Goal: Task Accomplishment & Management: Complete application form

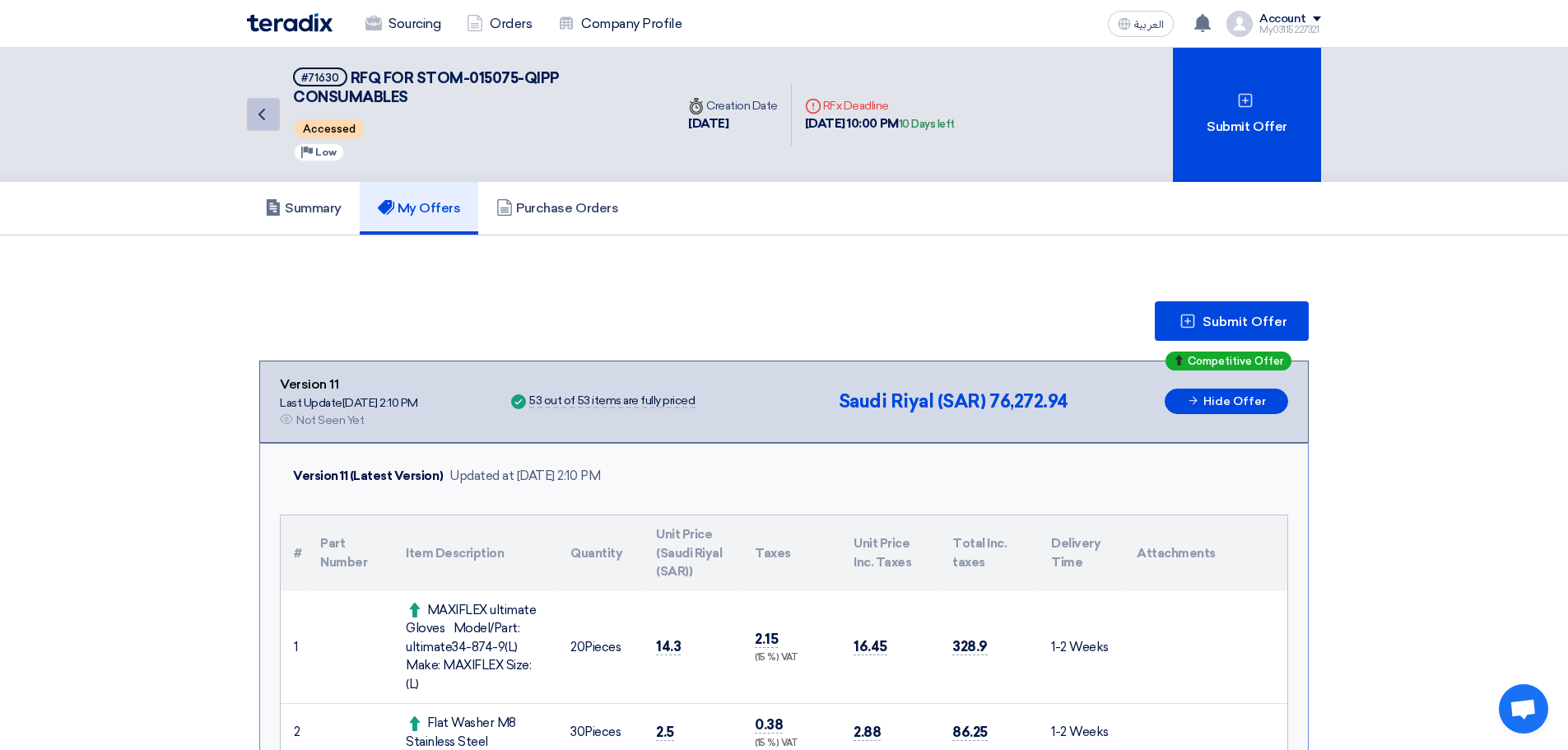
click at [265, 111] on use at bounding box center [262, 115] width 7 height 12
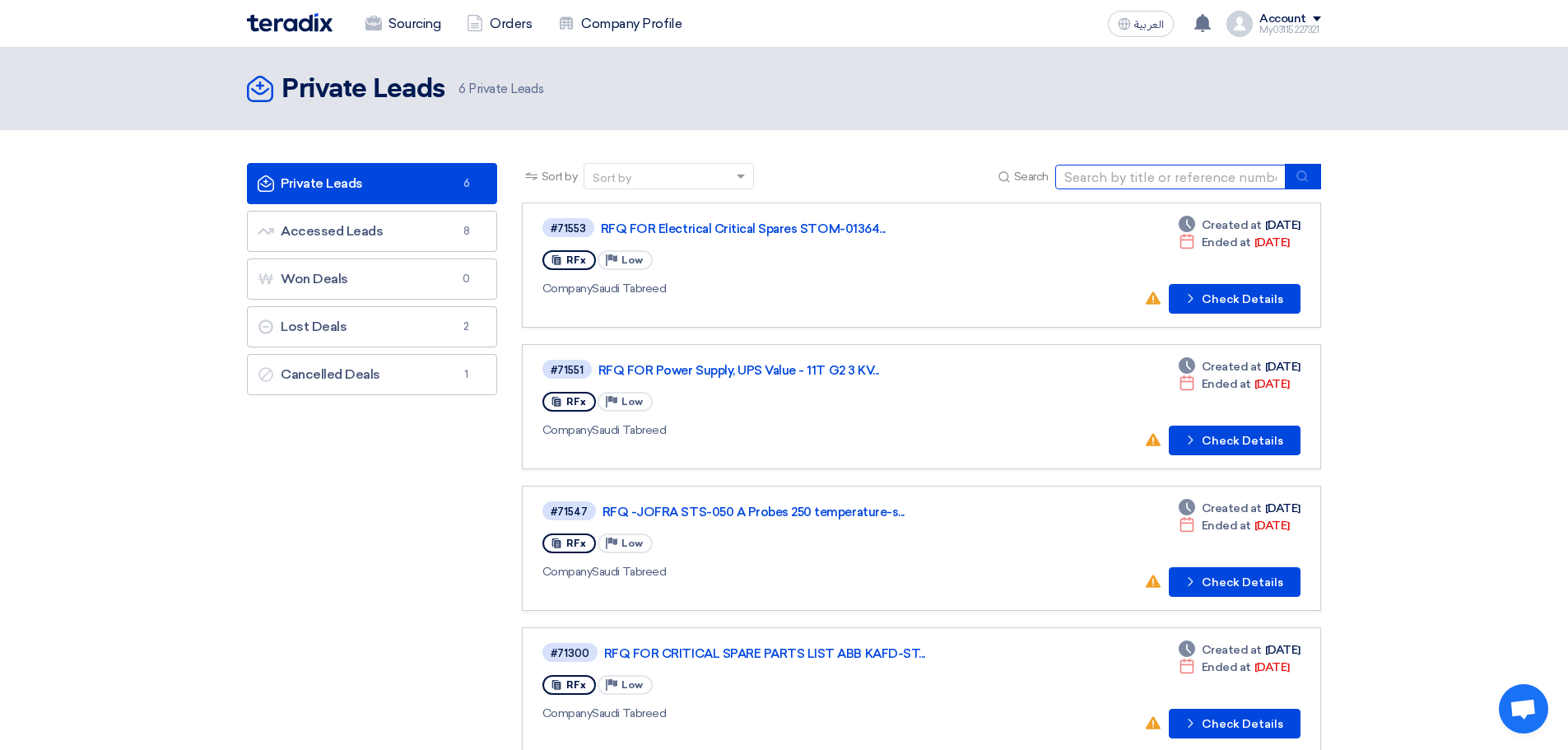
click at [1173, 168] on input at bounding box center [1170, 176] width 231 height 25
paste input "STOM-014116 JODC- Safety Critical Consumables-2025"
click at [1296, 174] on icon "submit" at bounding box center [1302, 175] width 13 height 13
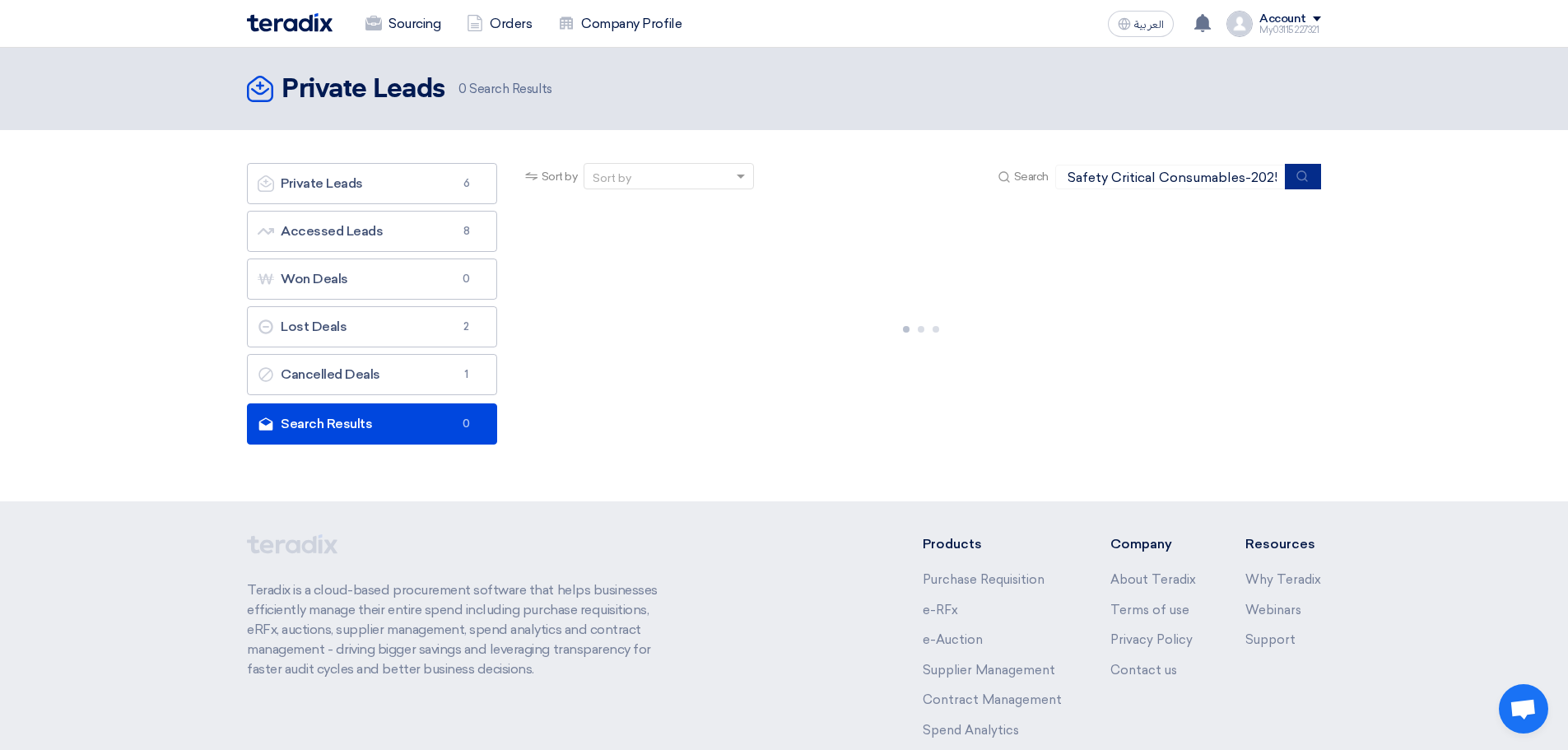
scroll to position [0, 0]
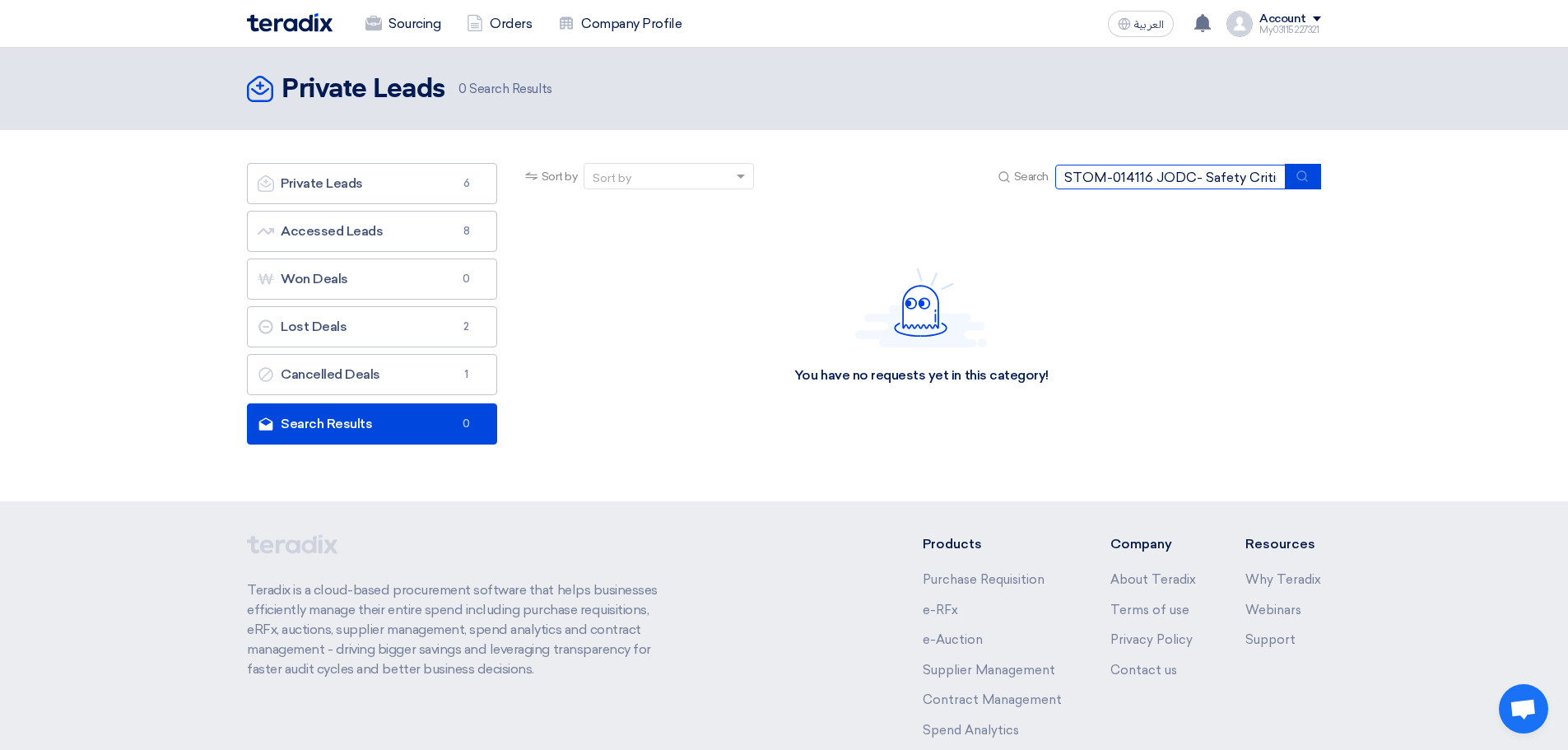
click at [1149, 181] on input "STOM-014116 JODC- Safety Critical Consumables-2025" at bounding box center [1170, 176] width 231 height 25
type input "STOM-014116"
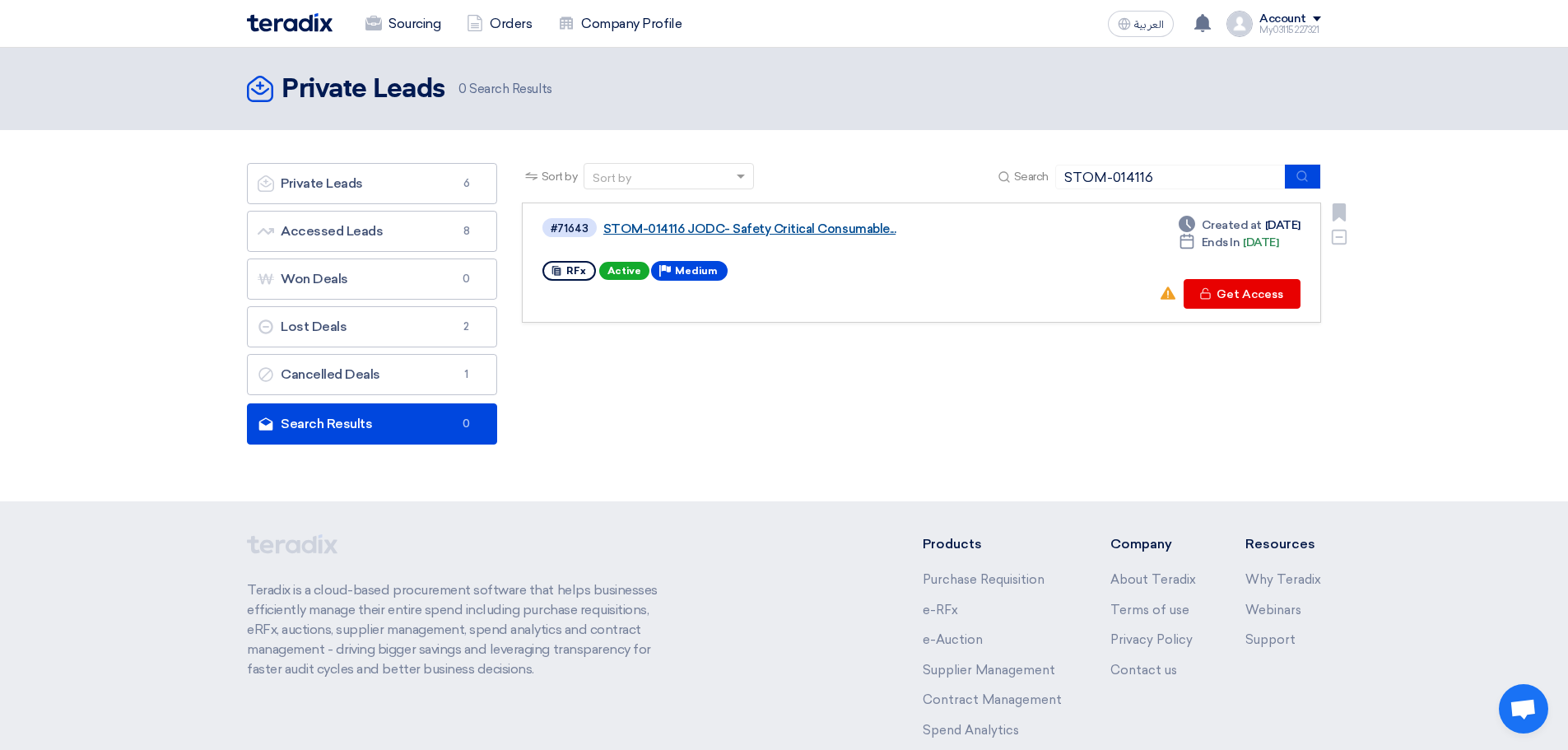
click at [734, 231] on link "STOM-014116 JODC- Safety Critical Consumable..." at bounding box center [809, 228] width 412 height 14
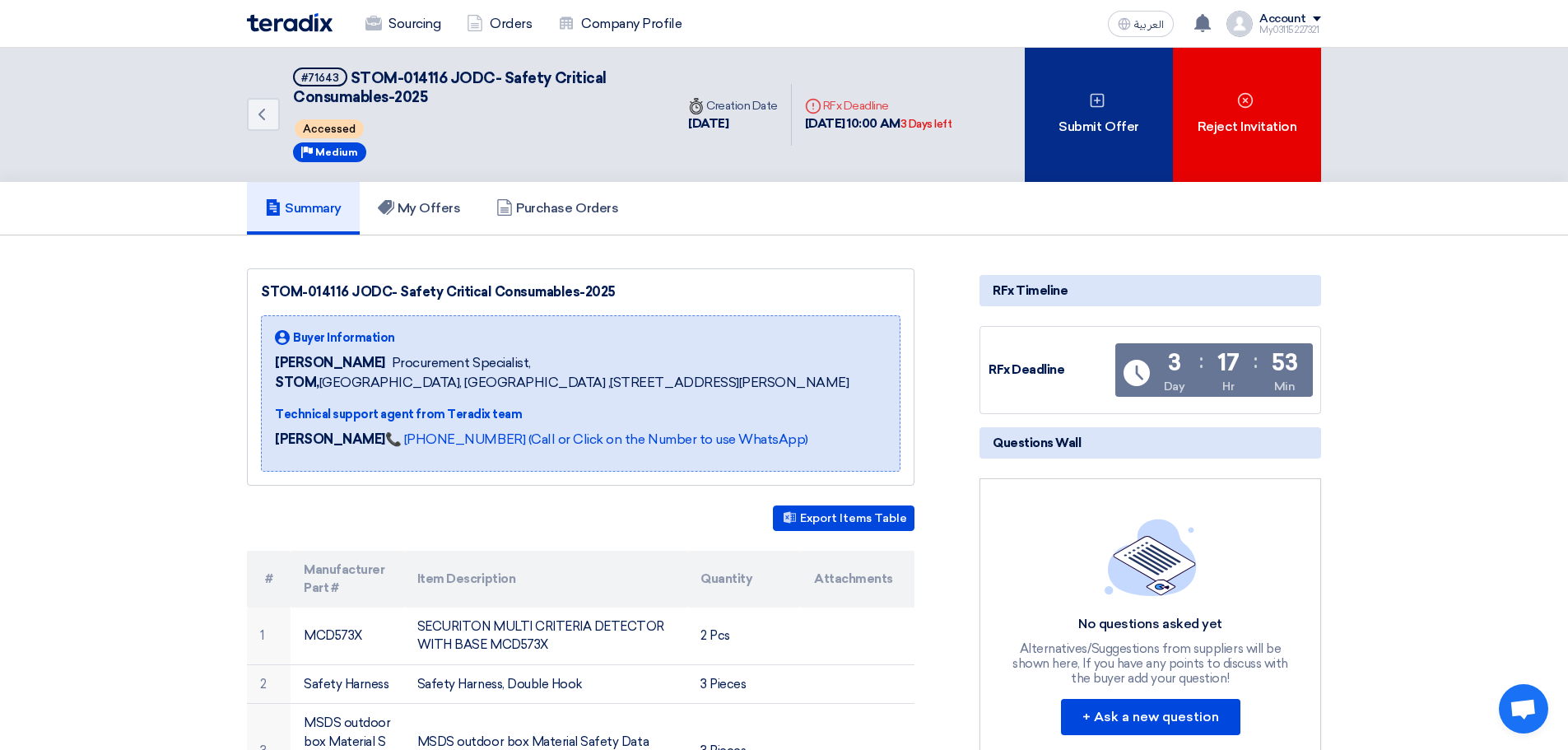
click at [1037, 124] on div "Submit Offer" at bounding box center [1098, 115] width 148 height 135
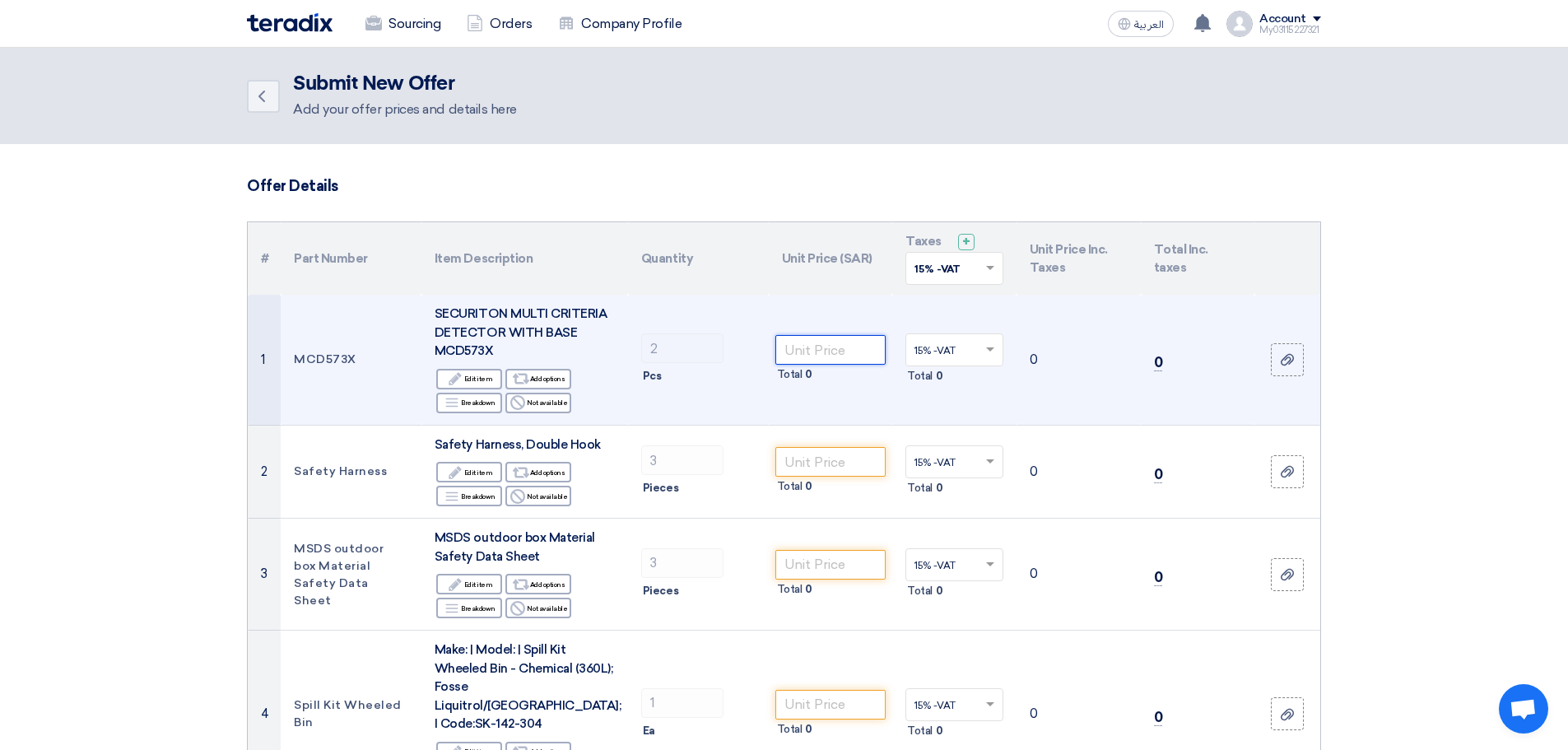
click at [815, 345] on input "number" at bounding box center [830, 350] width 111 height 30
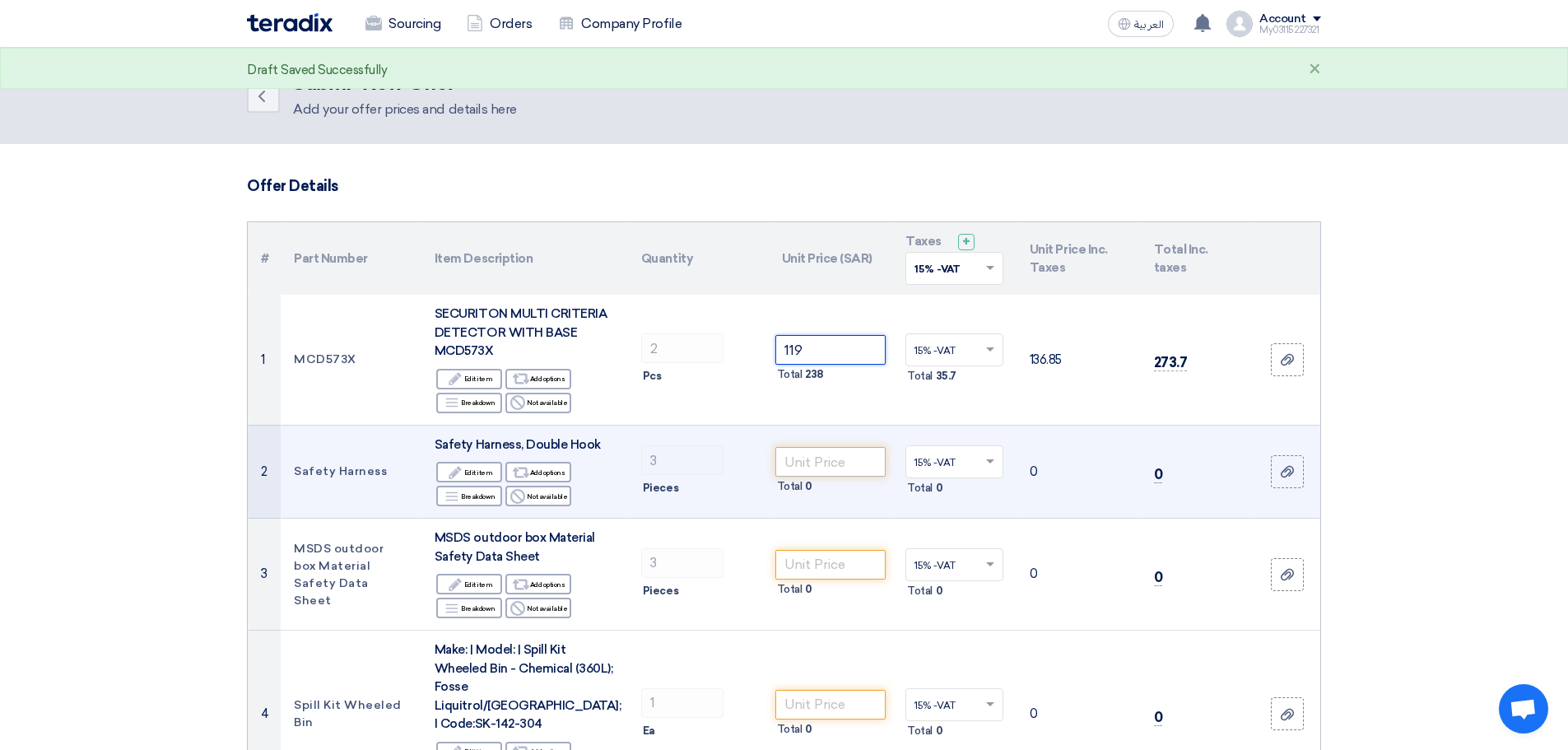
type input "119"
click at [814, 455] on input "number" at bounding box center [830, 461] width 111 height 30
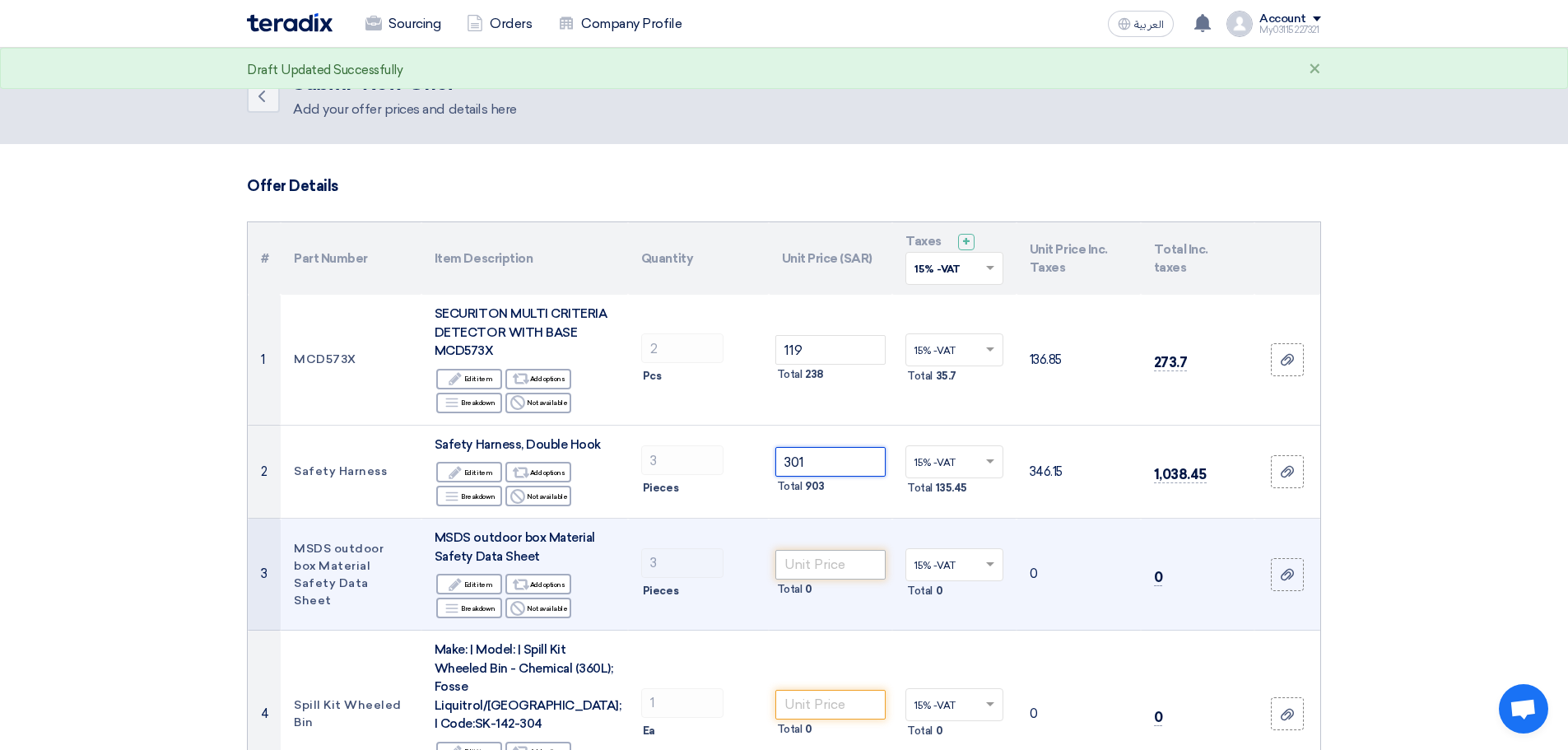
type input "301"
click at [816, 567] on input "number" at bounding box center [830, 564] width 111 height 30
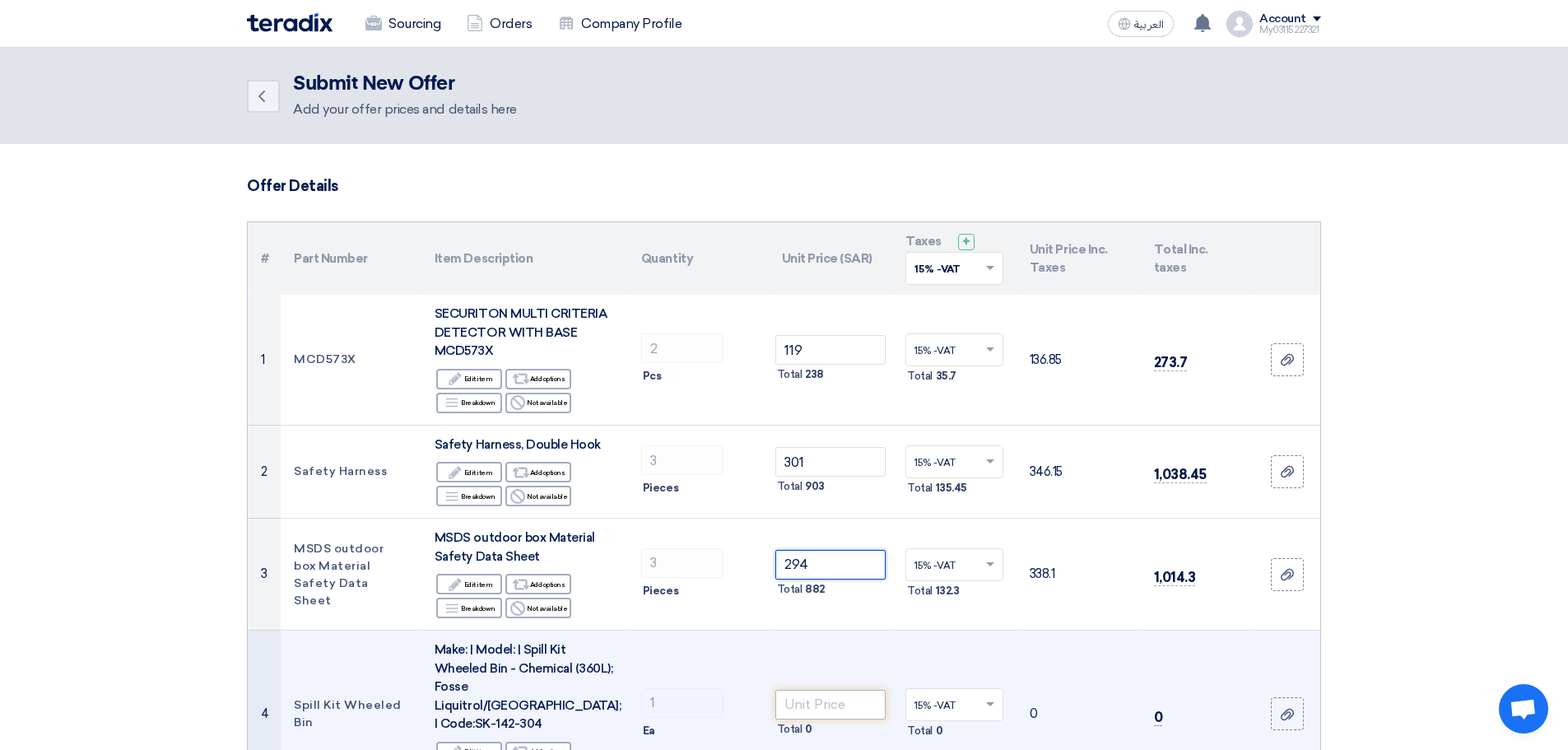
type input "294"
click at [820, 696] on input "number" at bounding box center [830, 705] width 111 height 30
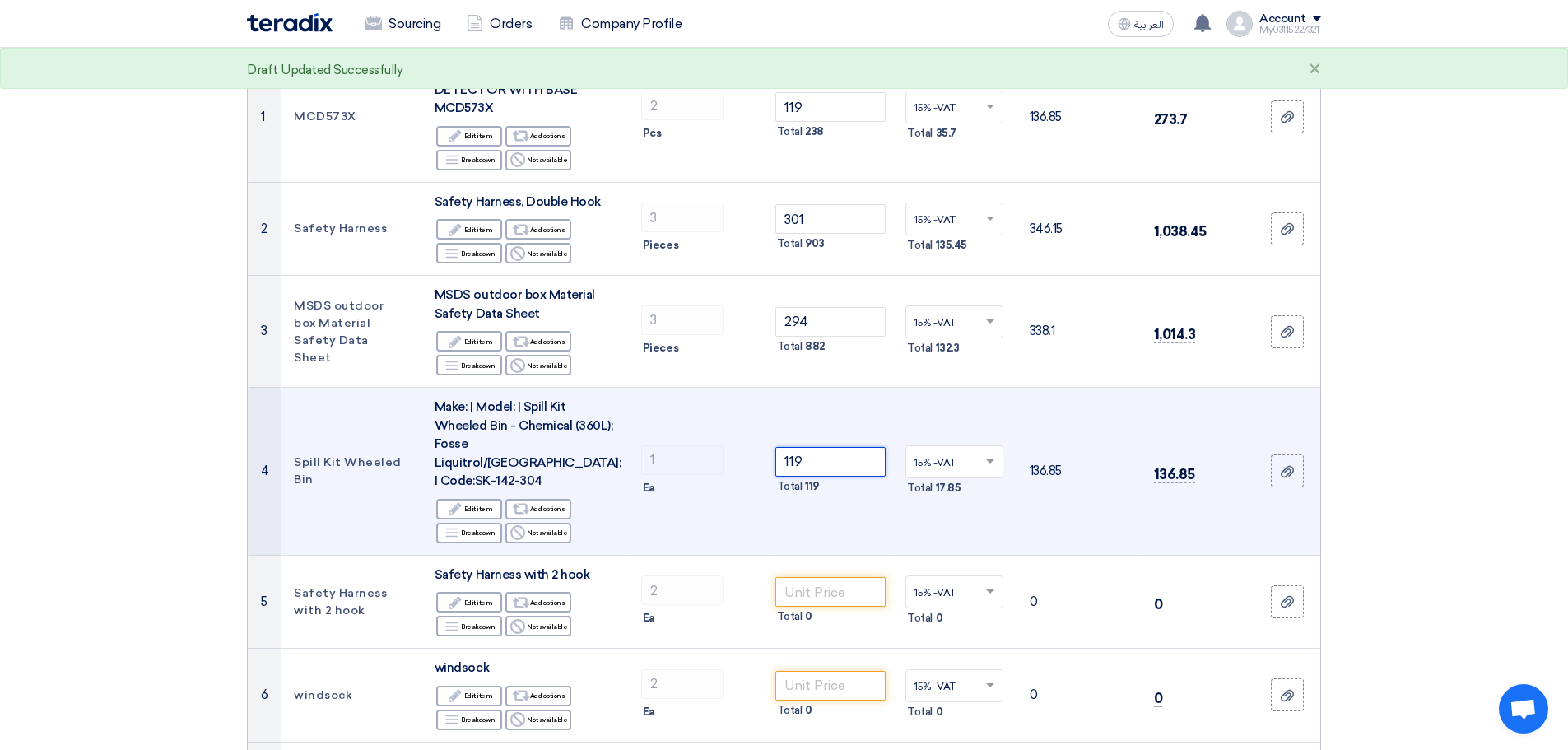
scroll to position [243, 0]
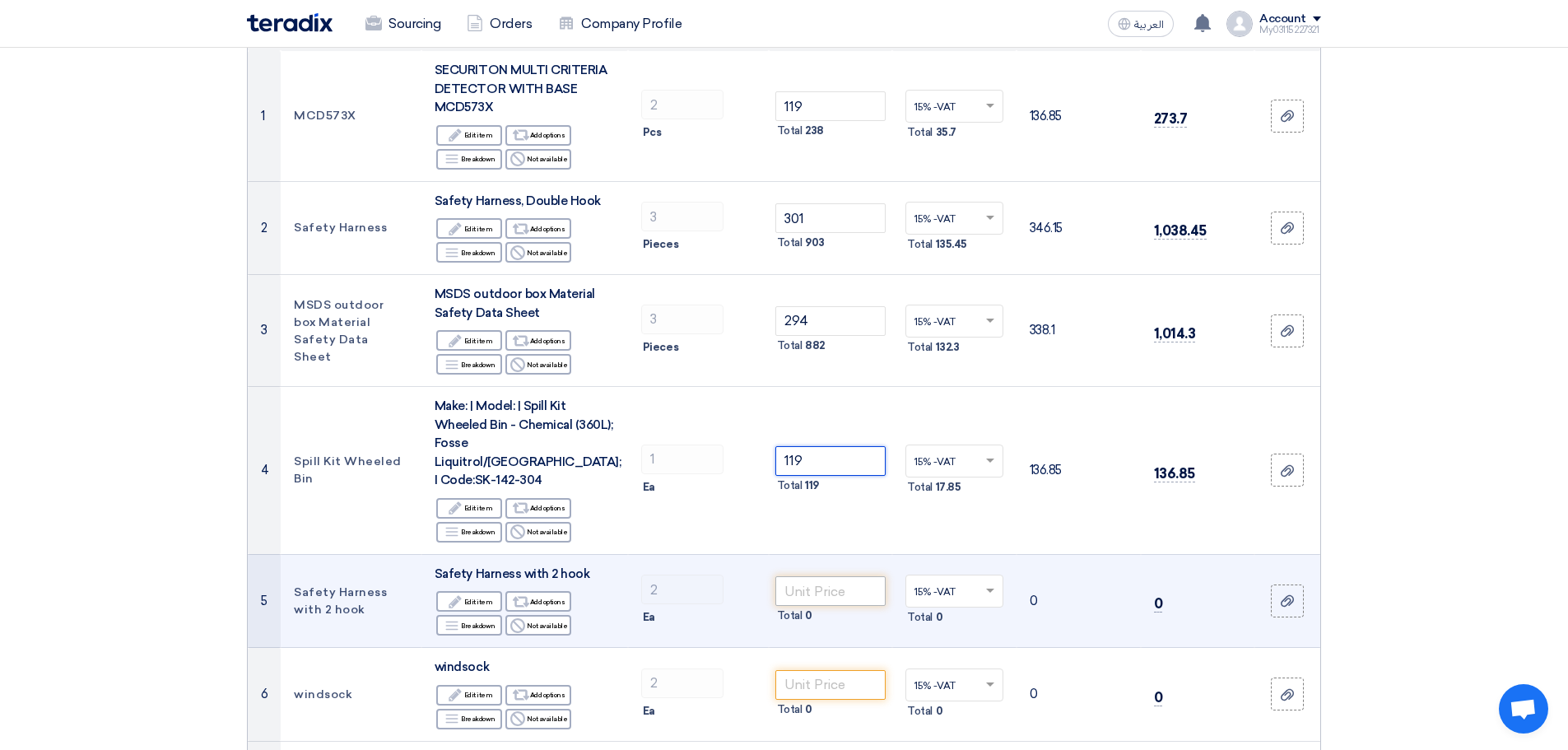
type input "119"
click at [829, 576] on input "number" at bounding box center [830, 591] width 111 height 30
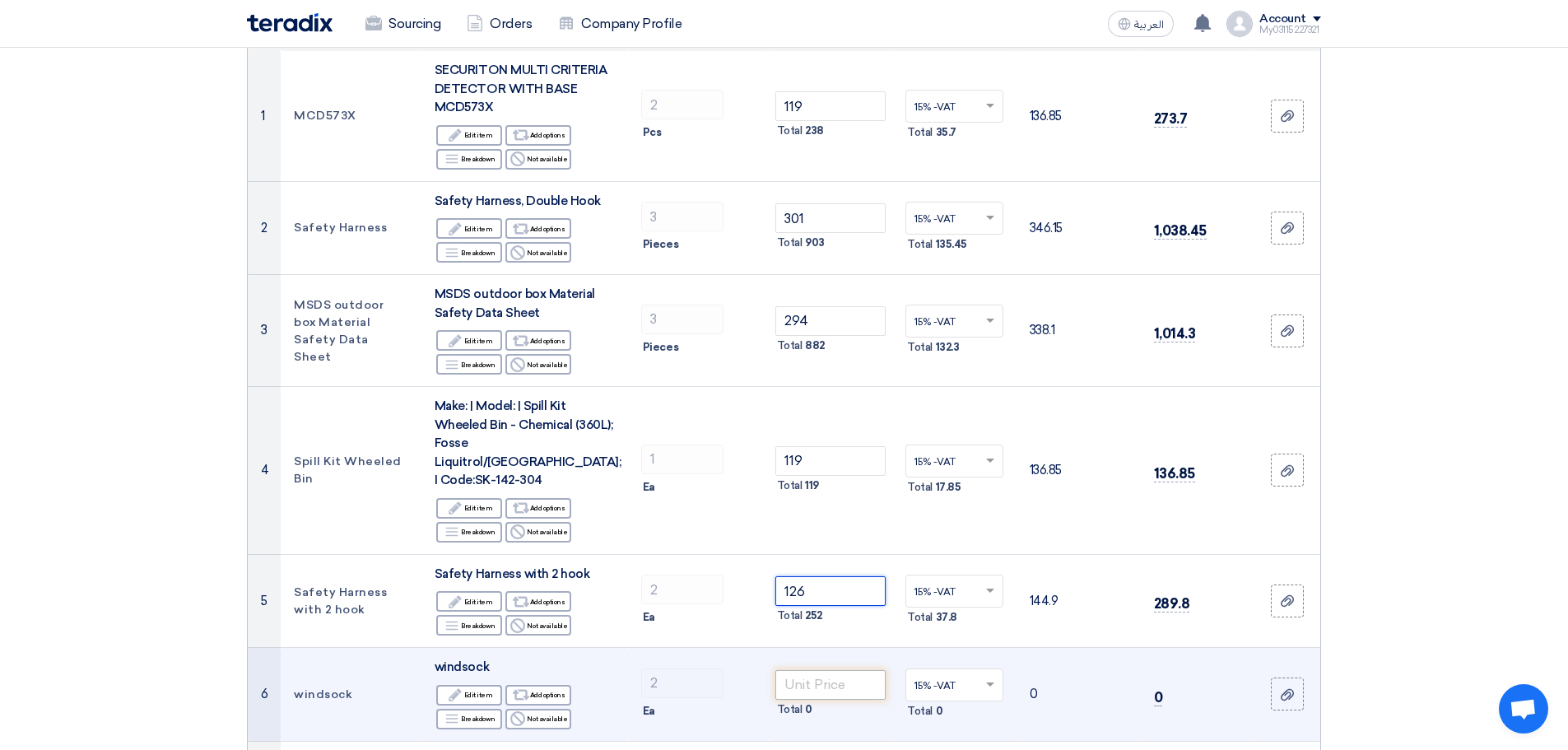
type input "126"
click at [820, 671] on input "number" at bounding box center [830, 684] width 111 height 30
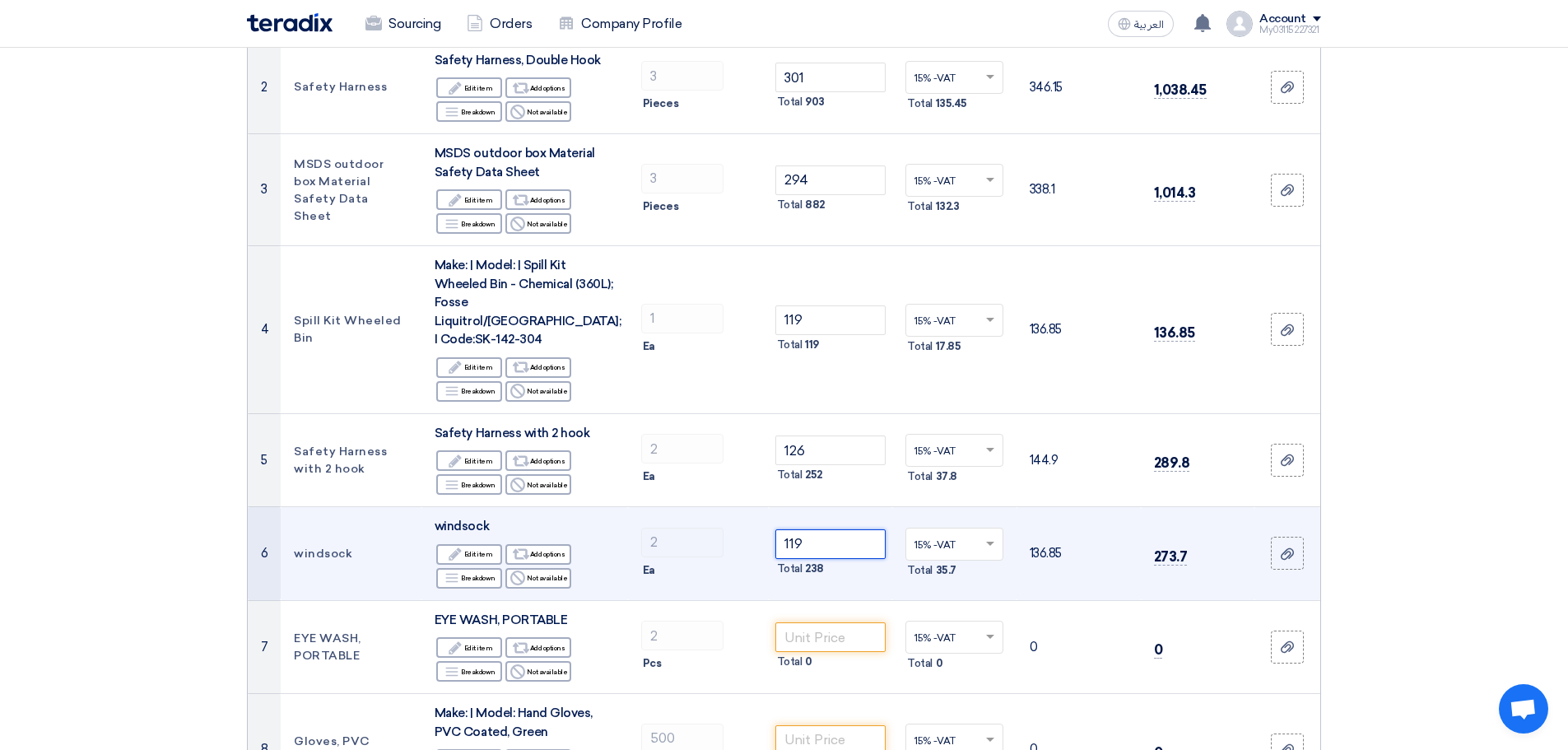
scroll to position [386, 0]
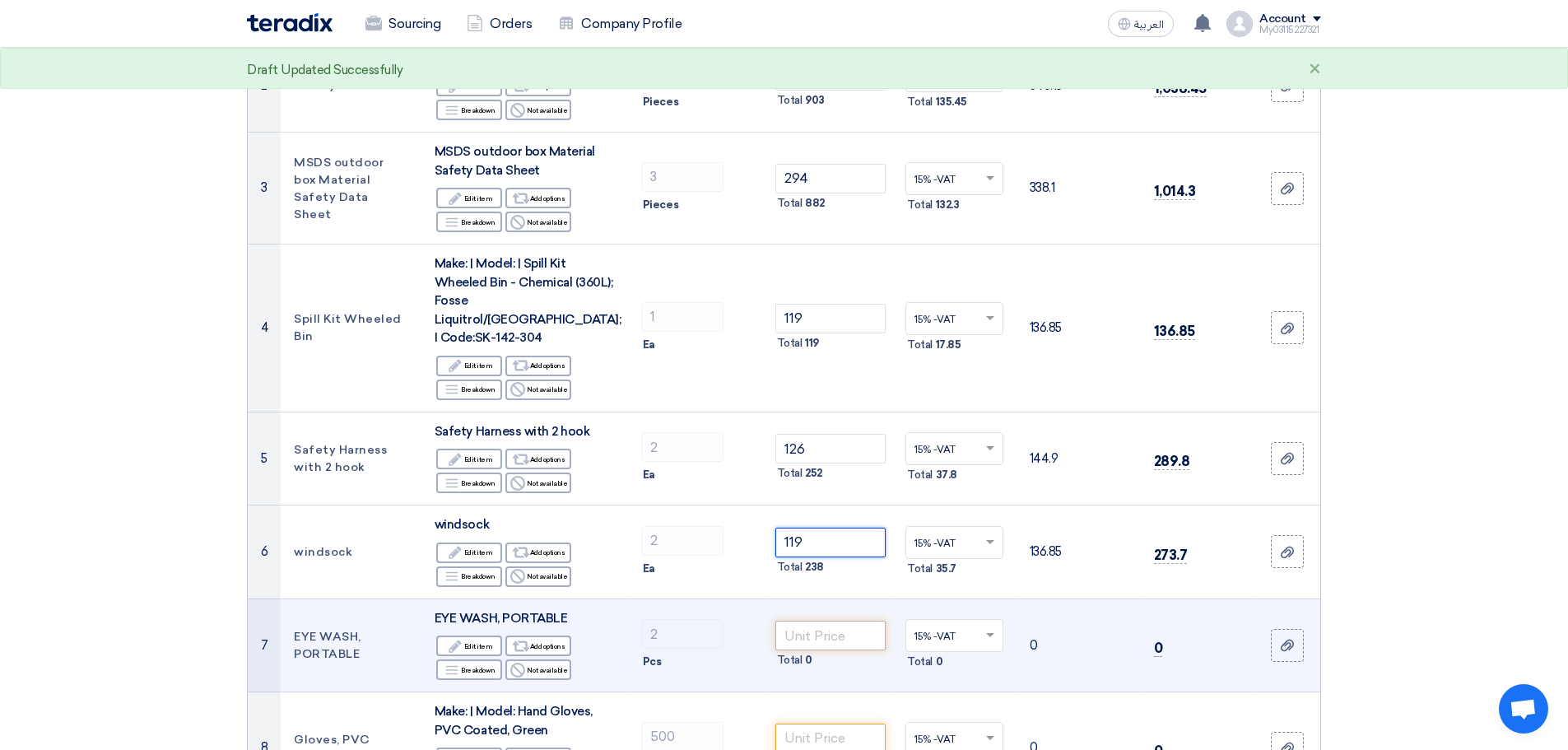
type input "119"
click at [831, 621] on input "number" at bounding box center [830, 635] width 111 height 30
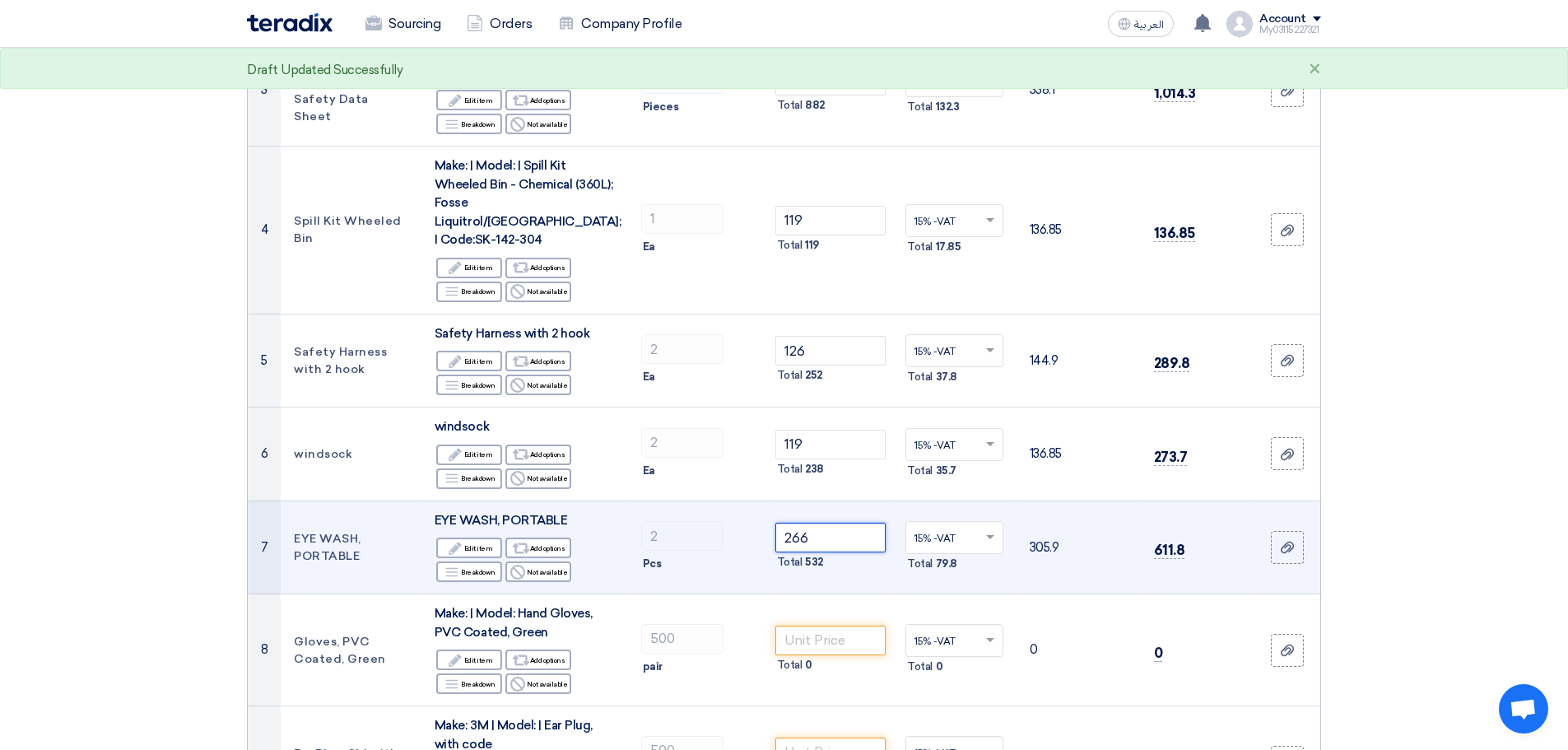
scroll to position [488, 0]
type input "266"
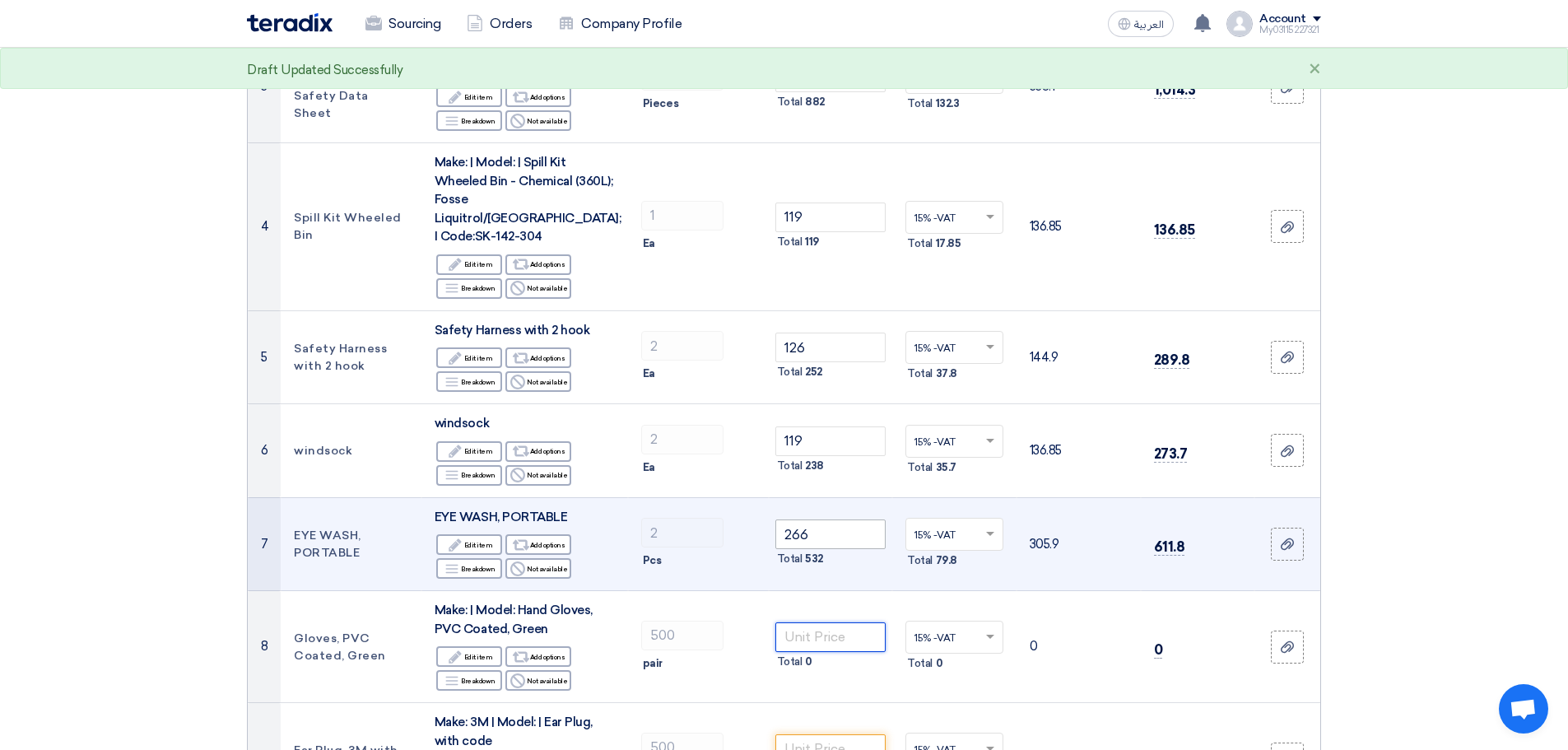
click at [831, 622] on input "number" at bounding box center [830, 637] width 111 height 30
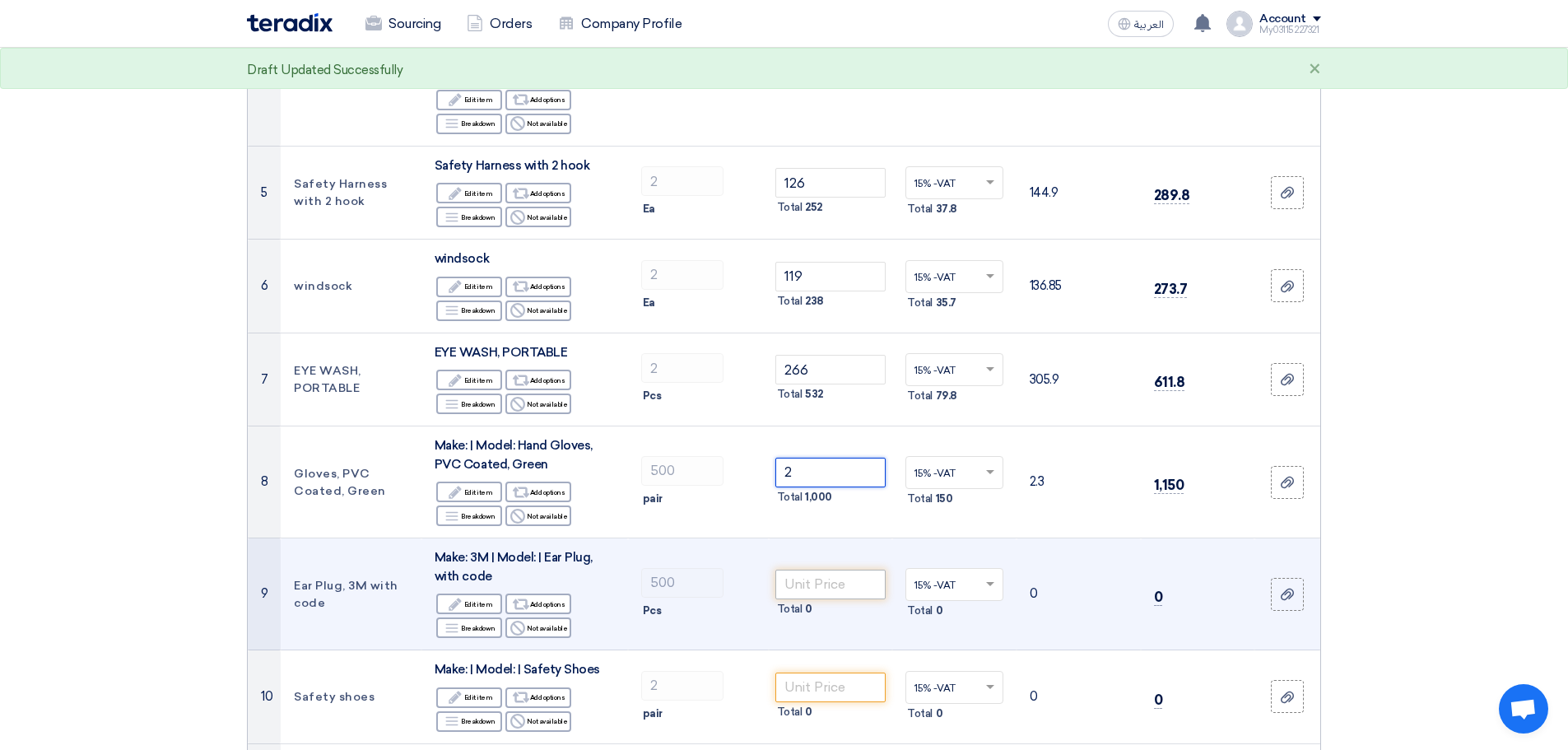
type input "2"
click at [845, 579] on input "number" at bounding box center [830, 584] width 111 height 30
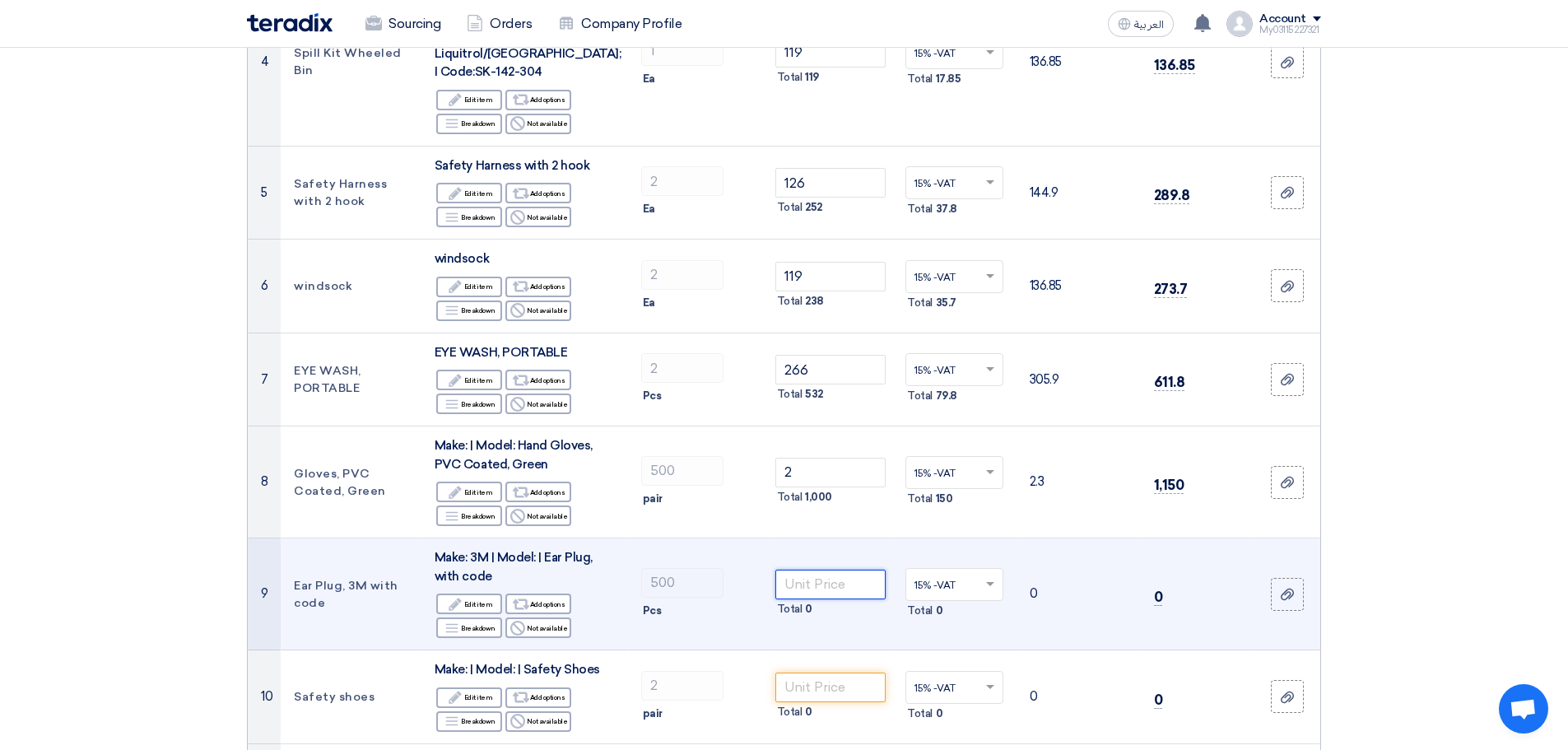
click at [837, 570] on input "number" at bounding box center [830, 584] width 111 height 30
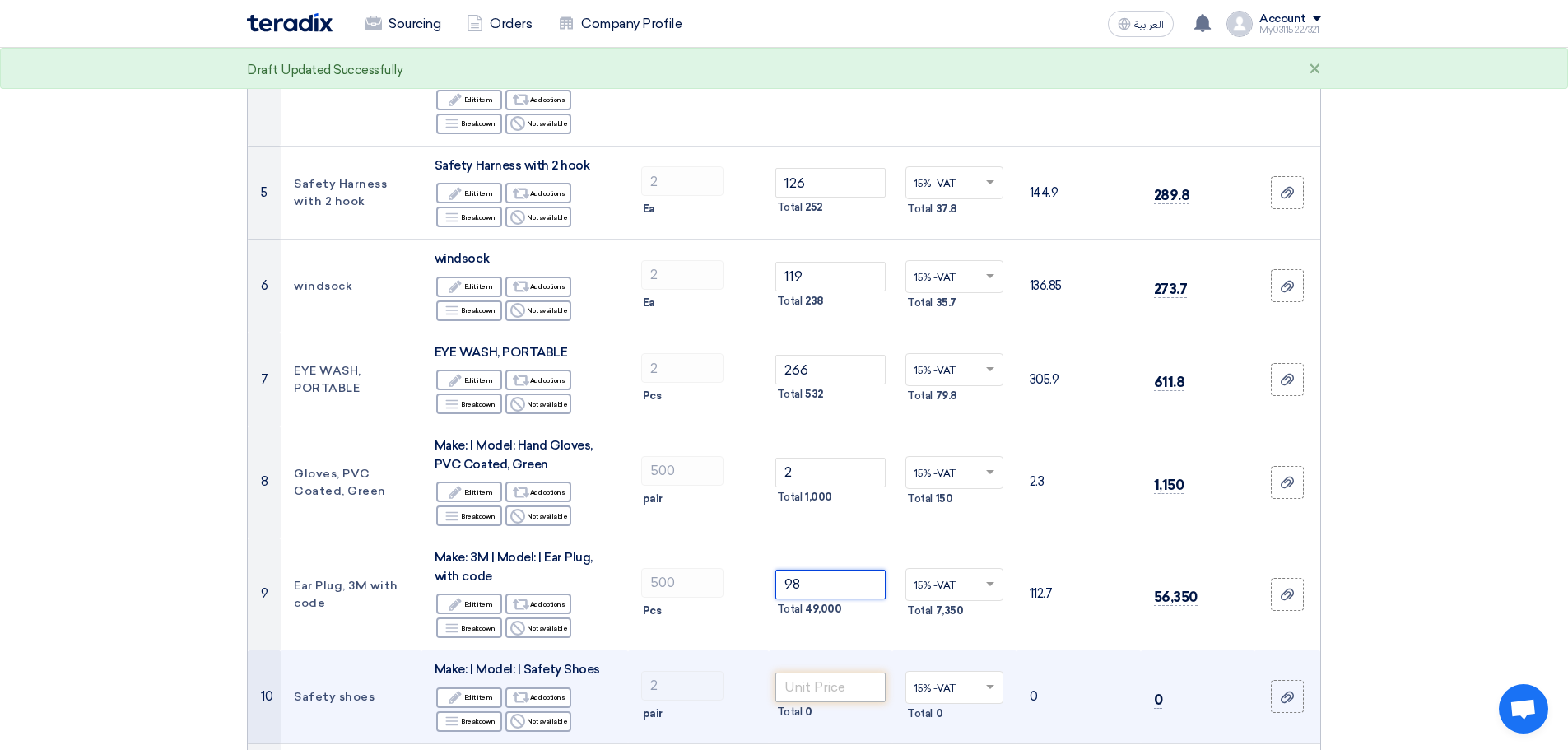
type input "98"
click at [830, 673] on input "number" at bounding box center [830, 687] width 111 height 30
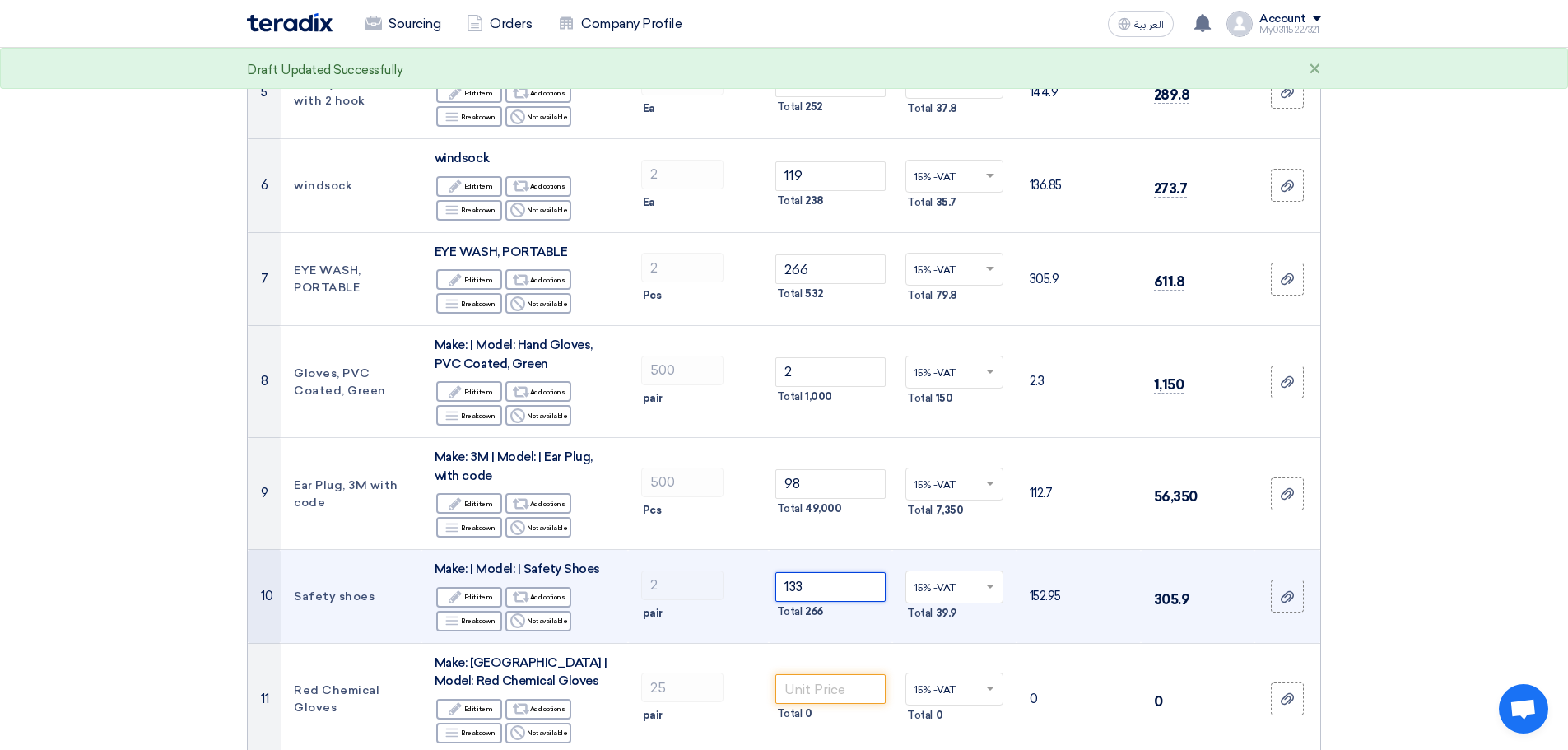
scroll to position [768, 0]
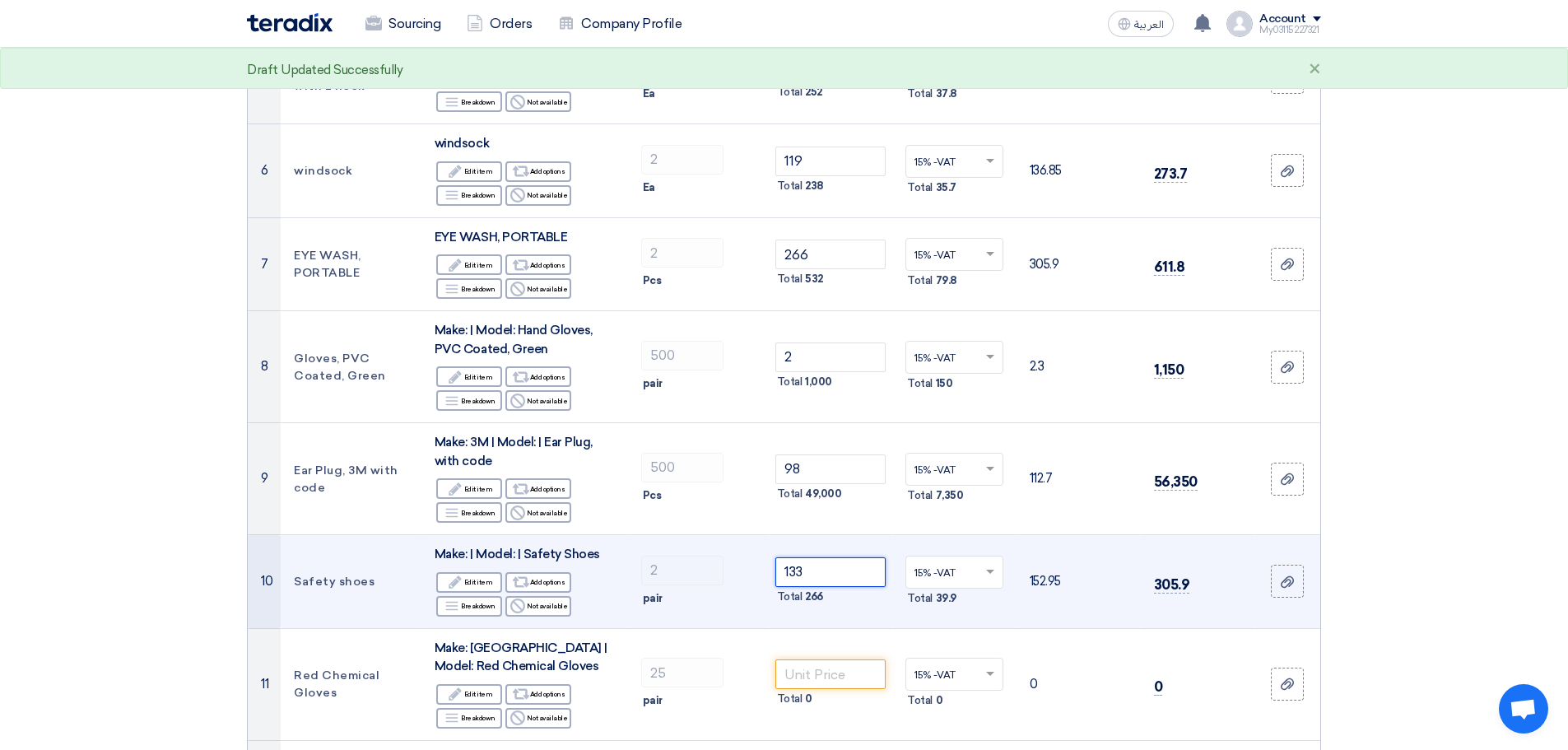
type input "133"
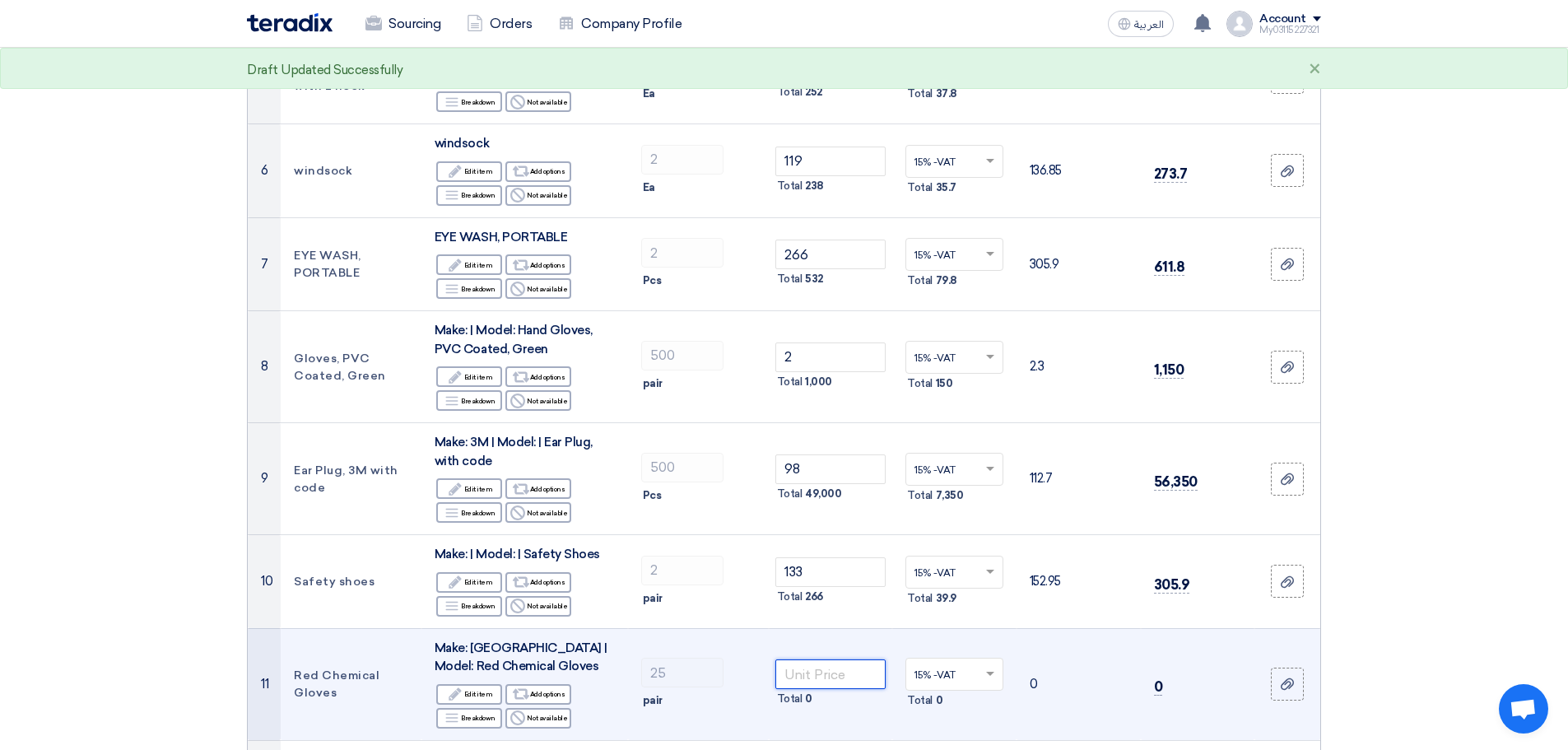
click at [830, 663] on input "number" at bounding box center [830, 674] width 111 height 30
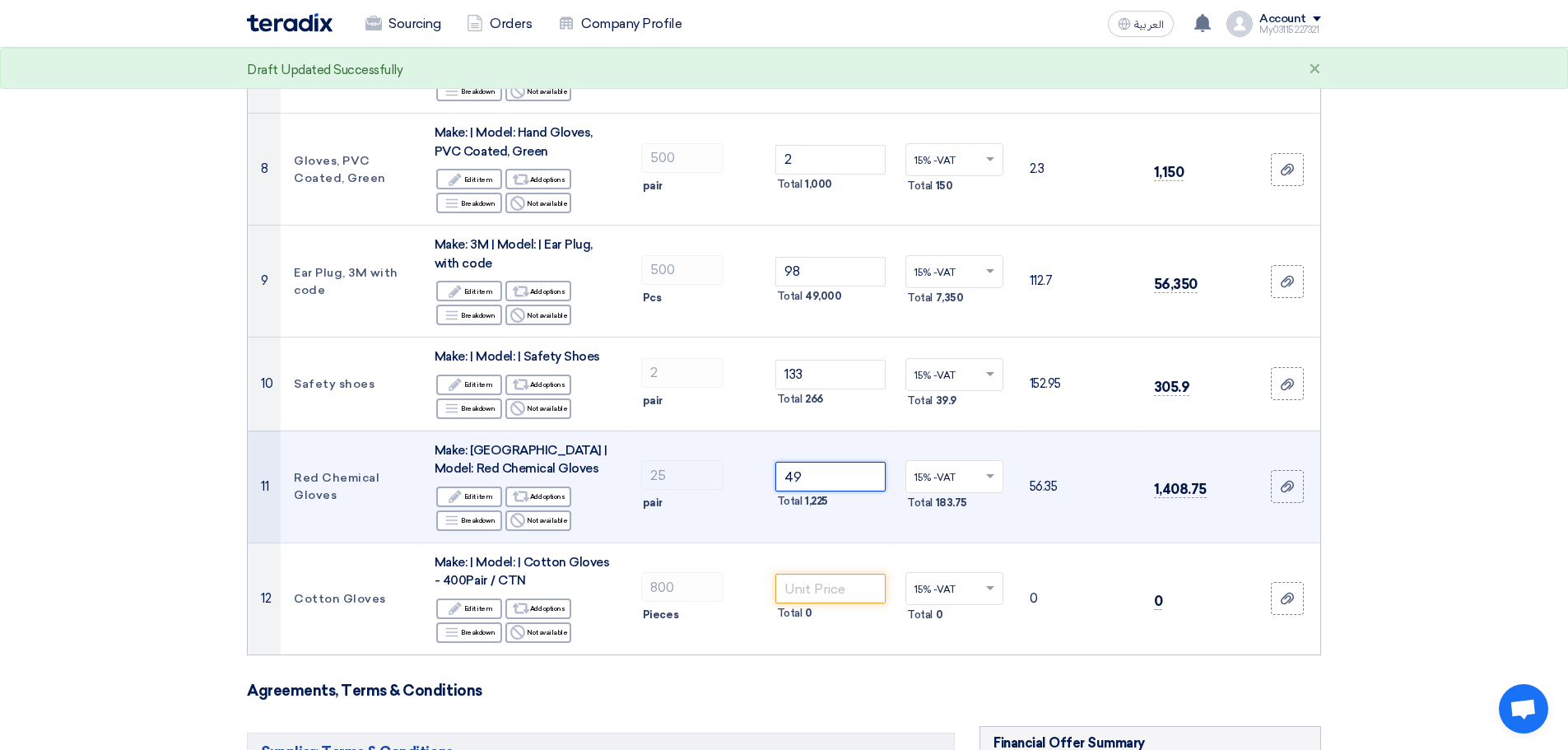
scroll to position [966, 0]
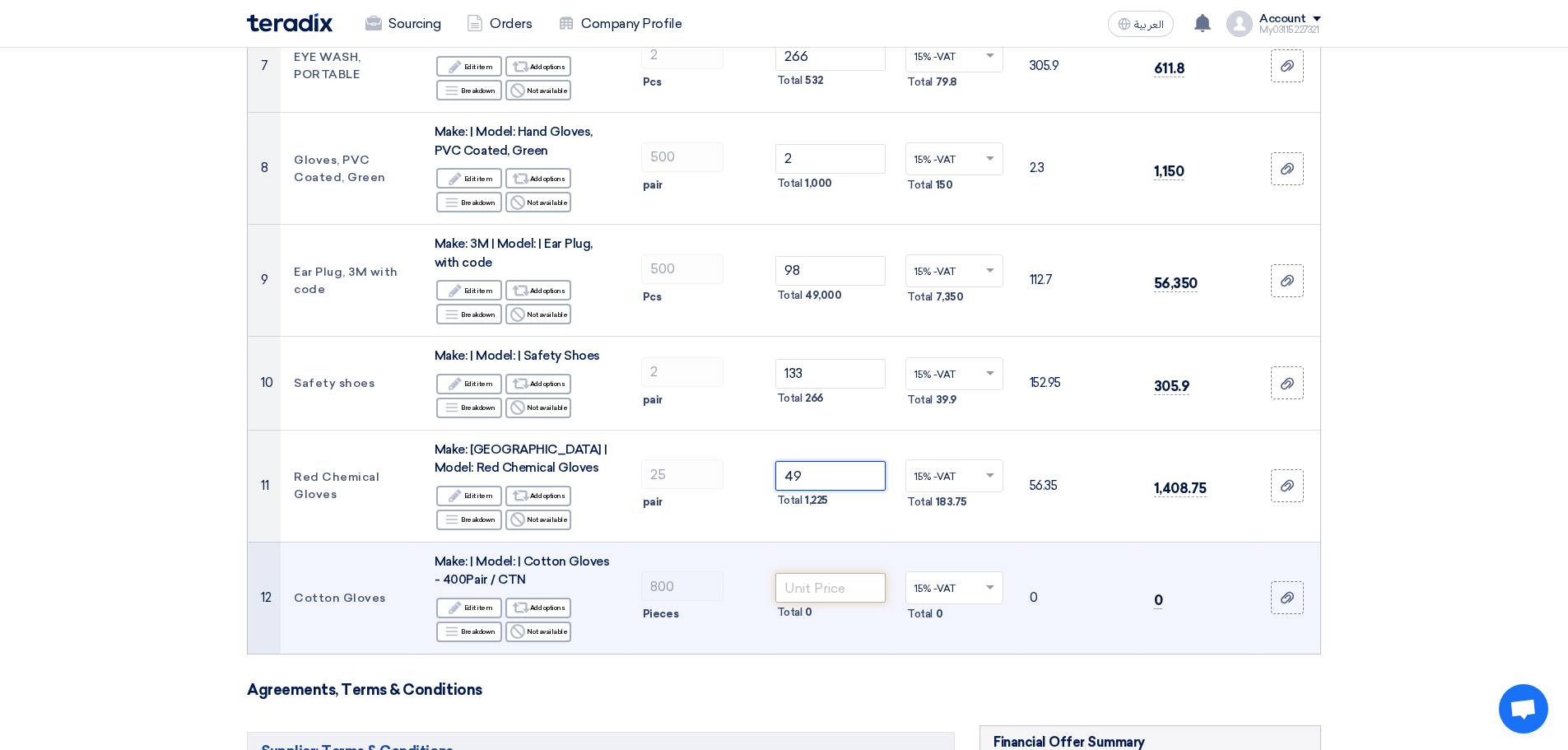
type input "49"
click at [835, 581] on input "number" at bounding box center [830, 587] width 111 height 30
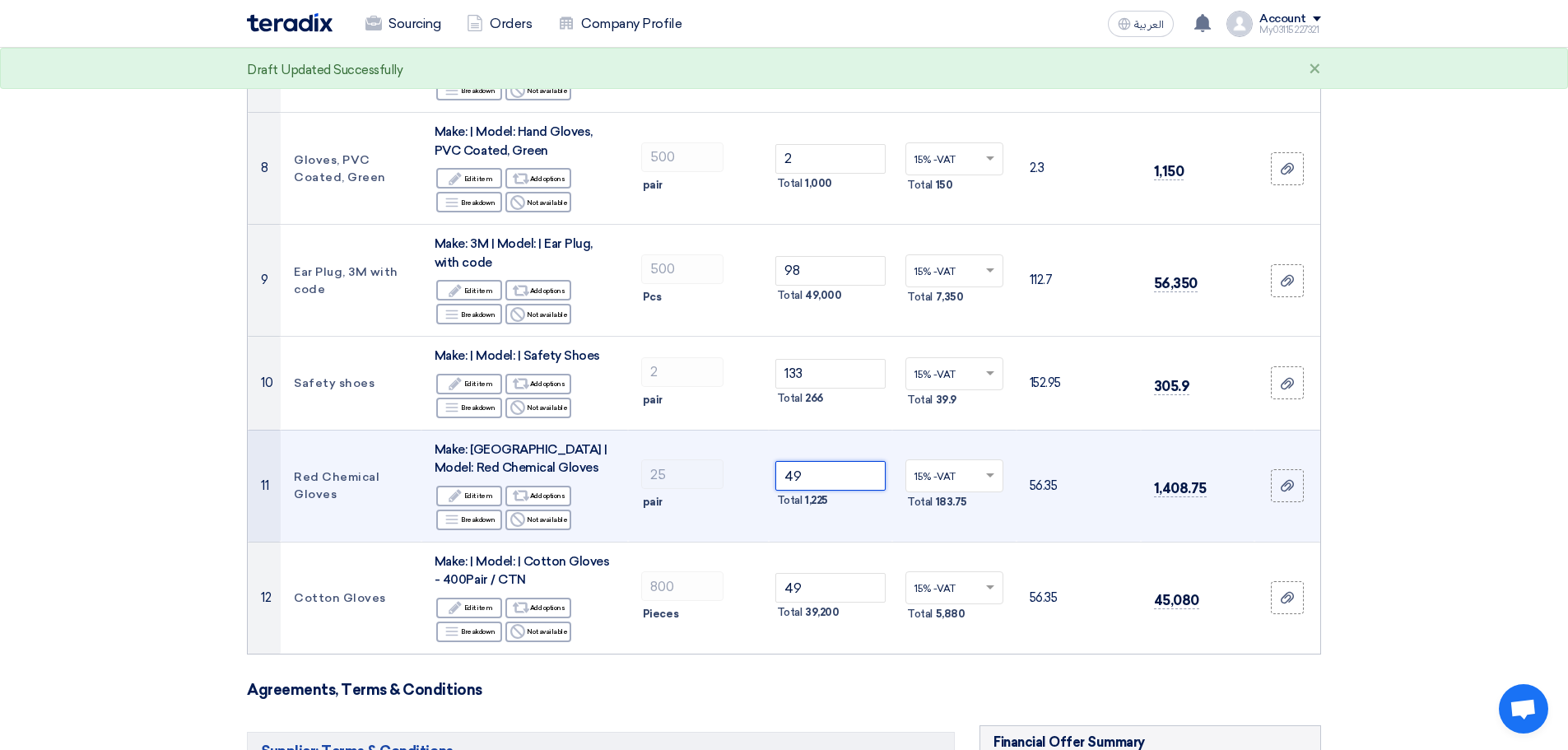
click at [807, 461] on input "49" at bounding box center [830, 476] width 111 height 30
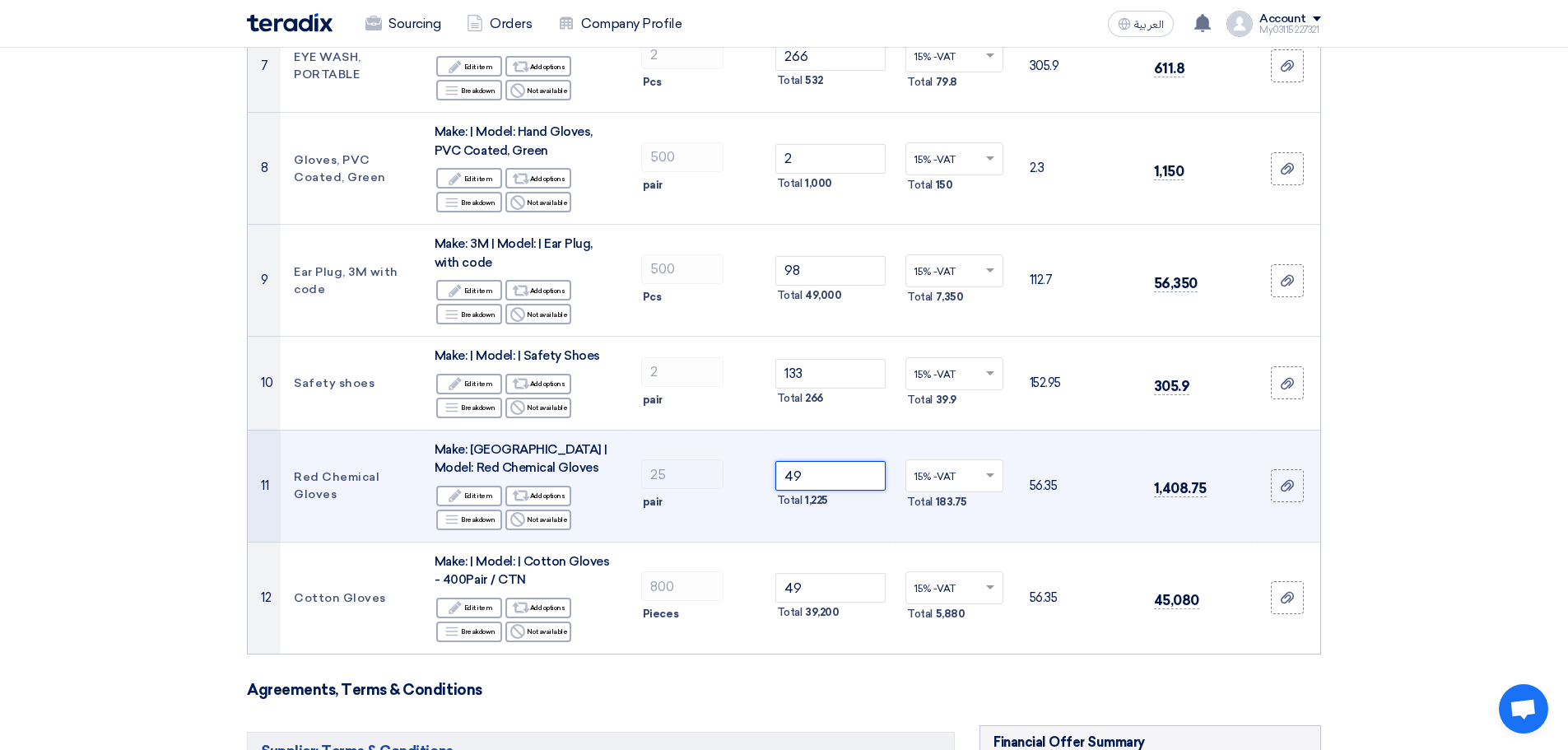
click at [807, 461] on input "49" at bounding box center [830, 476] width 111 height 30
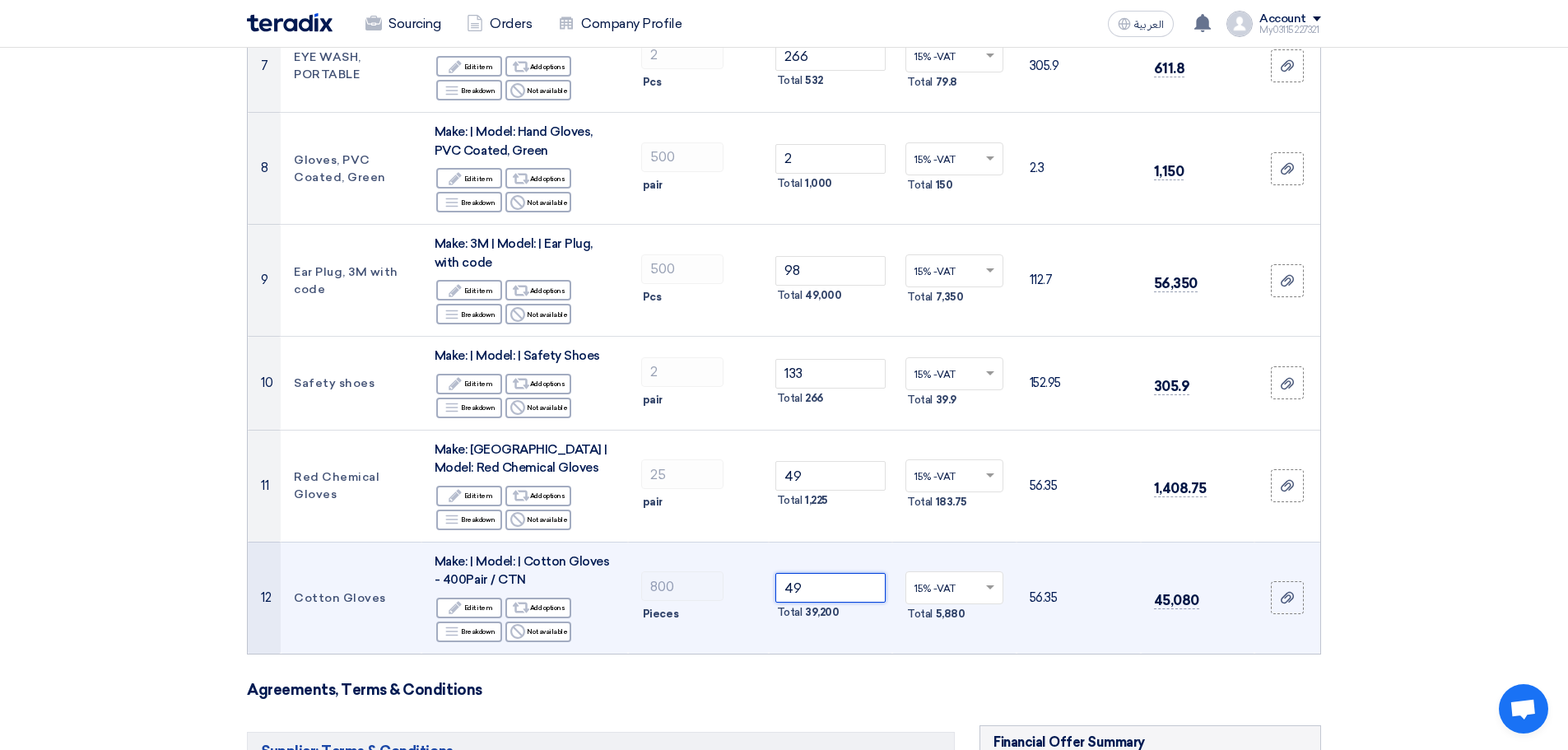
click at [824, 573] on input "49" at bounding box center [830, 587] width 111 height 30
type input "4"
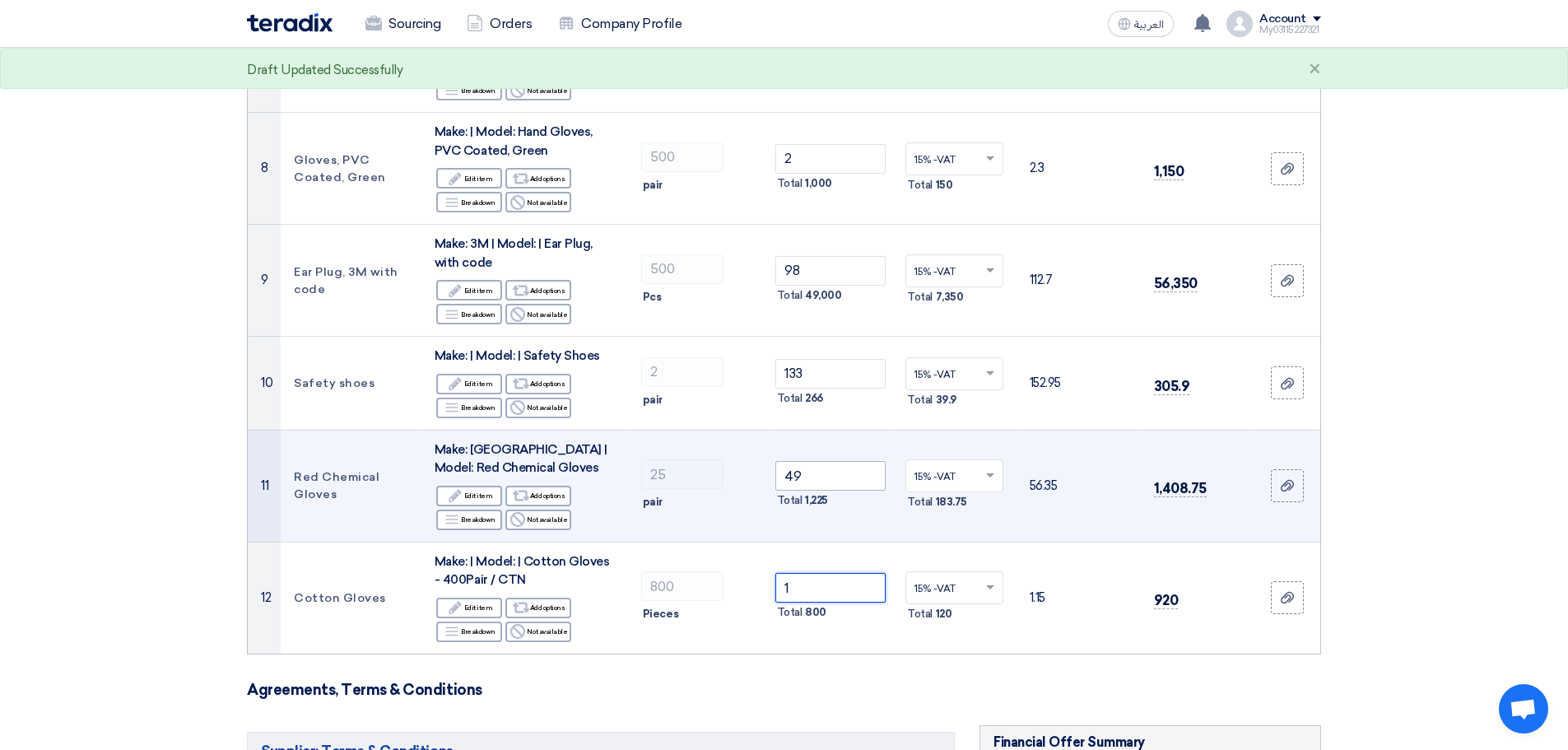
type input "1"
click at [813, 461] on input "49" at bounding box center [830, 476] width 111 height 30
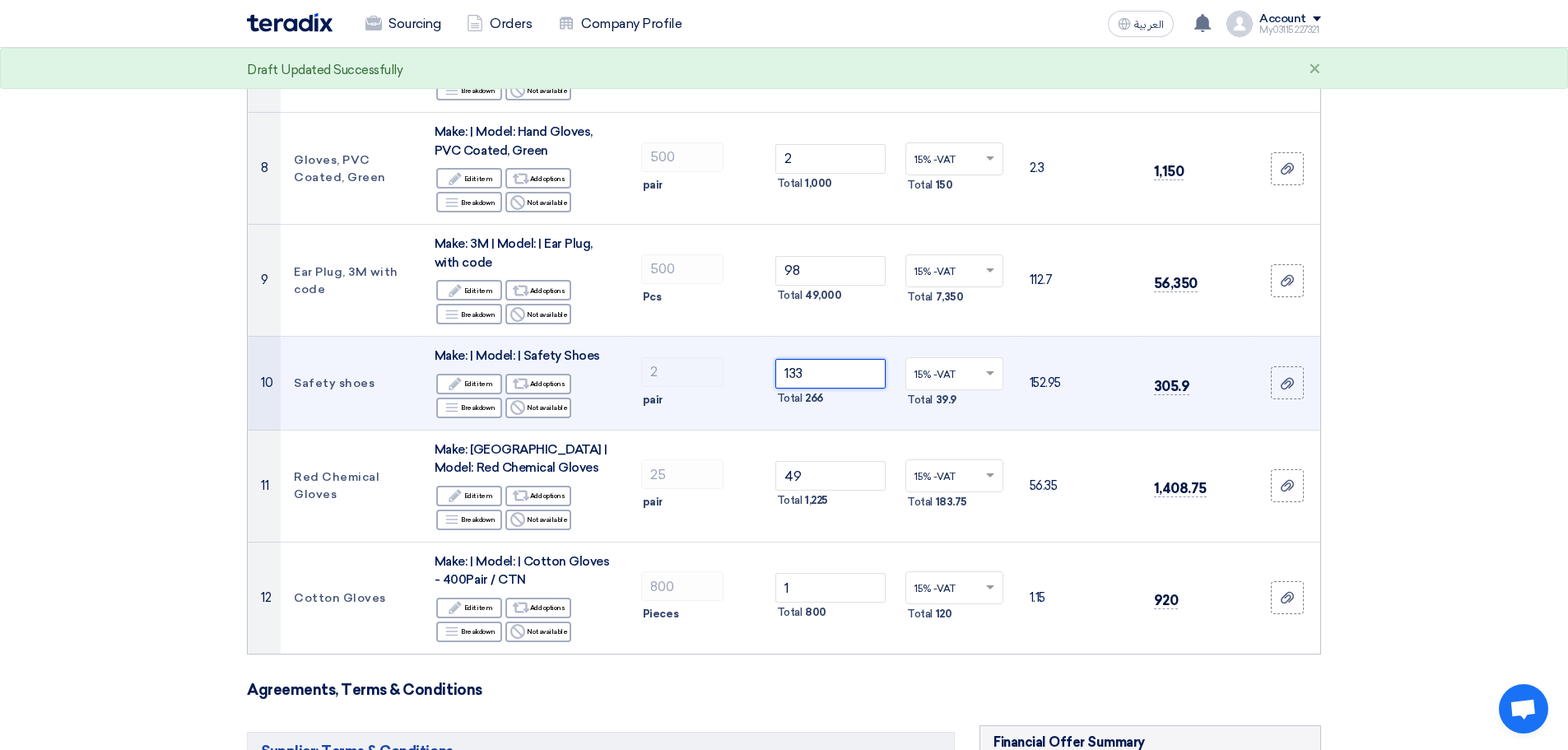
click at [821, 359] on input "133" at bounding box center [830, 374] width 111 height 30
type input "133"
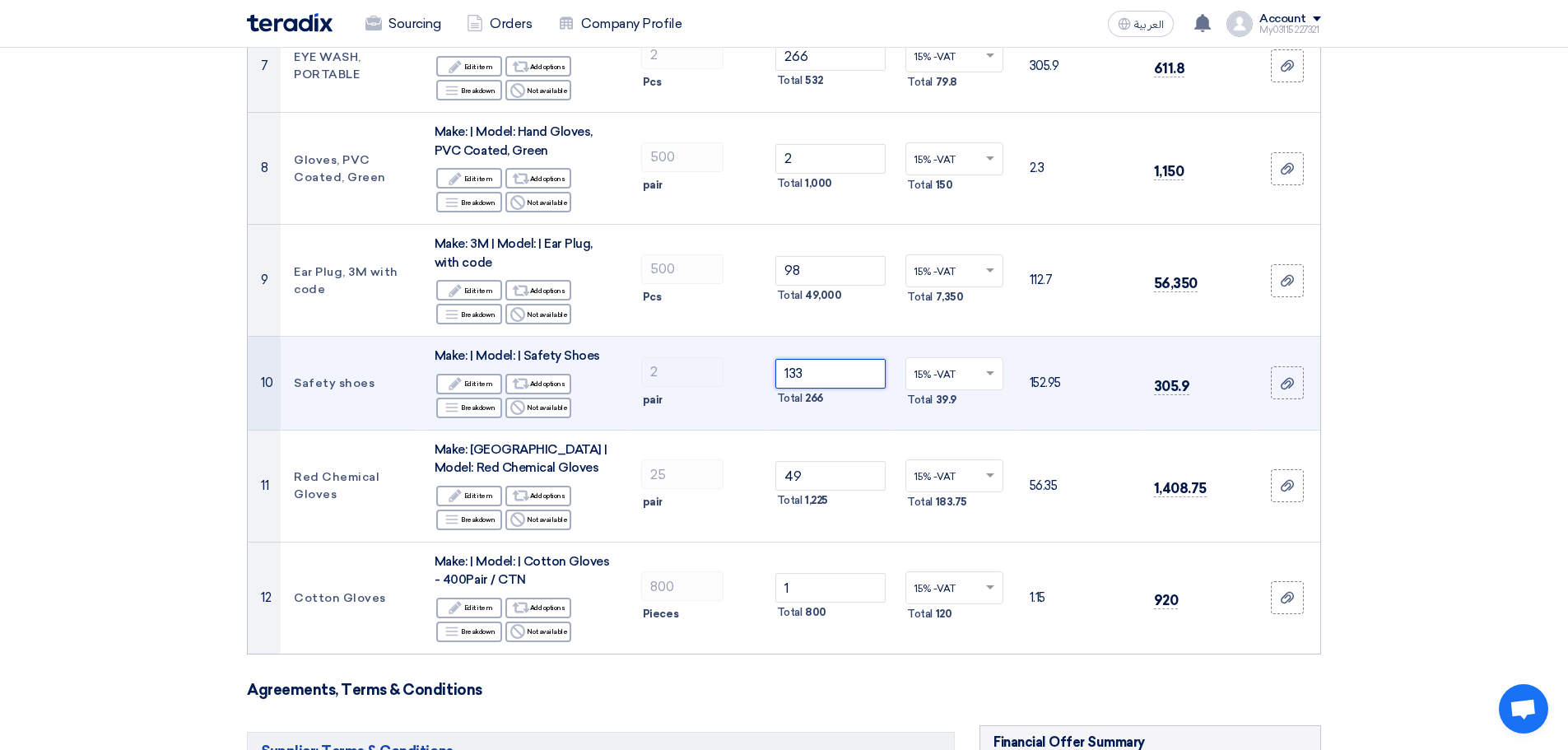
scroll to position [884, 0]
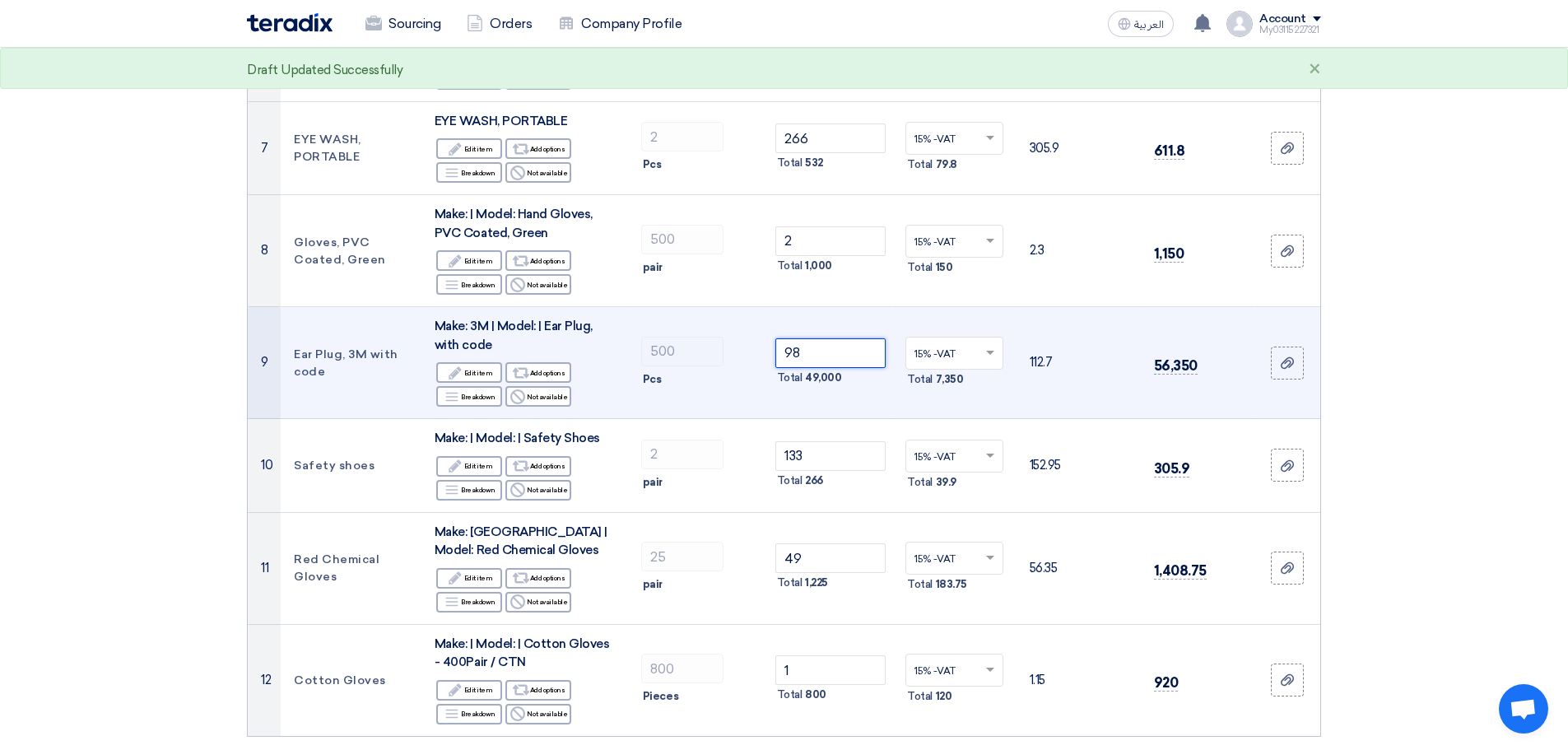
click at [822, 341] on input "98" at bounding box center [830, 353] width 111 height 30
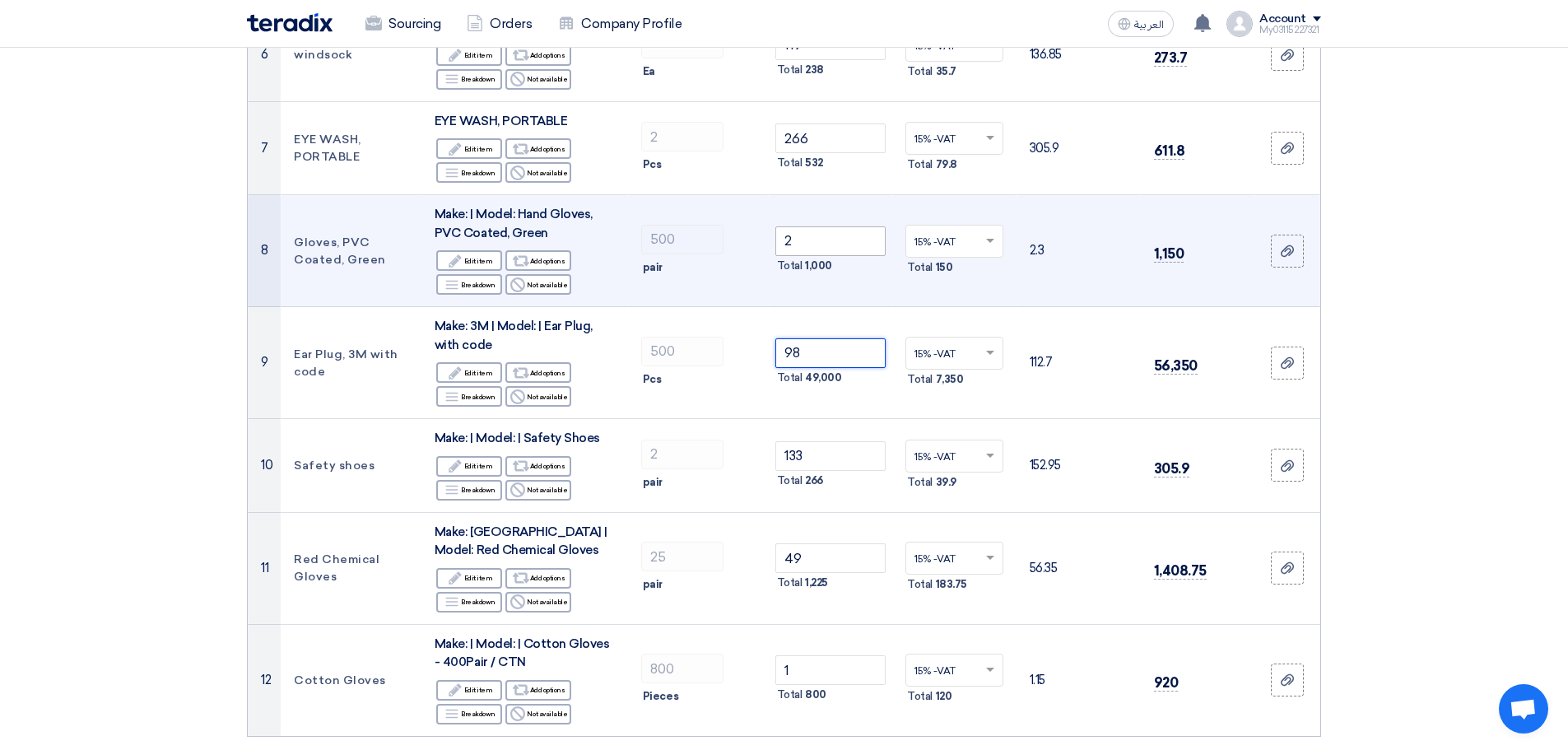
type input "98"
click at [820, 226] on input "2" at bounding box center [830, 241] width 111 height 30
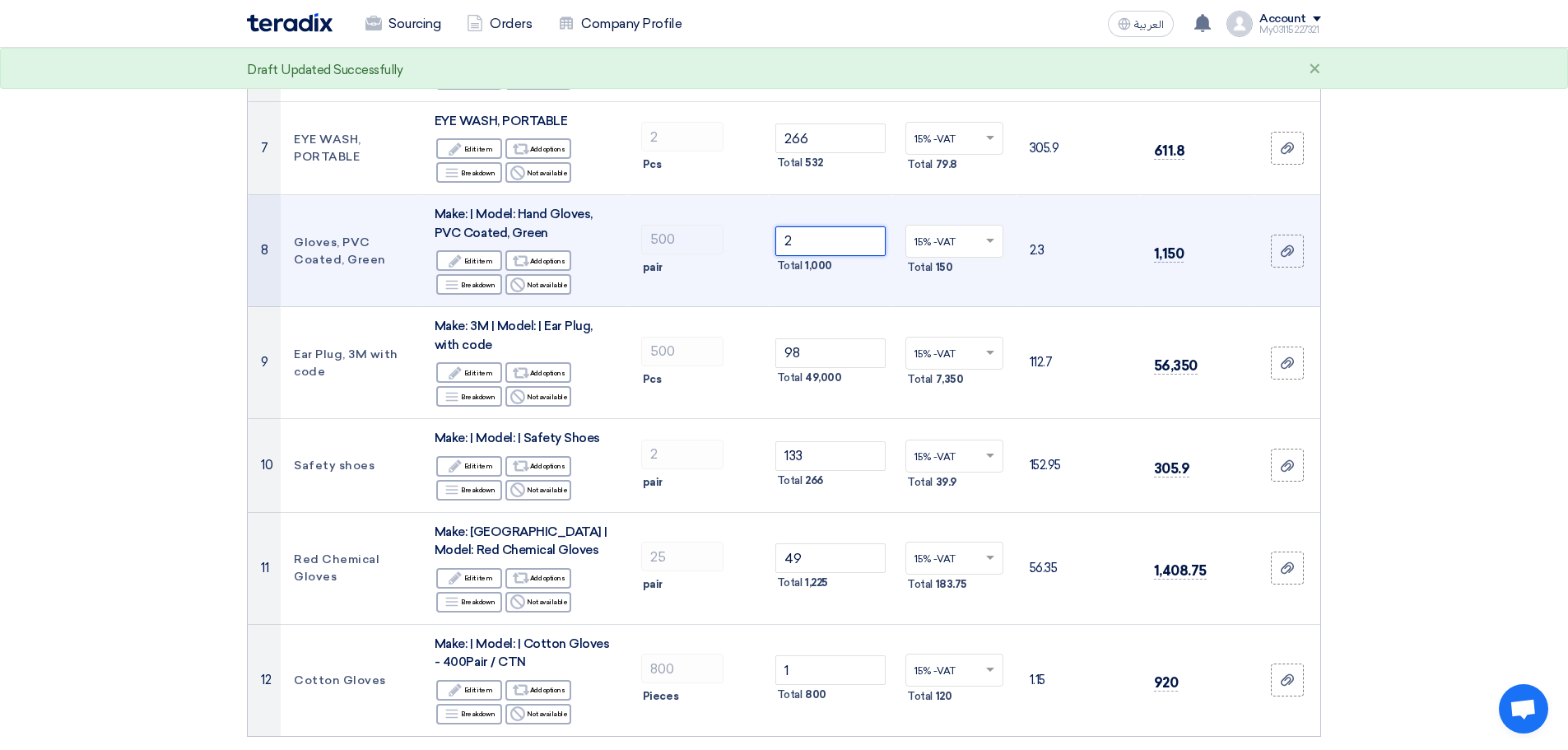
scroll to position [719, 0]
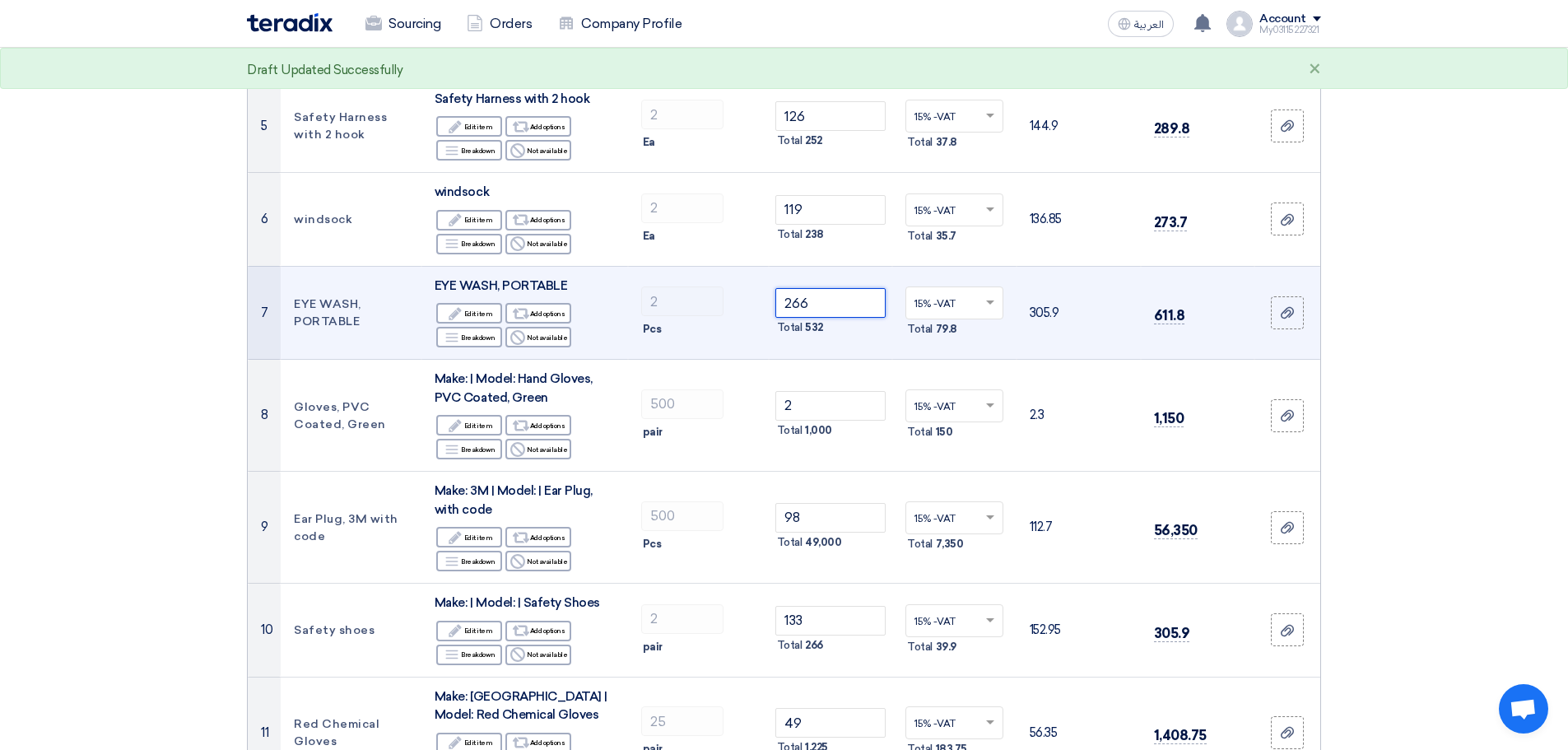
click at [830, 289] on input "266" at bounding box center [830, 303] width 111 height 30
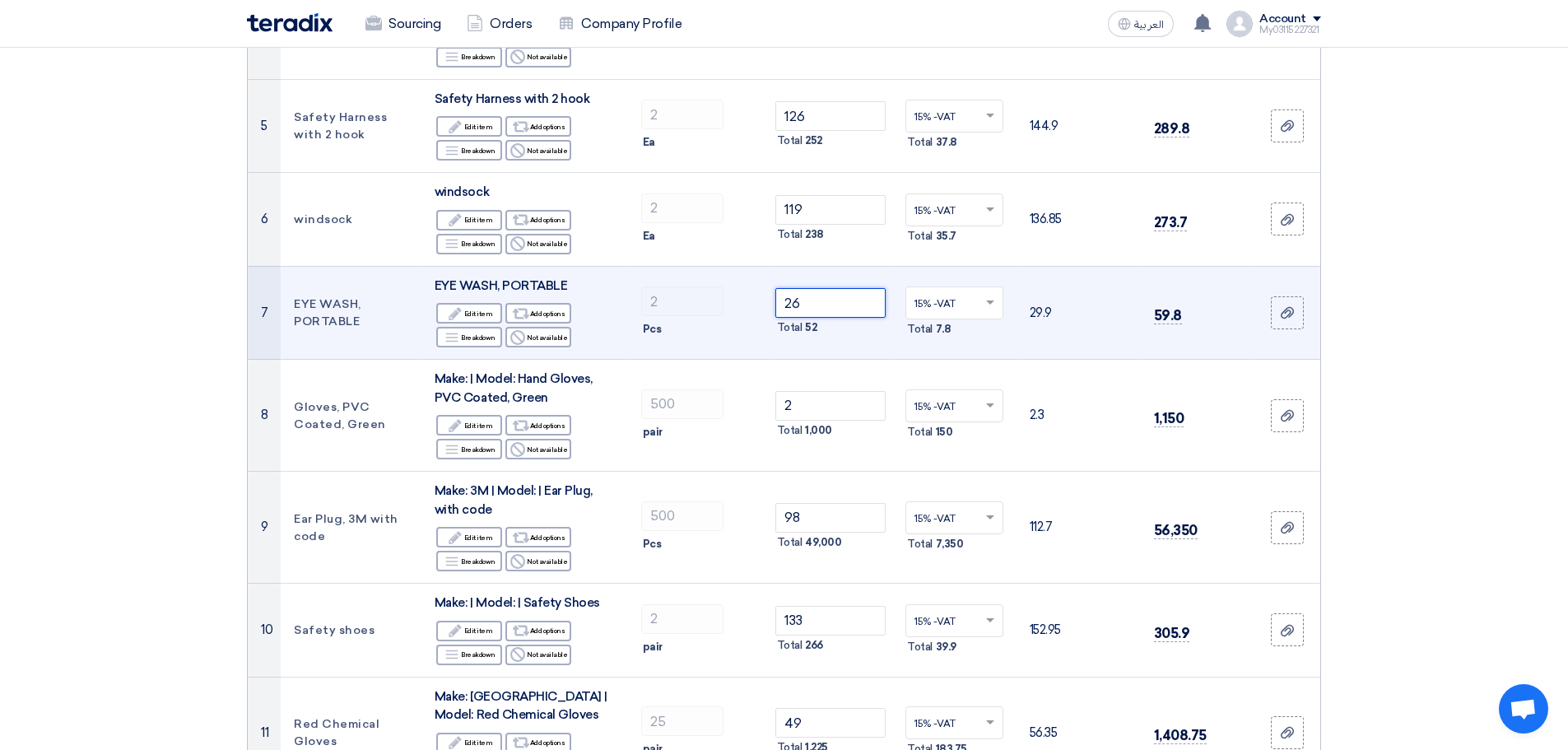
type input "2"
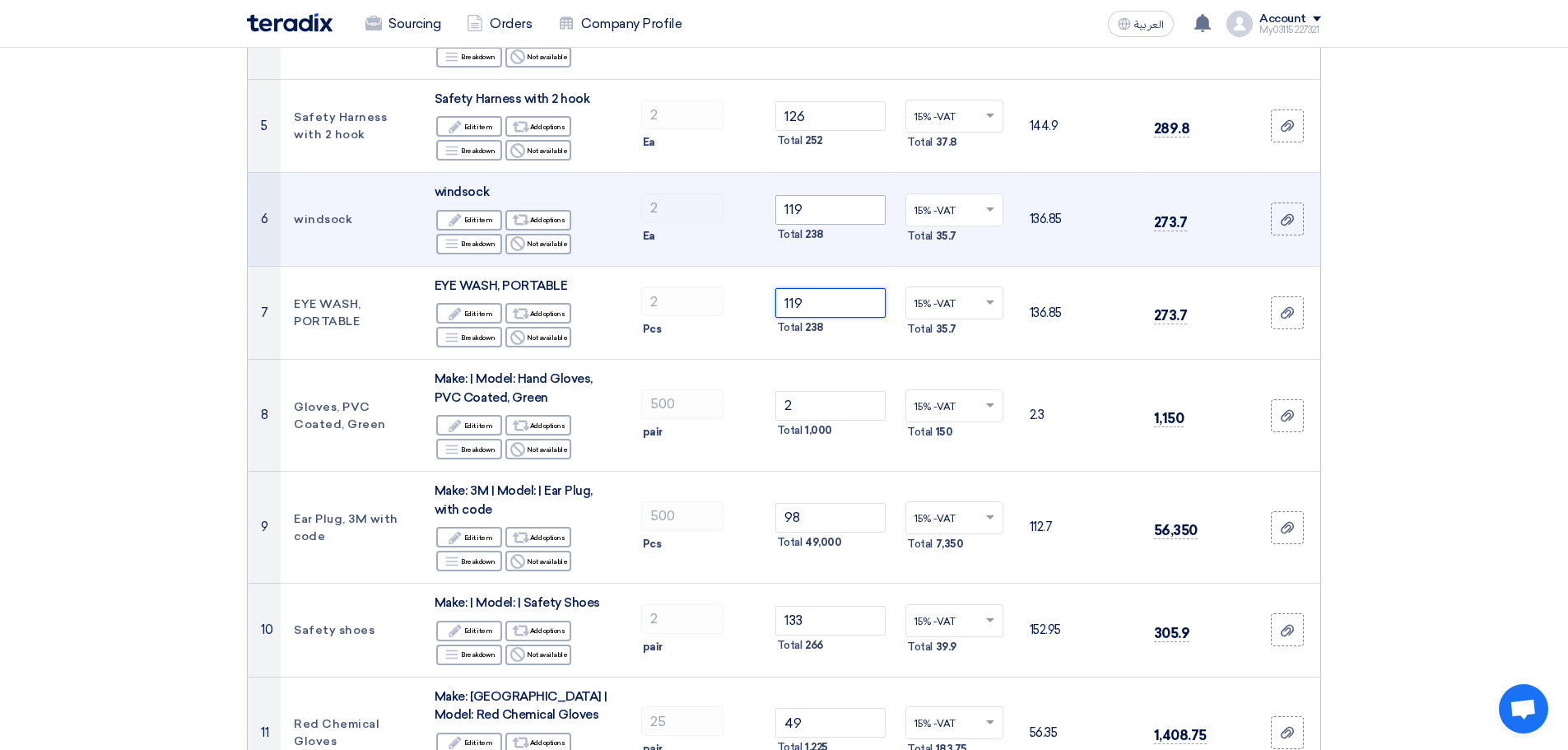
type input "119"
click at [821, 195] on input "119" at bounding box center [830, 209] width 111 height 30
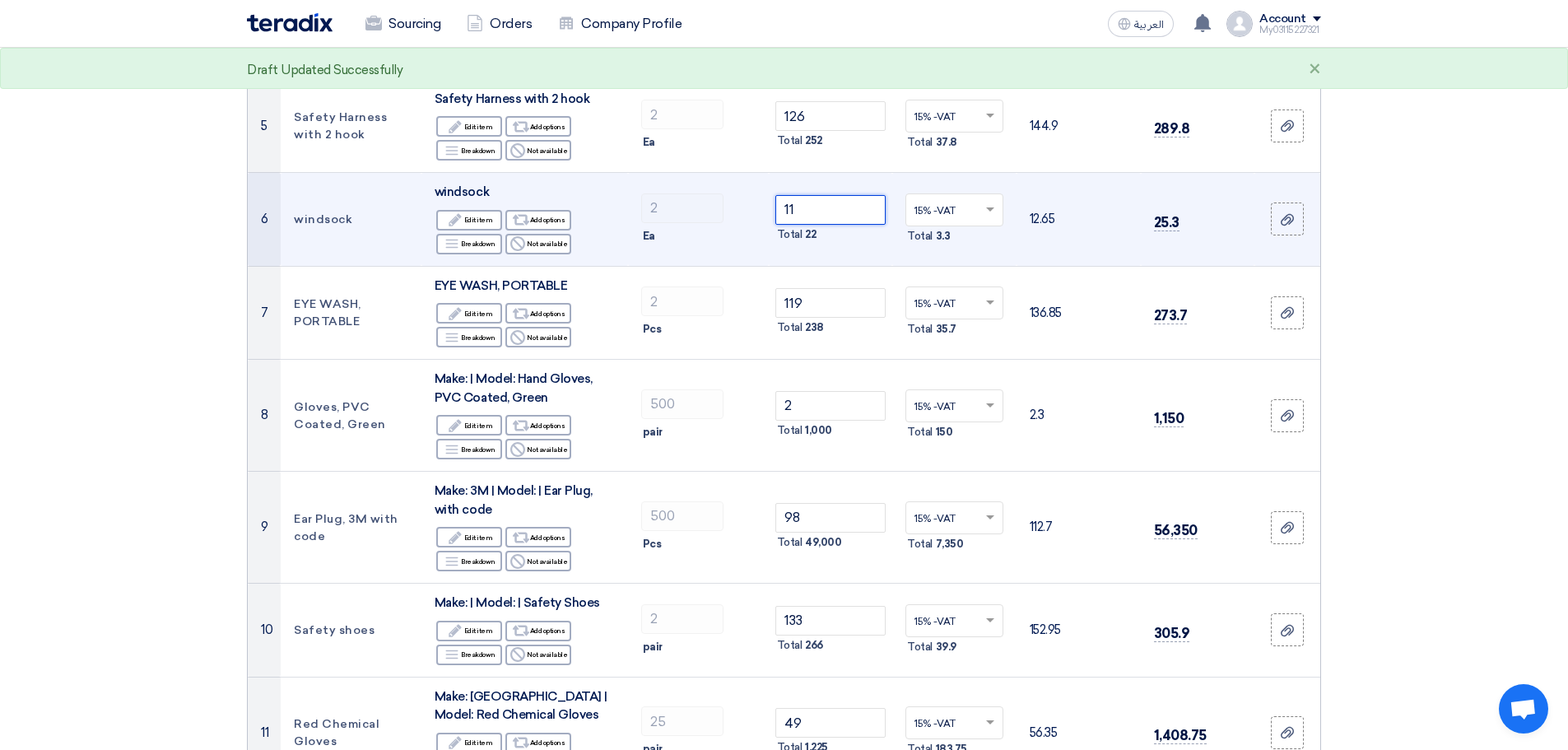
type input "1"
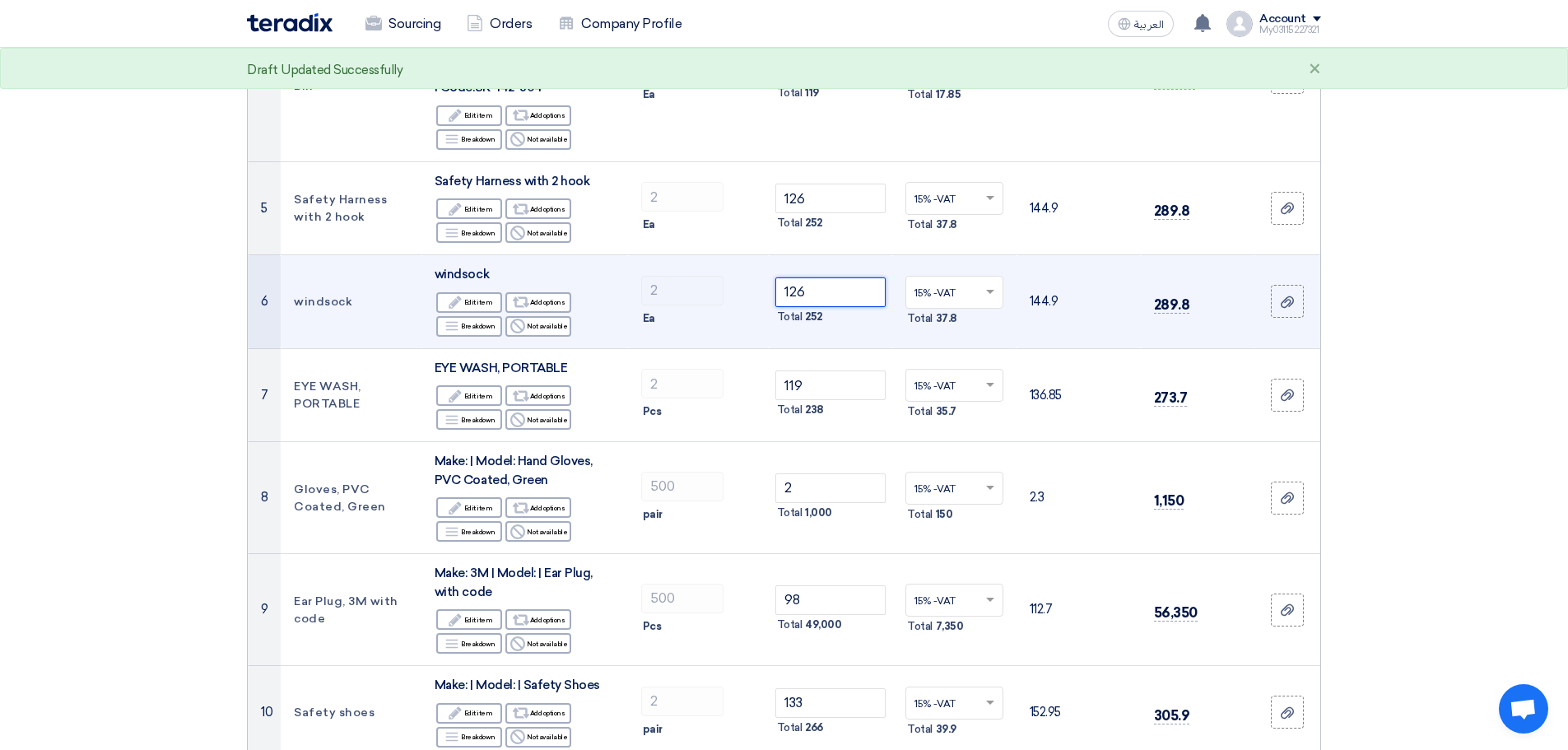
type input "126"
click at [821, 191] on input "126" at bounding box center [830, 198] width 111 height 30
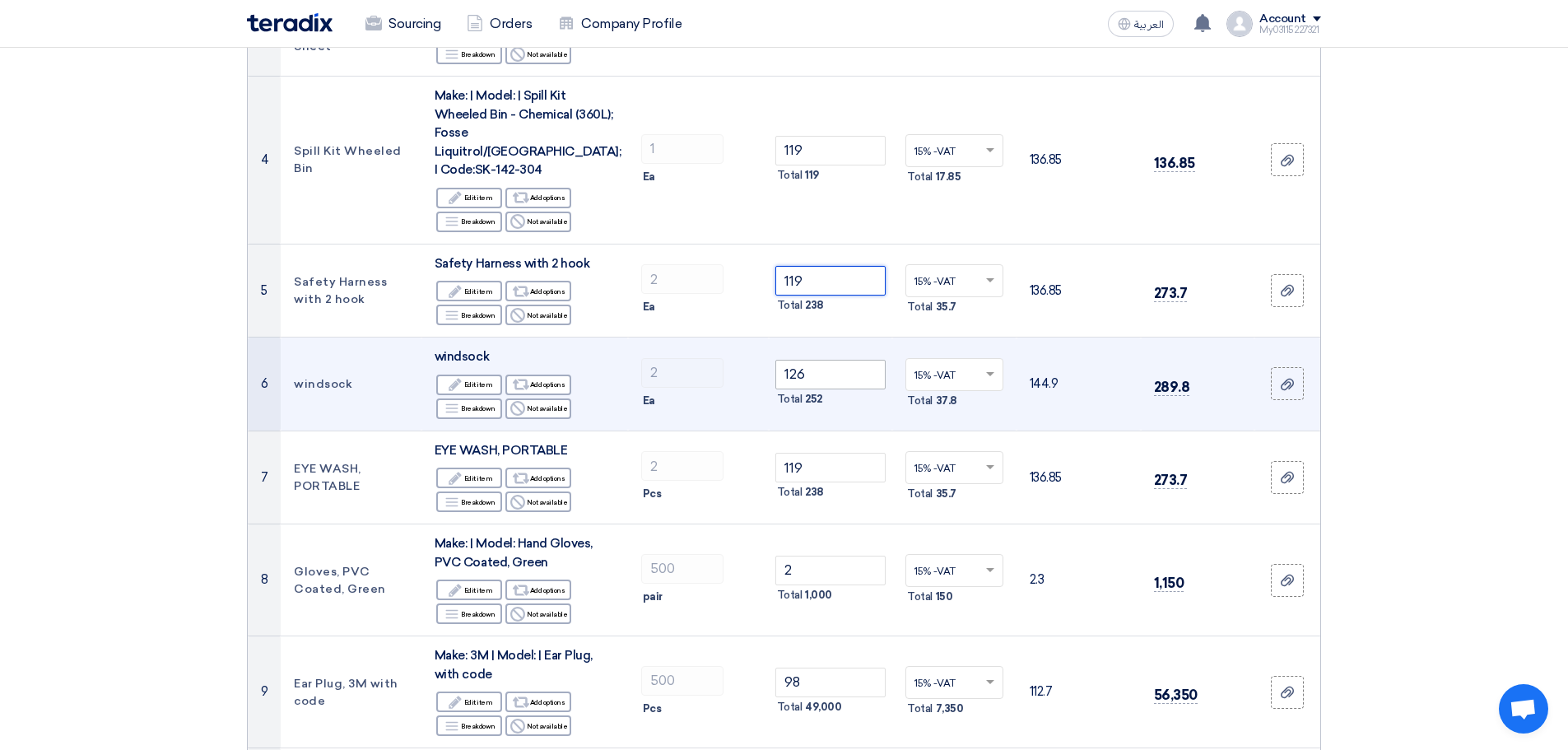
scroll to position [472, 0]
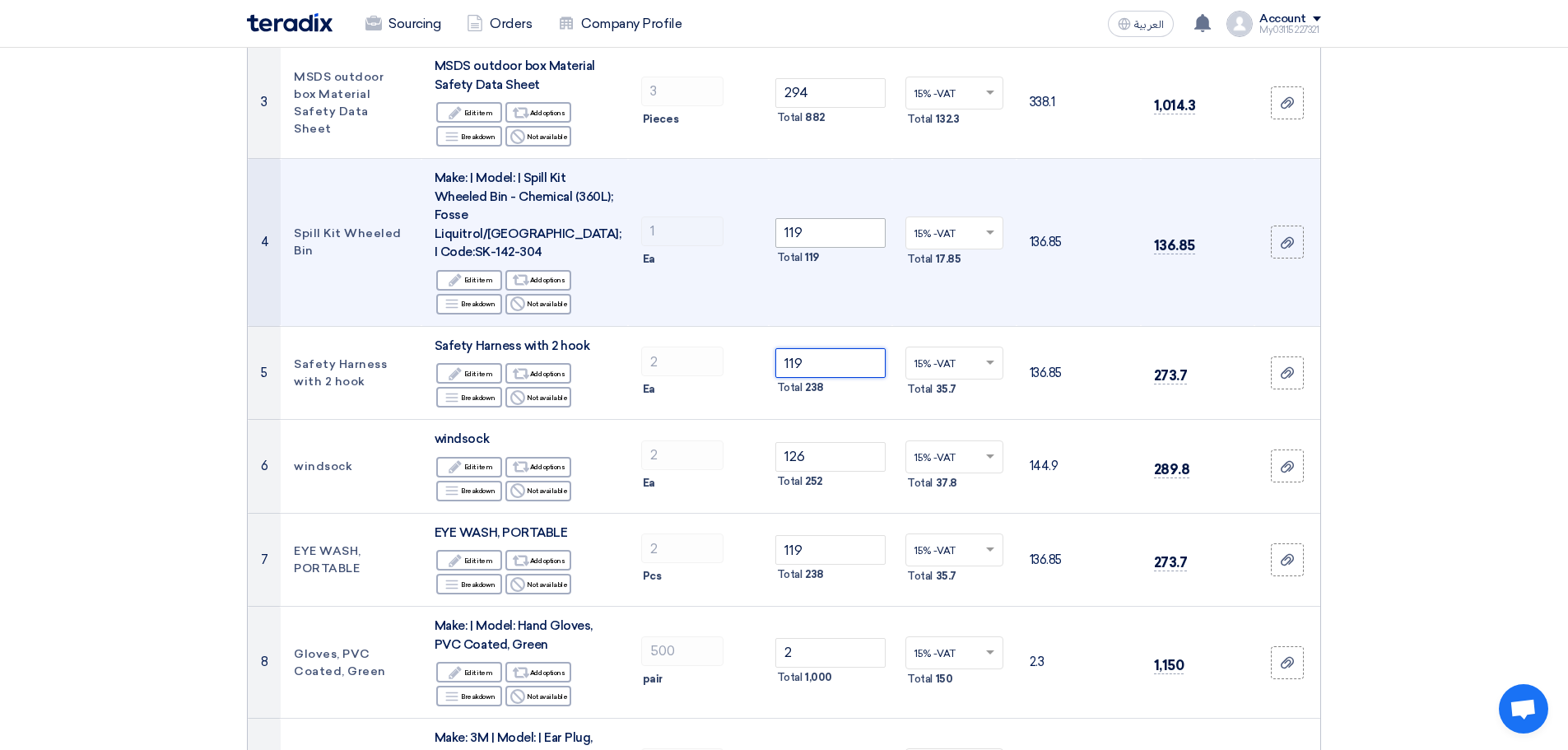
type input "119"
click at [831, 218] on input "119" at bounding box center [830, 232] width 111 height 30
type input "1"
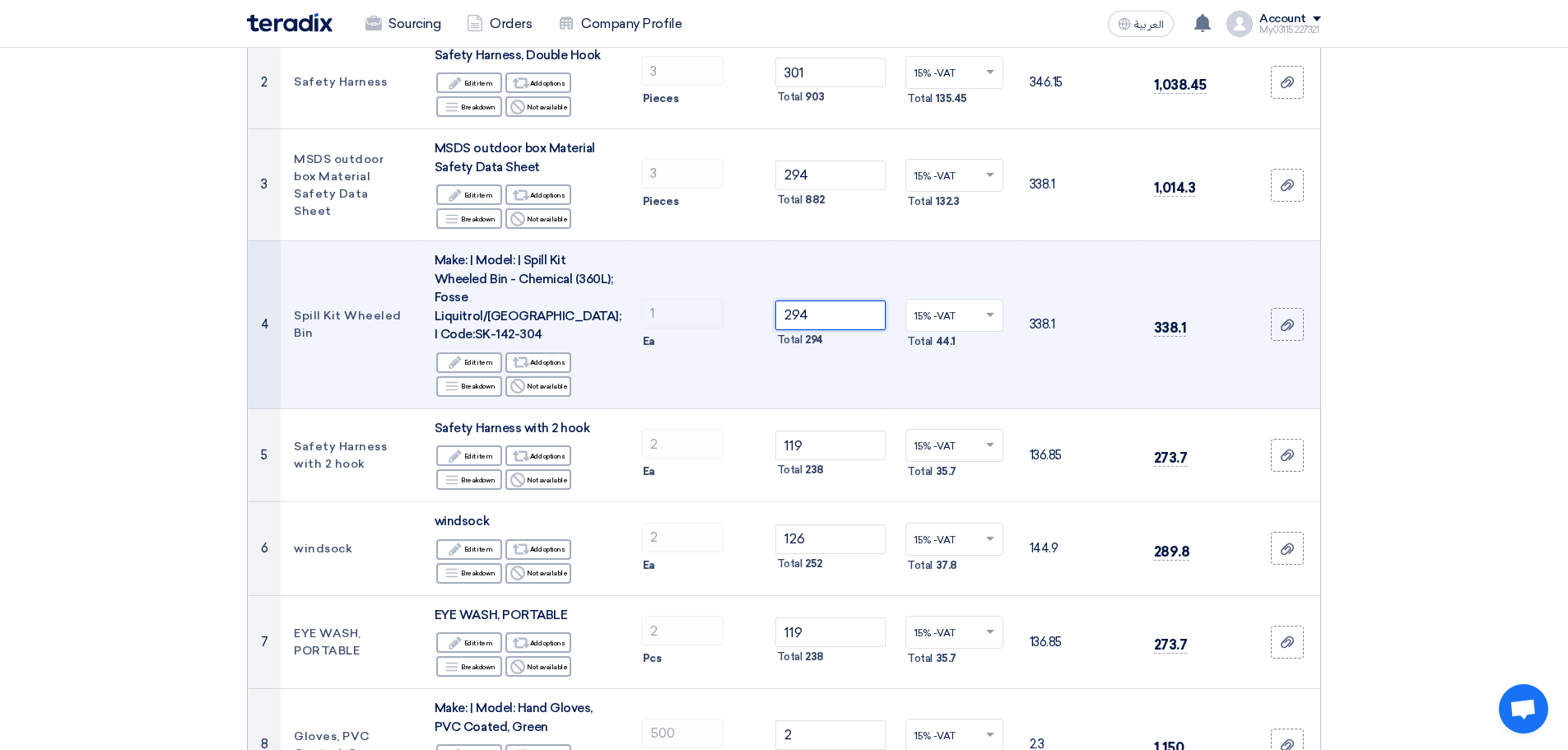
scroll to position [307, 0]
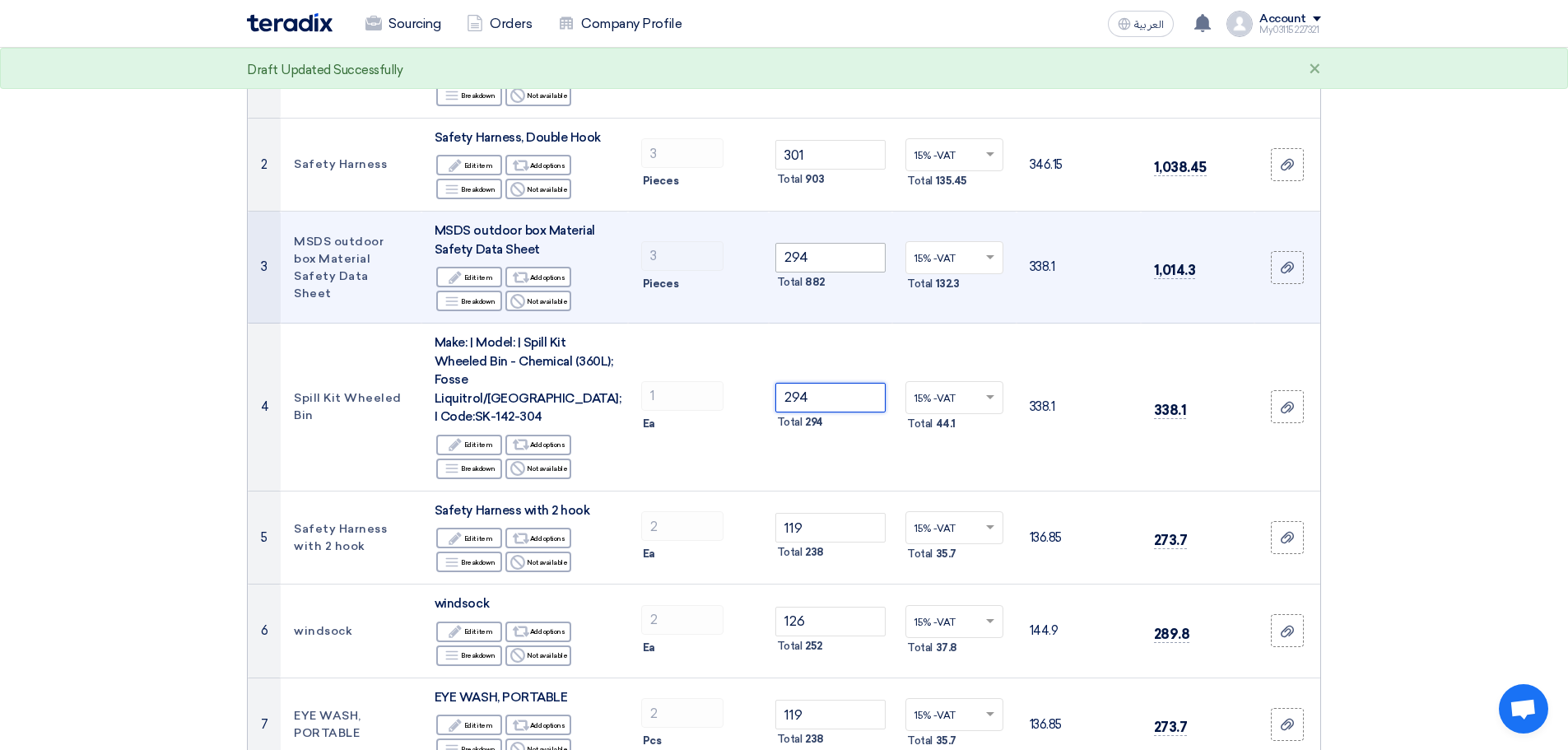
type input "294"
click at [838, 250] on input "294" at bounding box center [830, 257] width 111 height 30
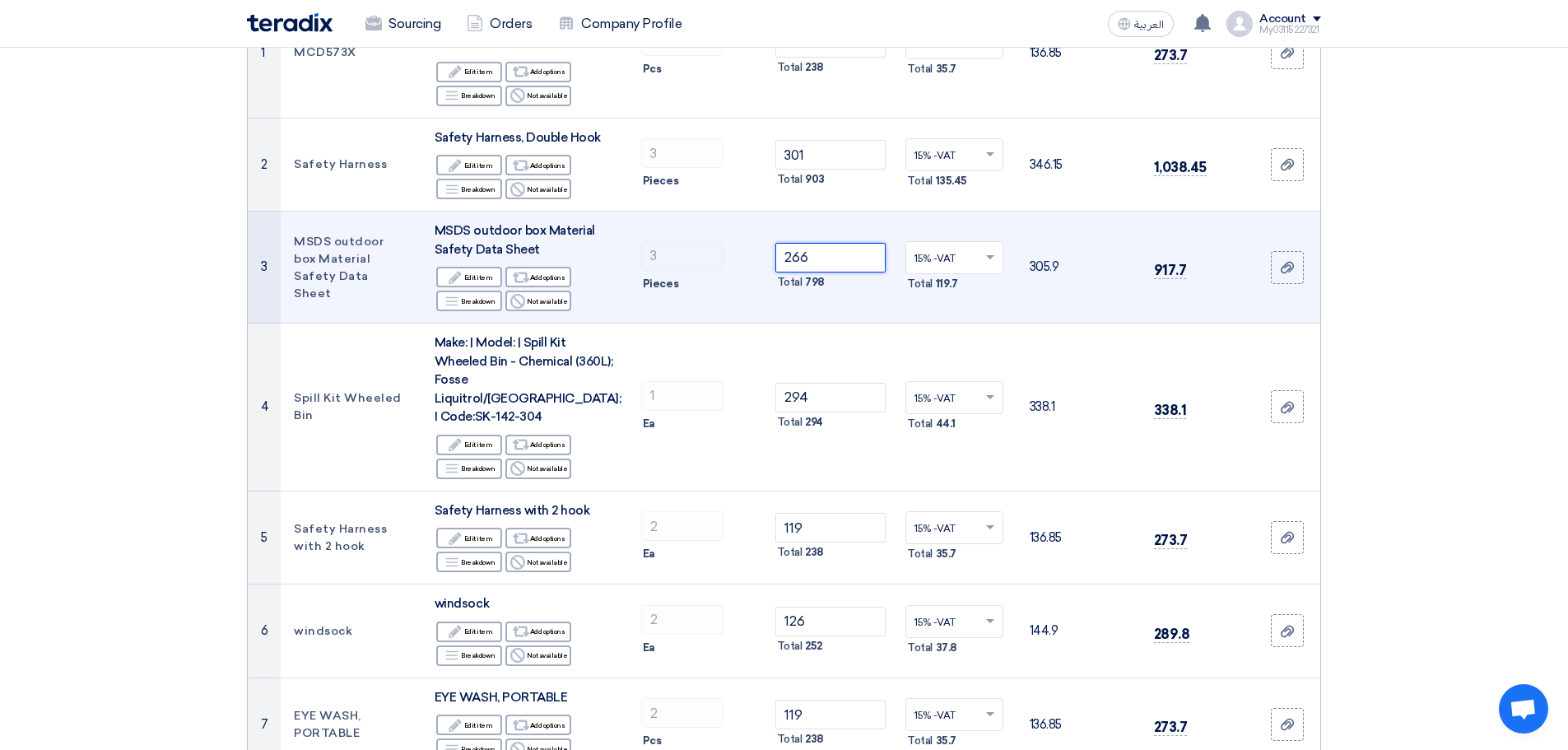
scroll to position [225, 0]
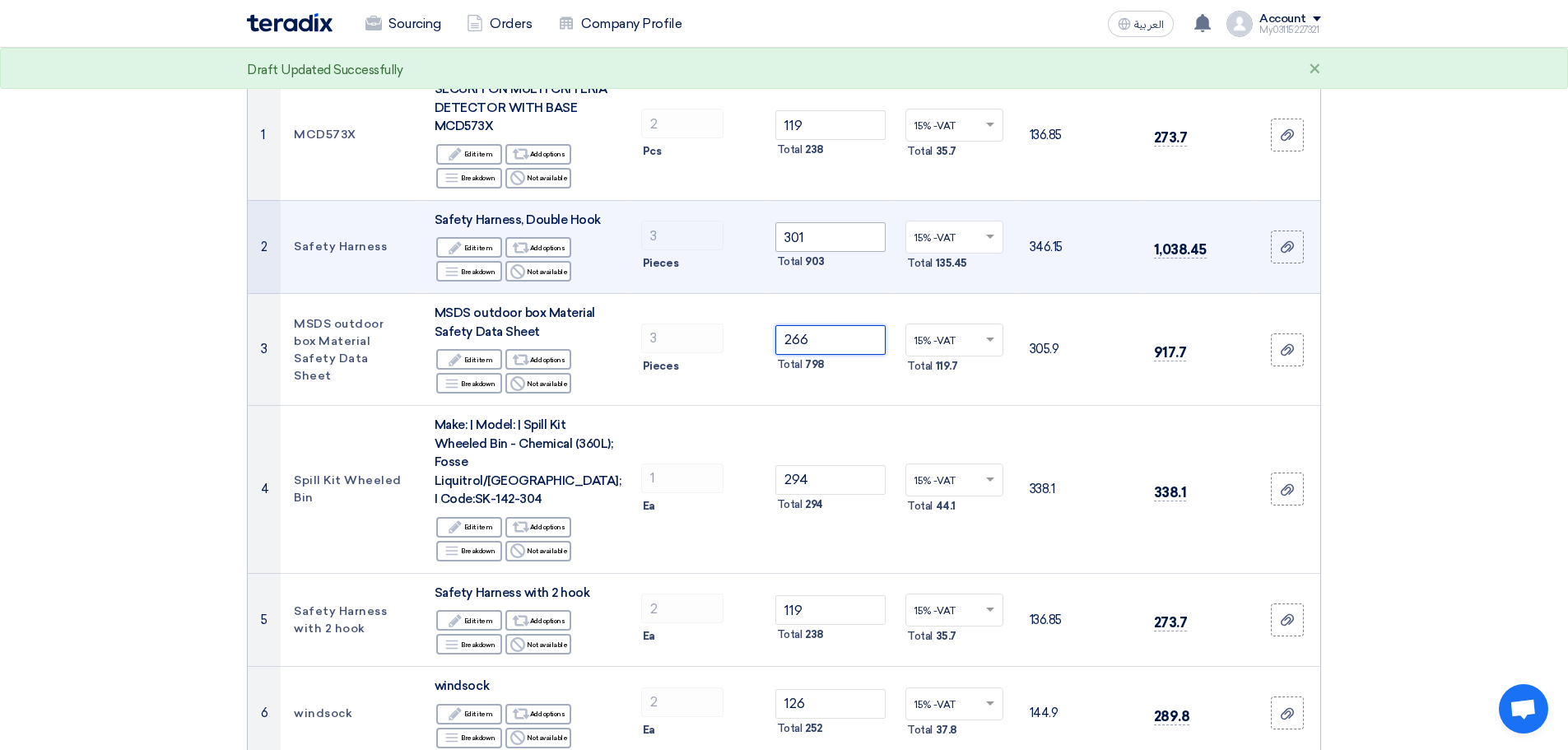
type input "266"
click at [838, 233] on input "301" at bounding box center [830, 237] width 111 height 30
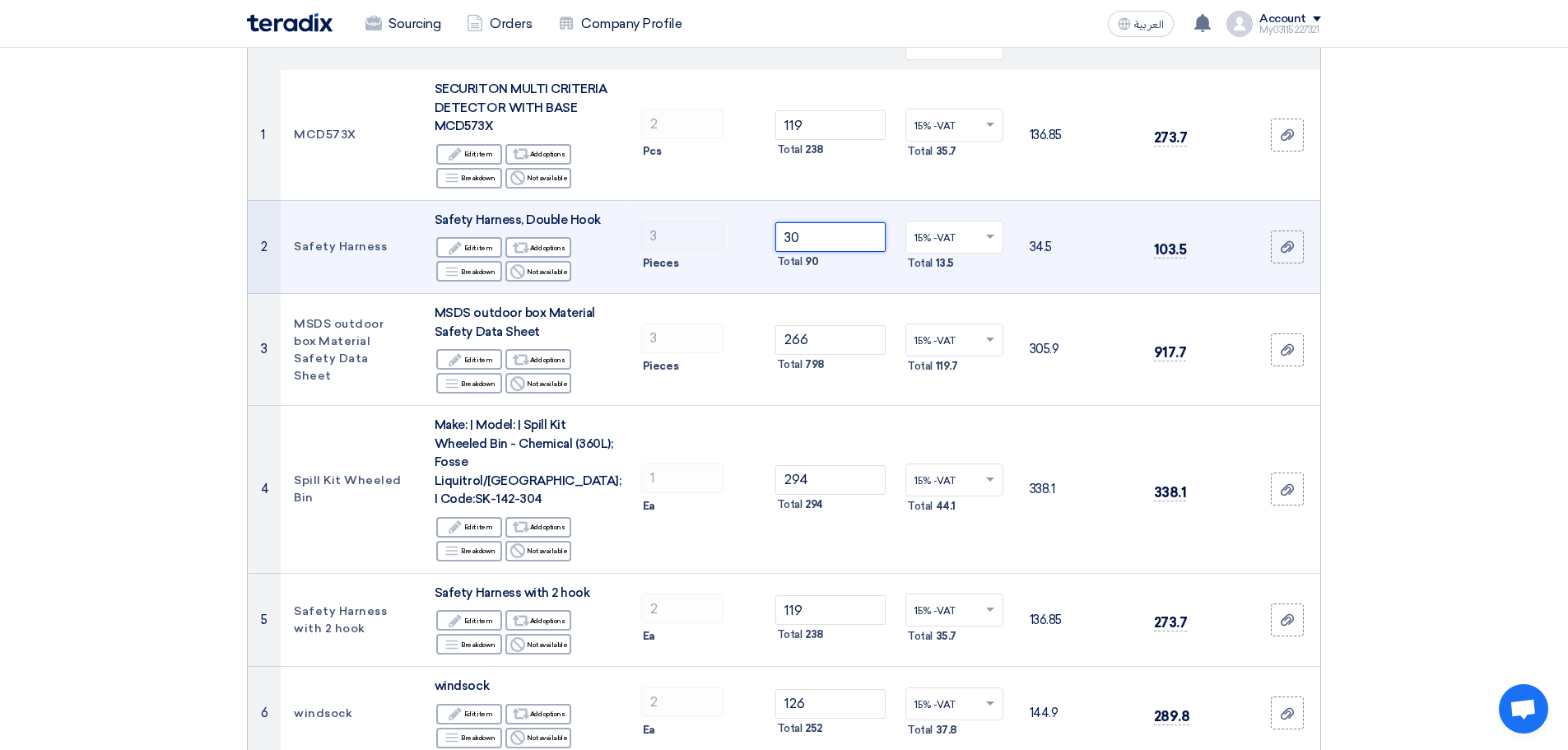
type input "3"
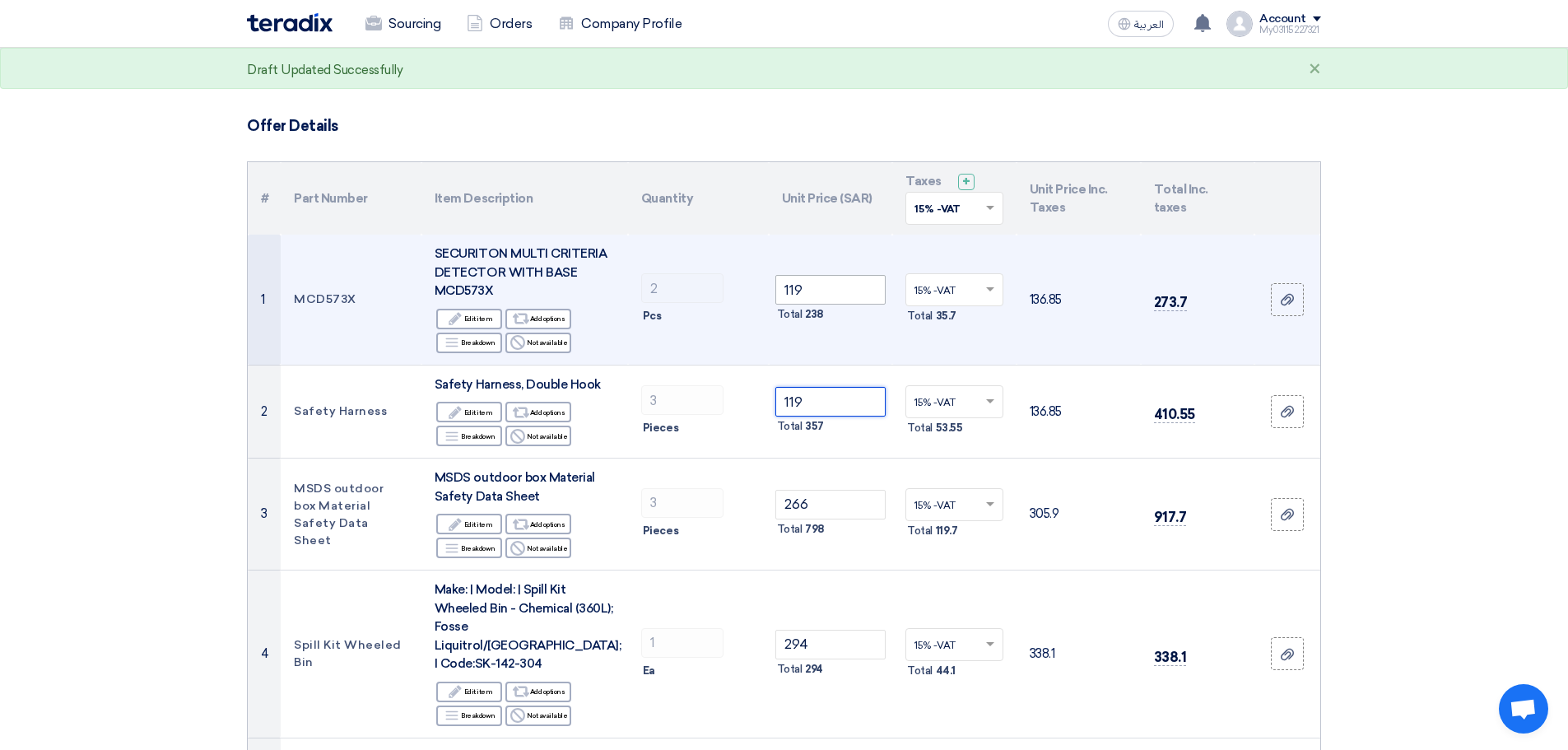
type input "119"
click at [842, 285] on input "119" at bounding box center [830, 289] width 111 height 30
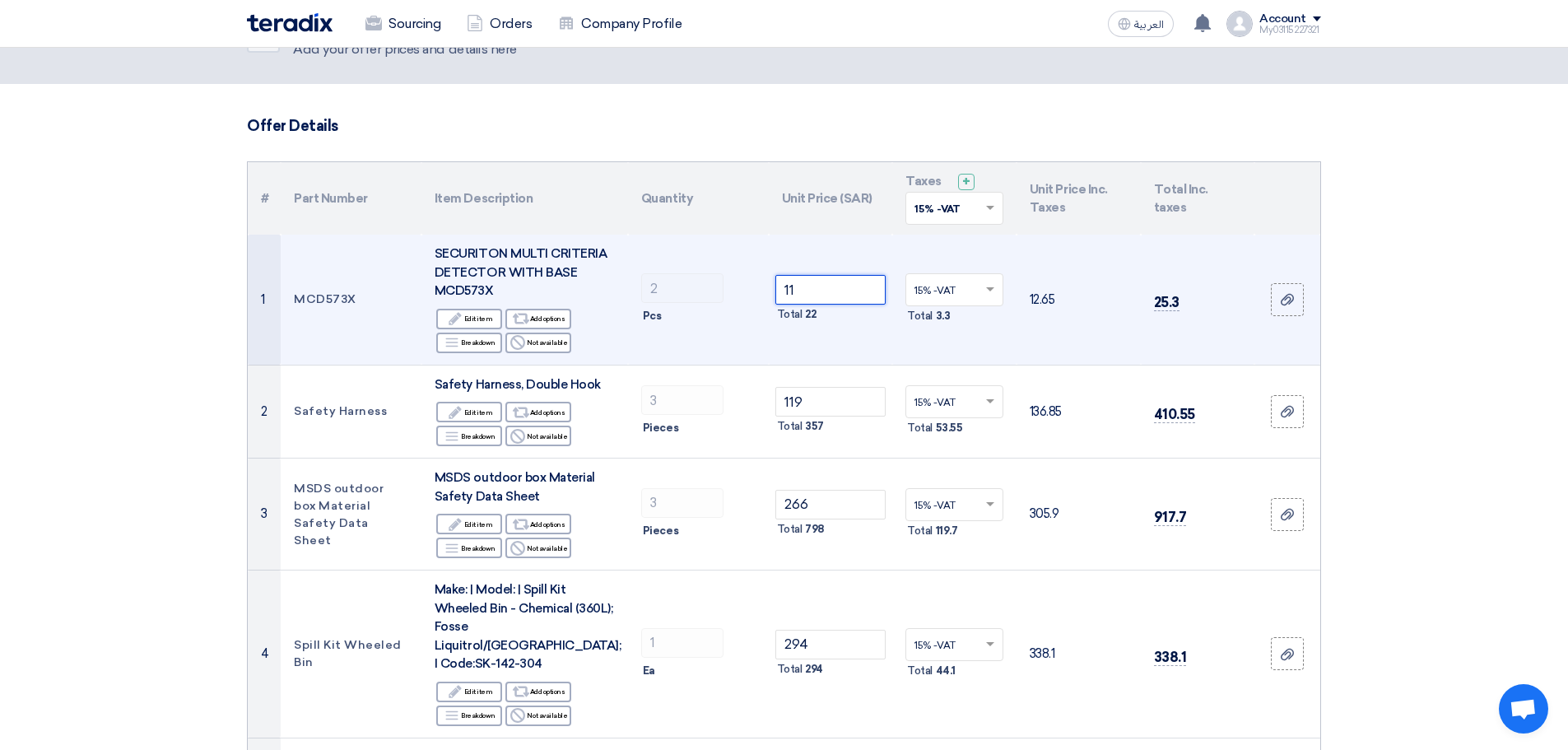
type input "1"
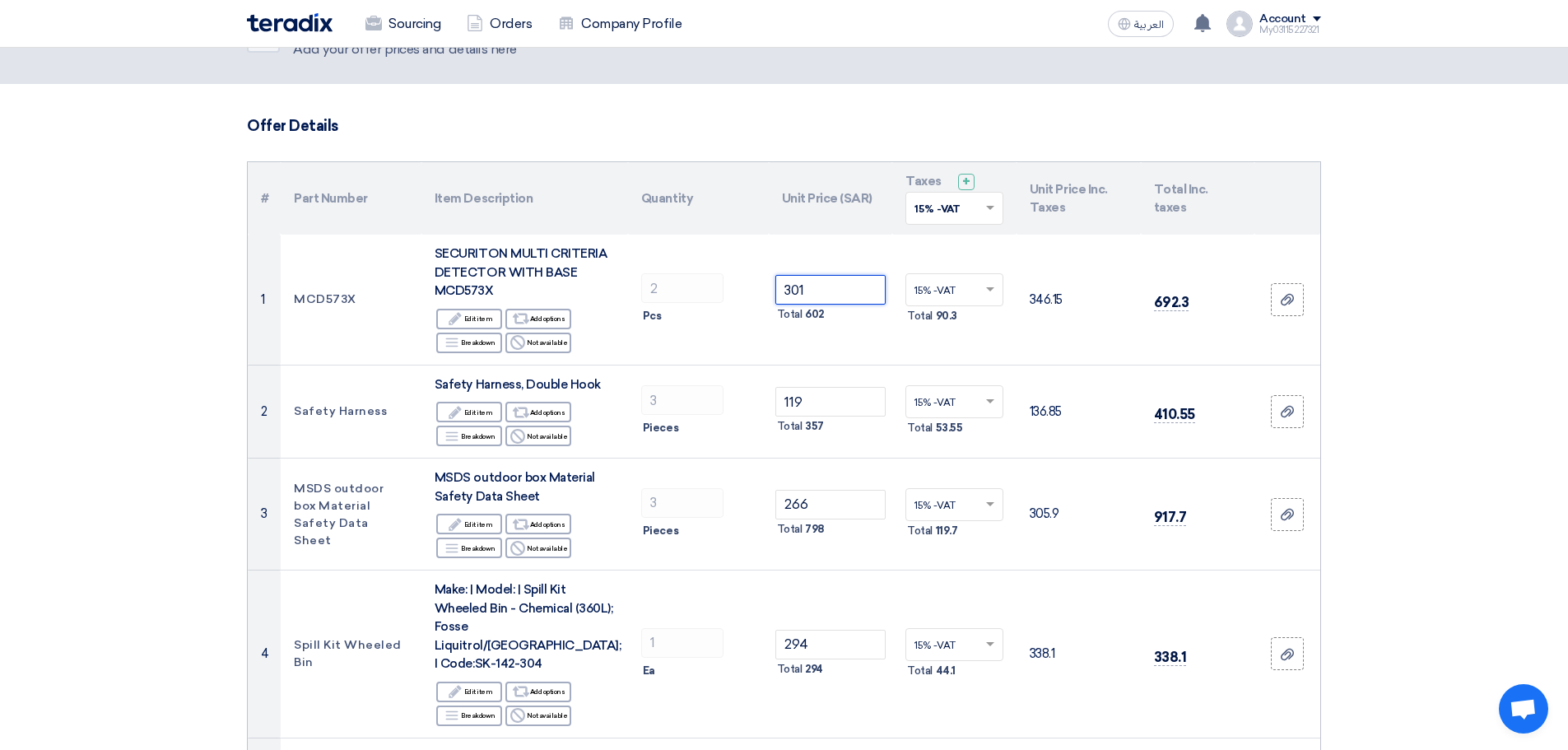
type input "301"
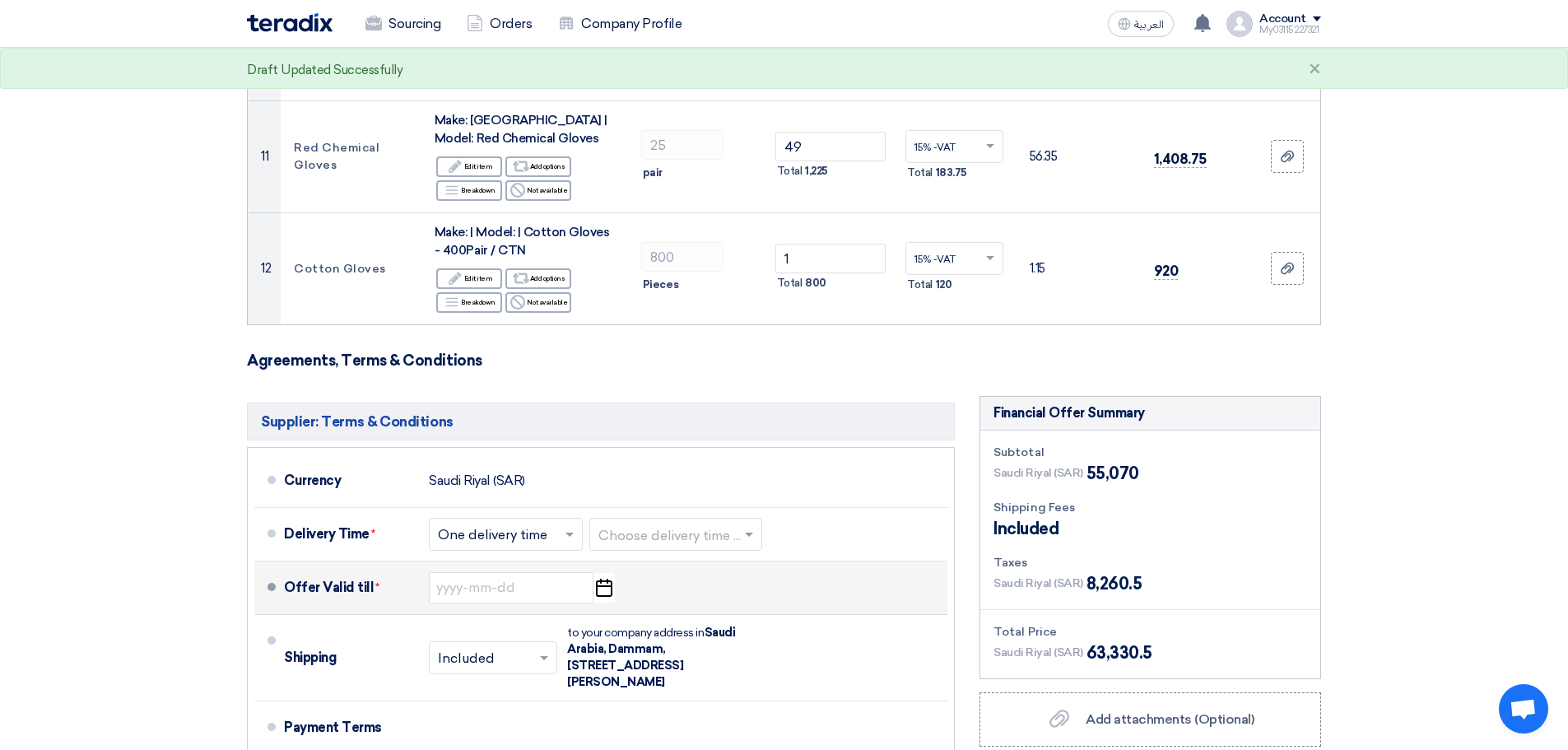
scroll to position [1625, 0]
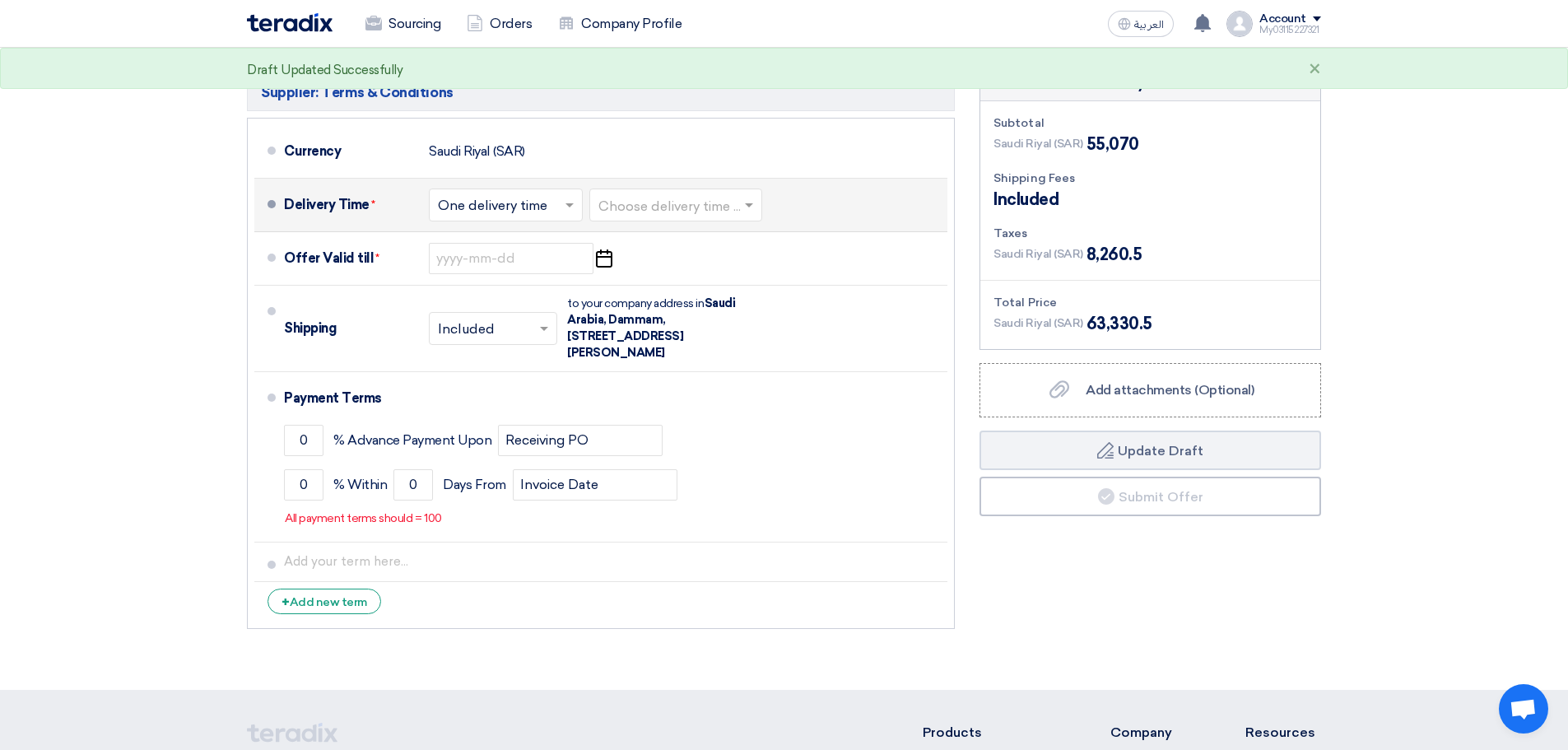
click at [650, 194] on input "text" at bounding box center [676, 206] width 157 height 24
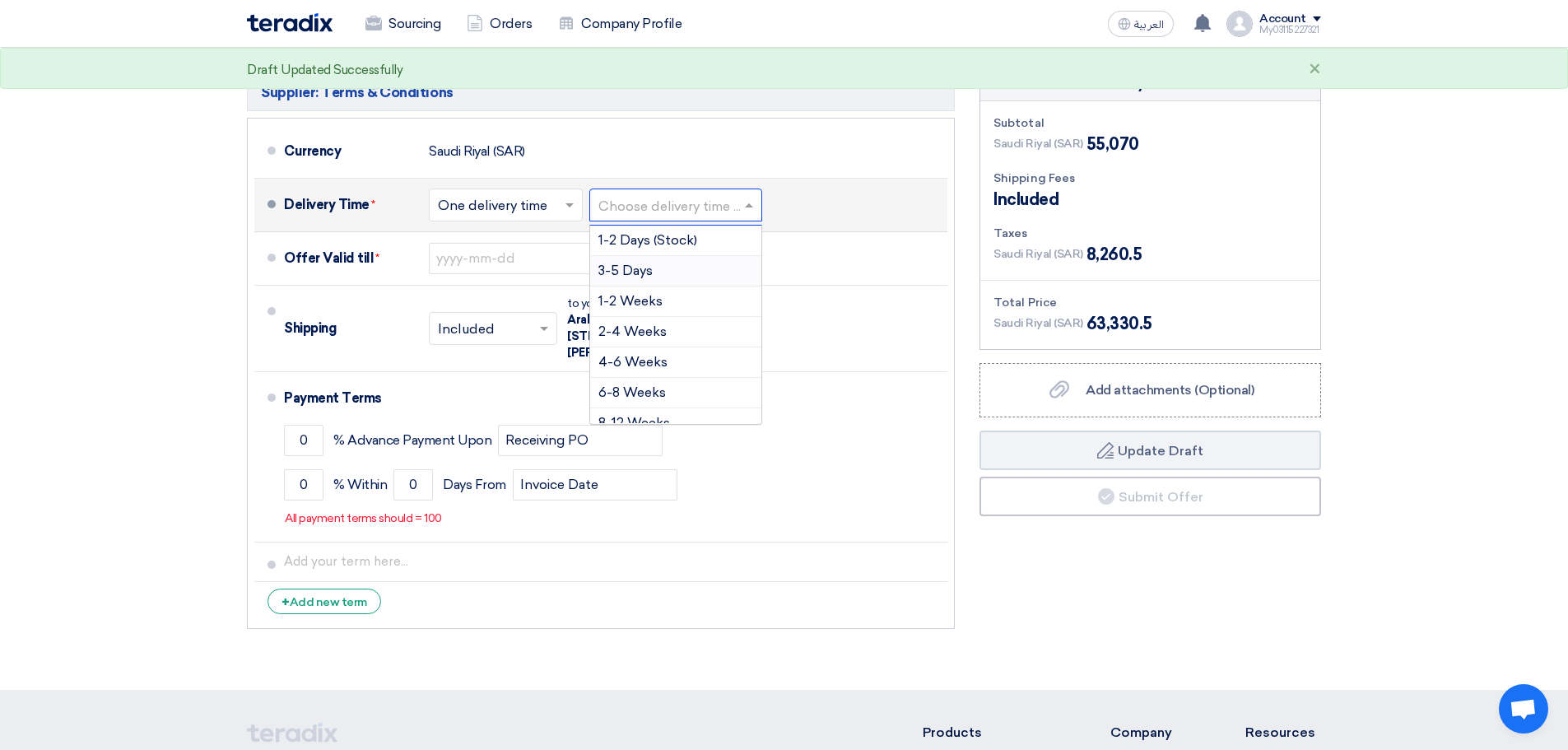
click at [653, 263] on span "3-5 Days" at bounding box center [625, 271] width 54 height 15
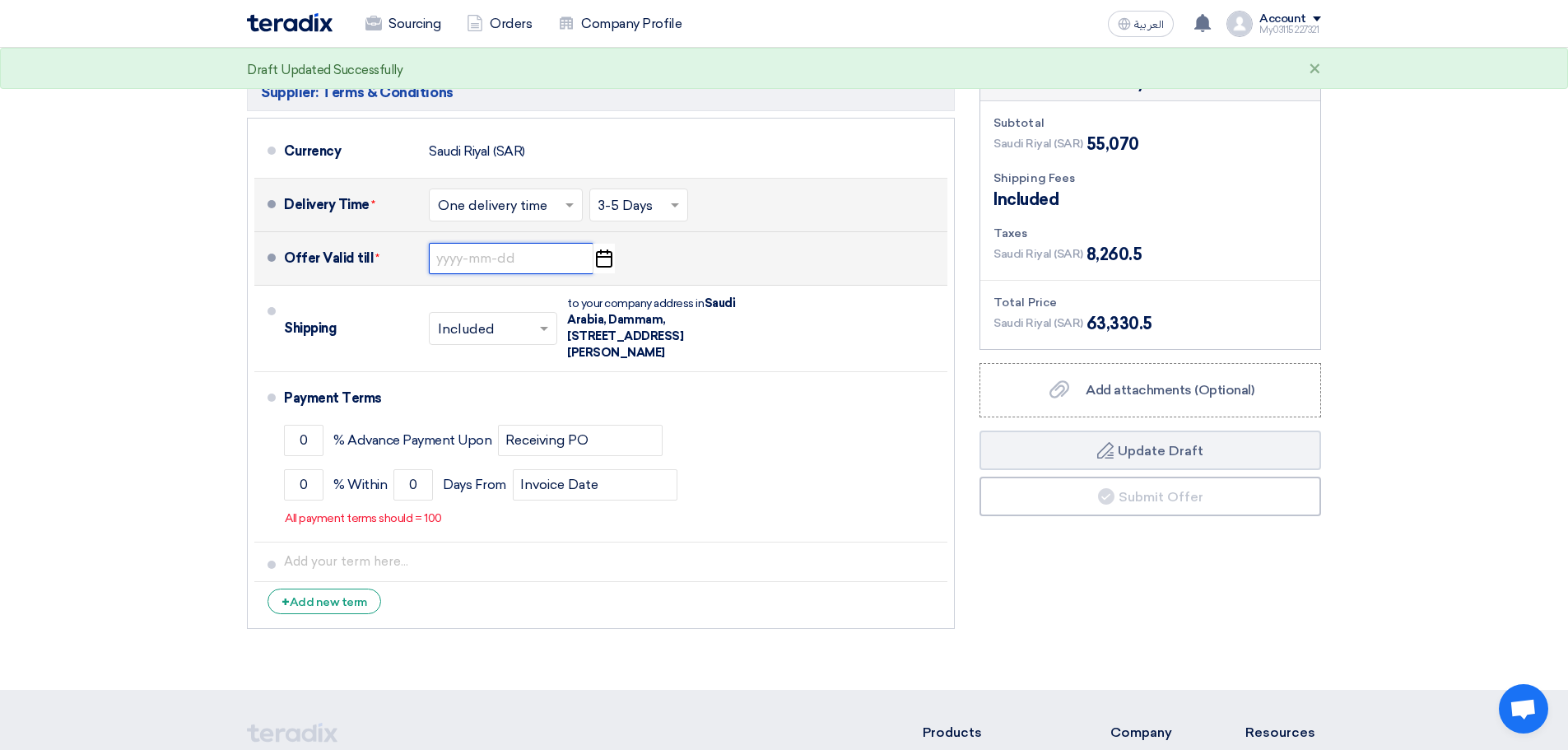
click at [526, 243] on input at bounding box center [510, 258] width 164 height 31
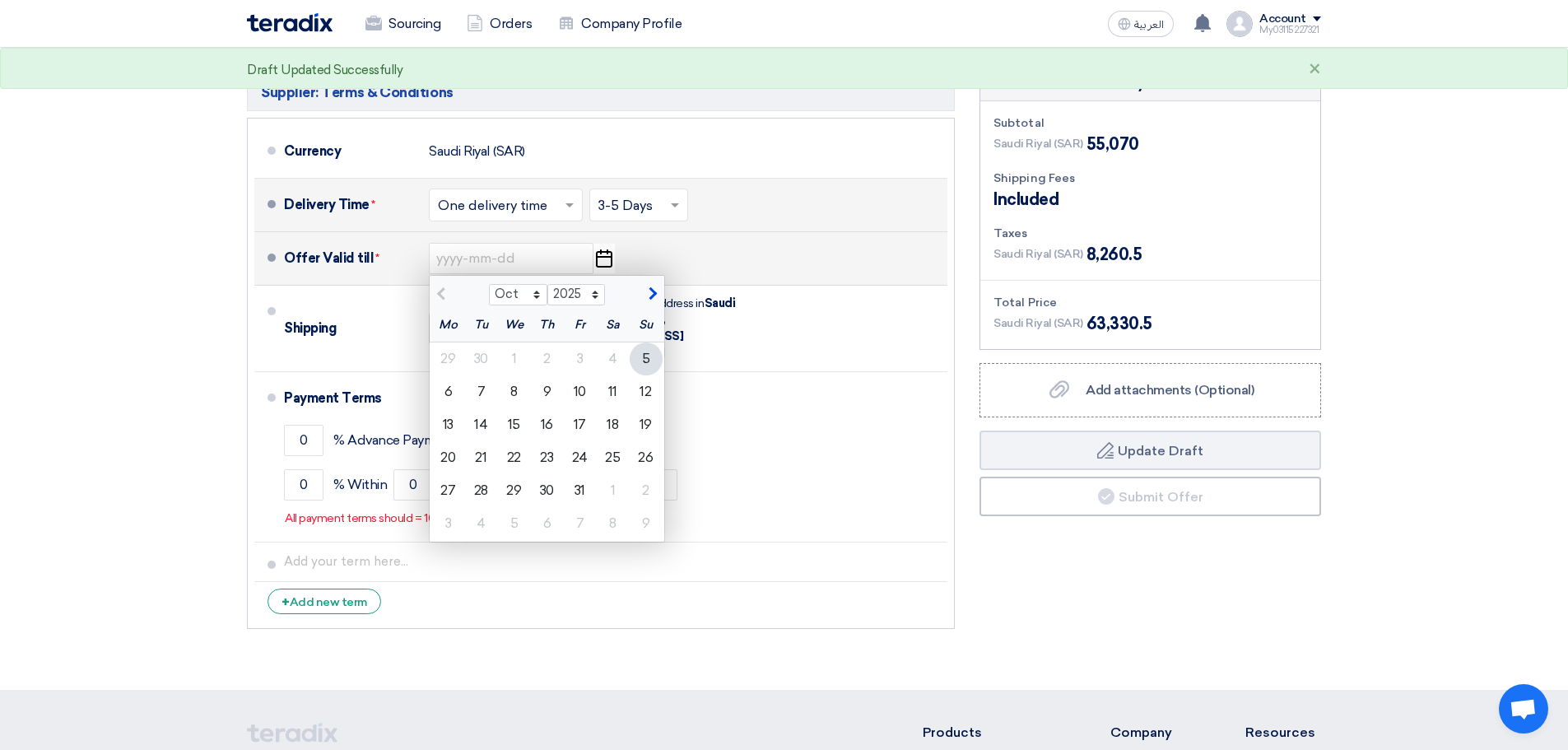
click at [653, 287] on span "button" at bounding box center [650, 294] width 9 height 14
select select "11"
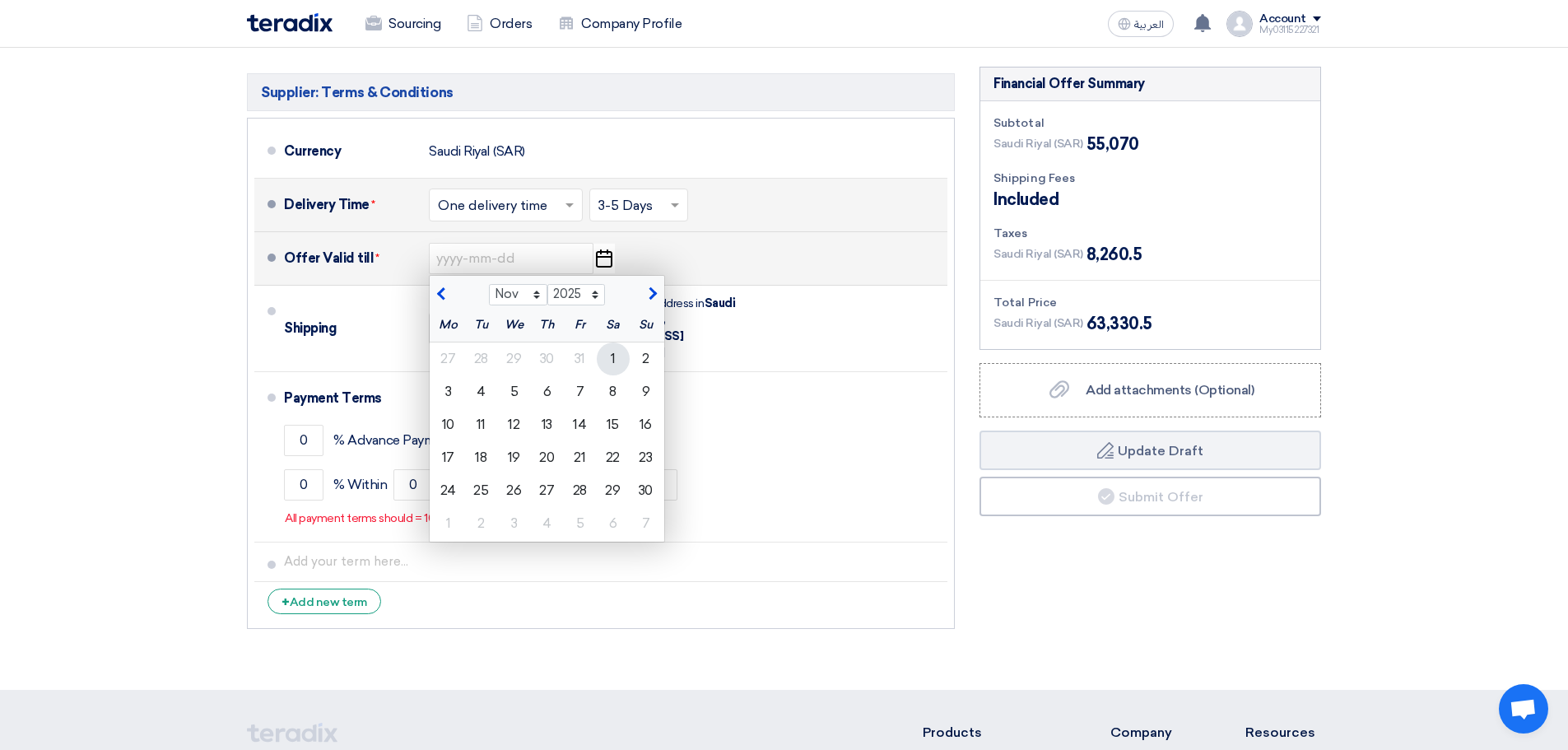
click at [612, 342] on div "1" at bounding box center [613, 358] width 33 height 33
type input "11/1/2025"
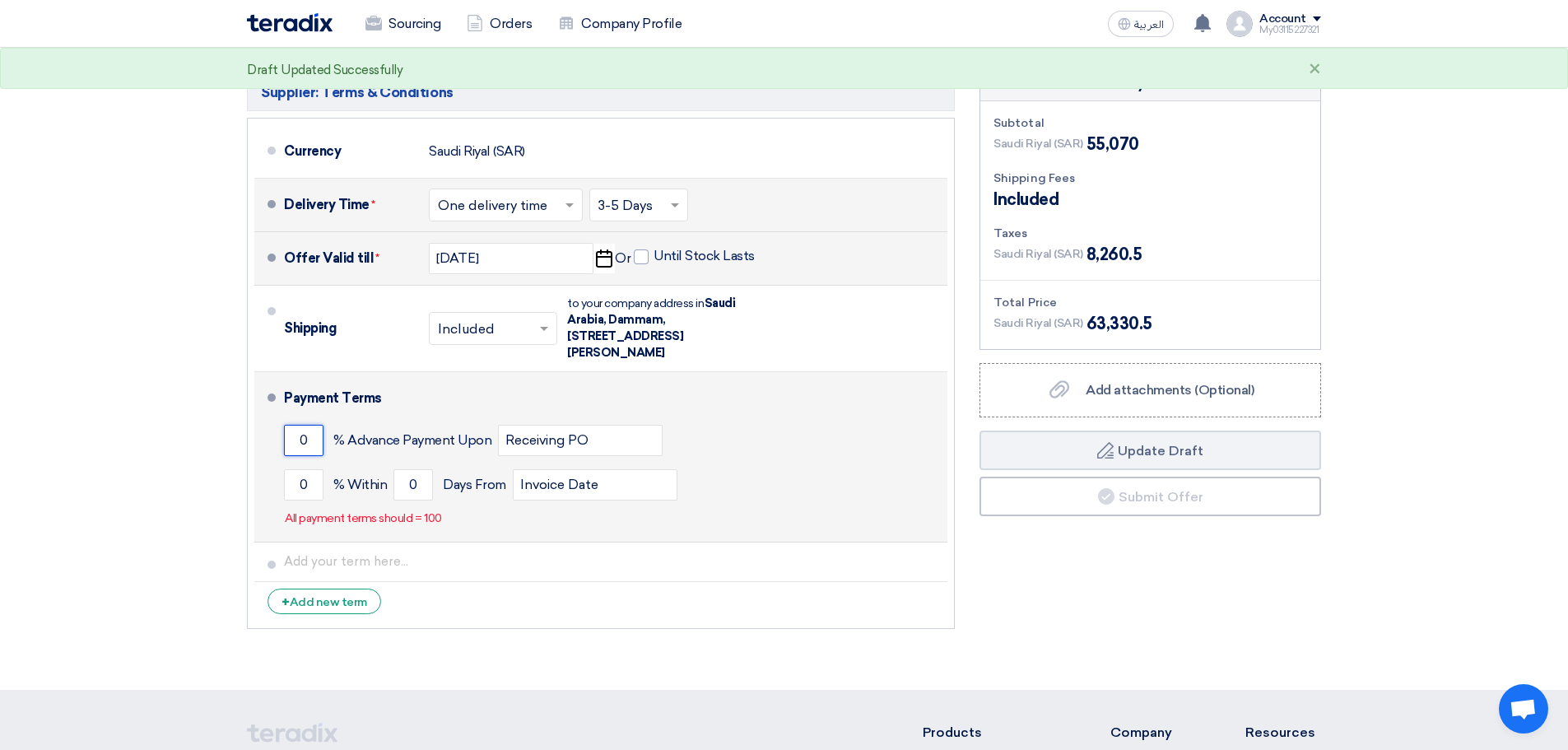
click at [299, 425] on input "0" at bounding box center [304, 440] width 39 height 31
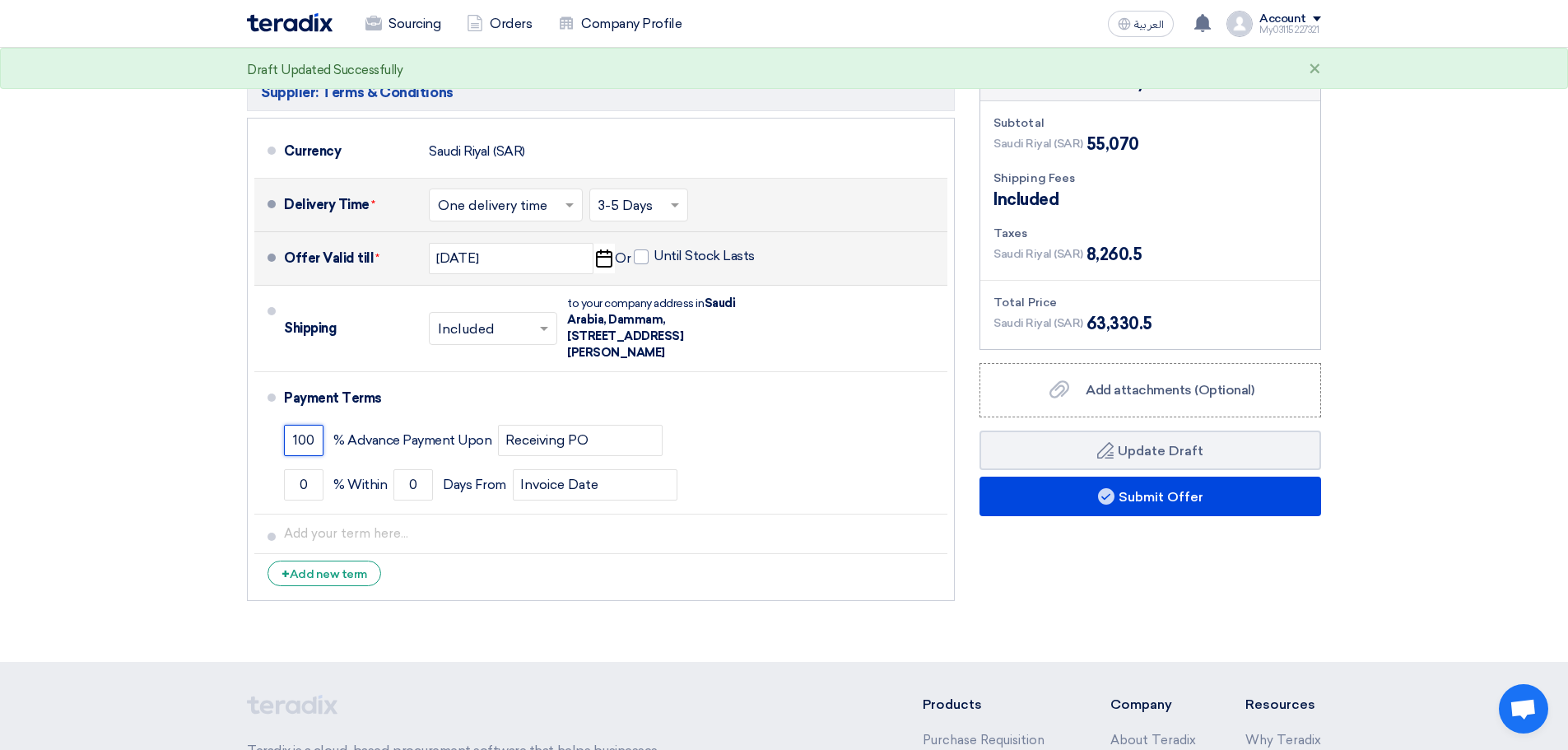
type input "100"
click at [1101, 578] on div "Financial Offer Summary Subtotal Saudi Riyal (SAR) 55,070 Shipping Fees" at bounding box center [1150, 337] width 366 height 542
click at [1136, 382] on span "Add attachments (Optional)" at bounding box center [1170, 390] width 168 height 15
click at [0, 0] on input "Add attachments (Optional) Add attachments (Optional)" at bounding box center [0, 0] width 0 height 0
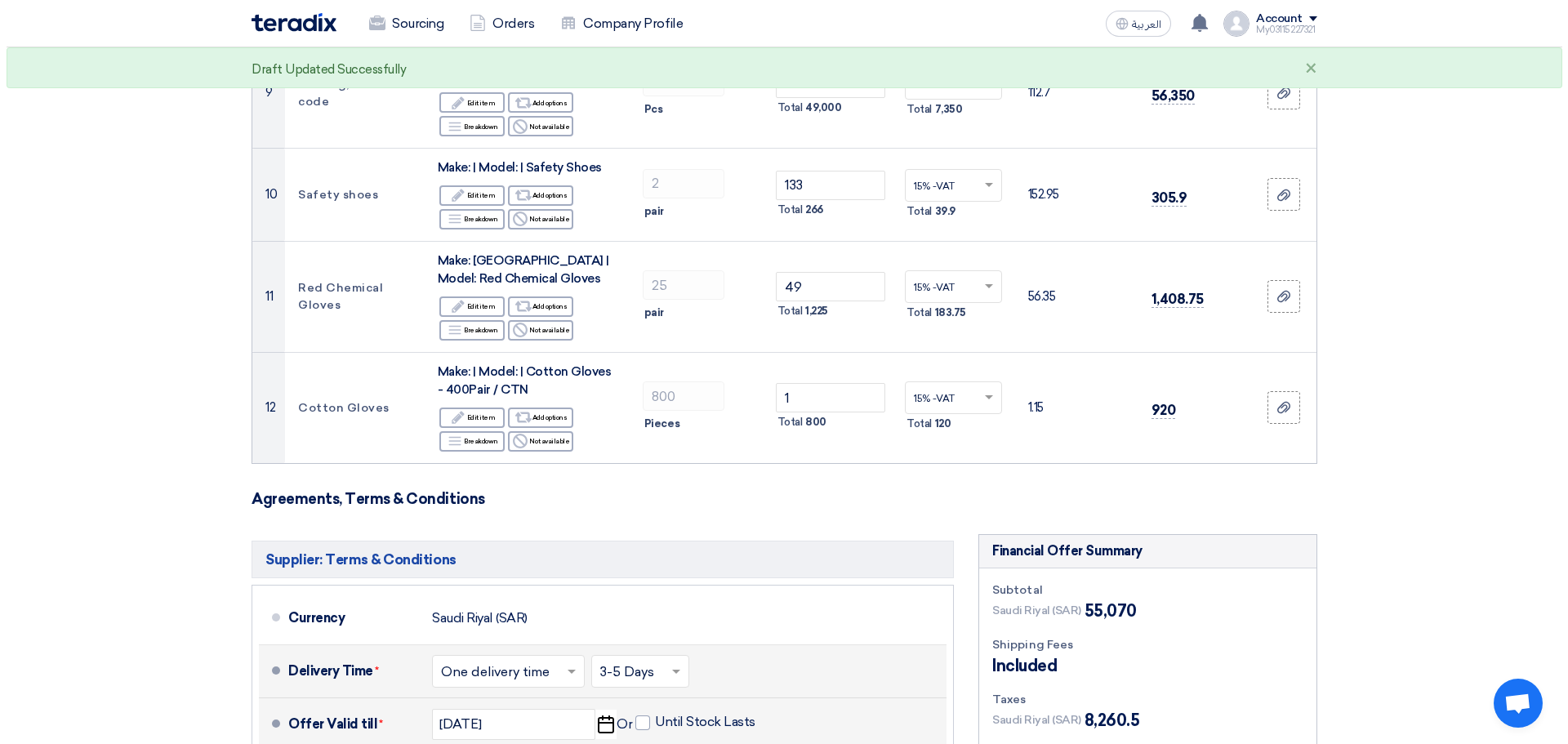
scroll to position [1634, 0]
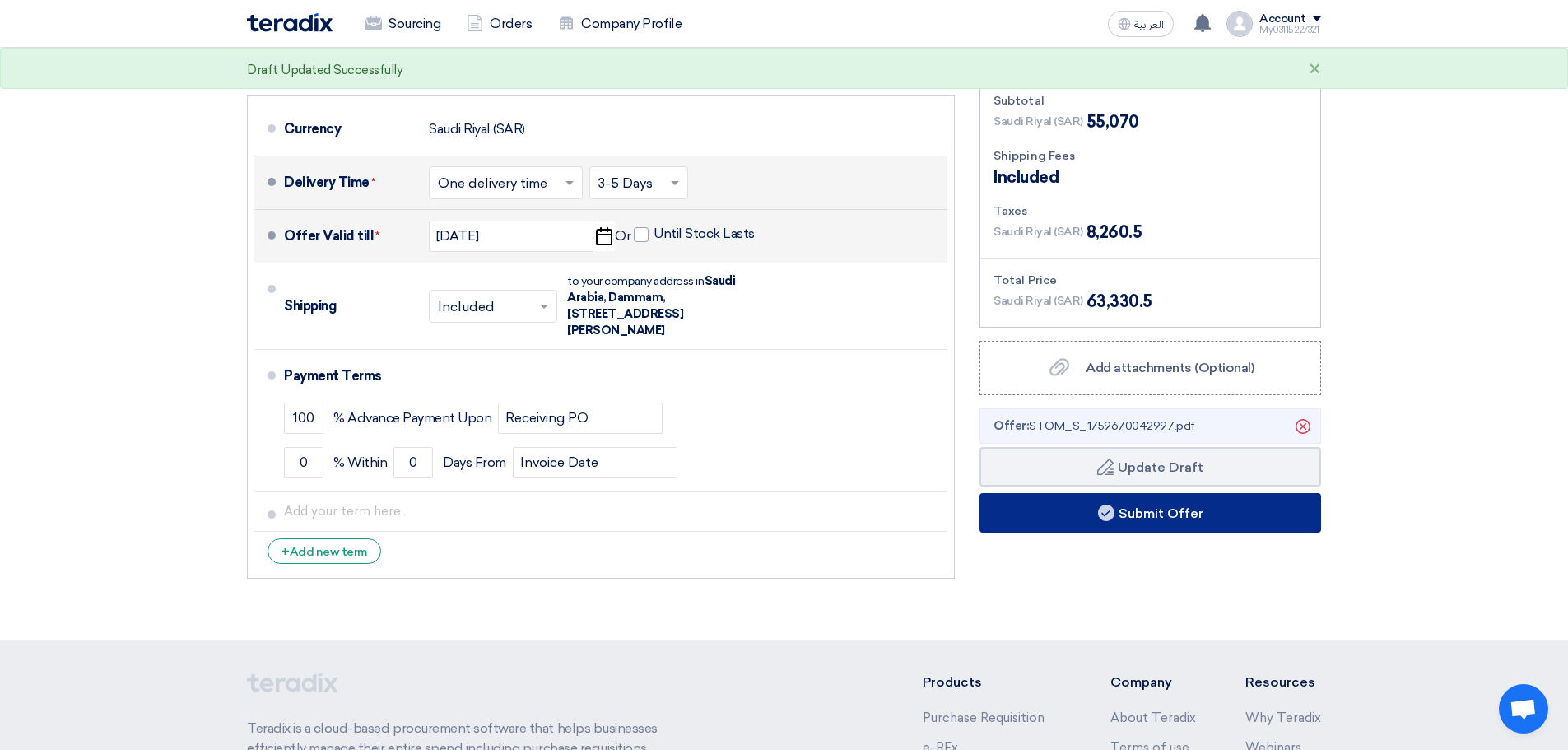
click at [1050, 496] on button "Submit Offer" at bounding box center [1149, 512] width 341 height 39
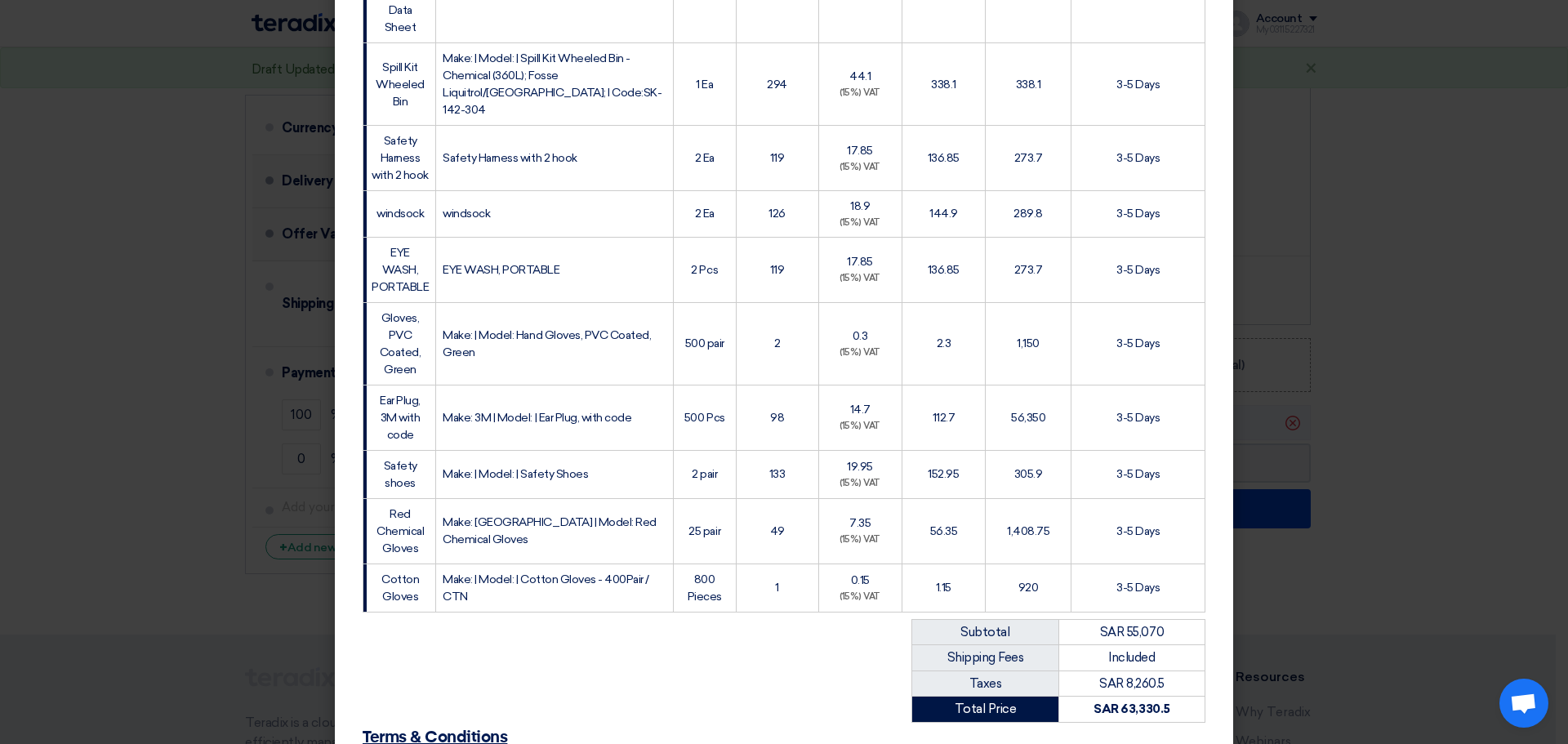
scroll to position [875, 0]
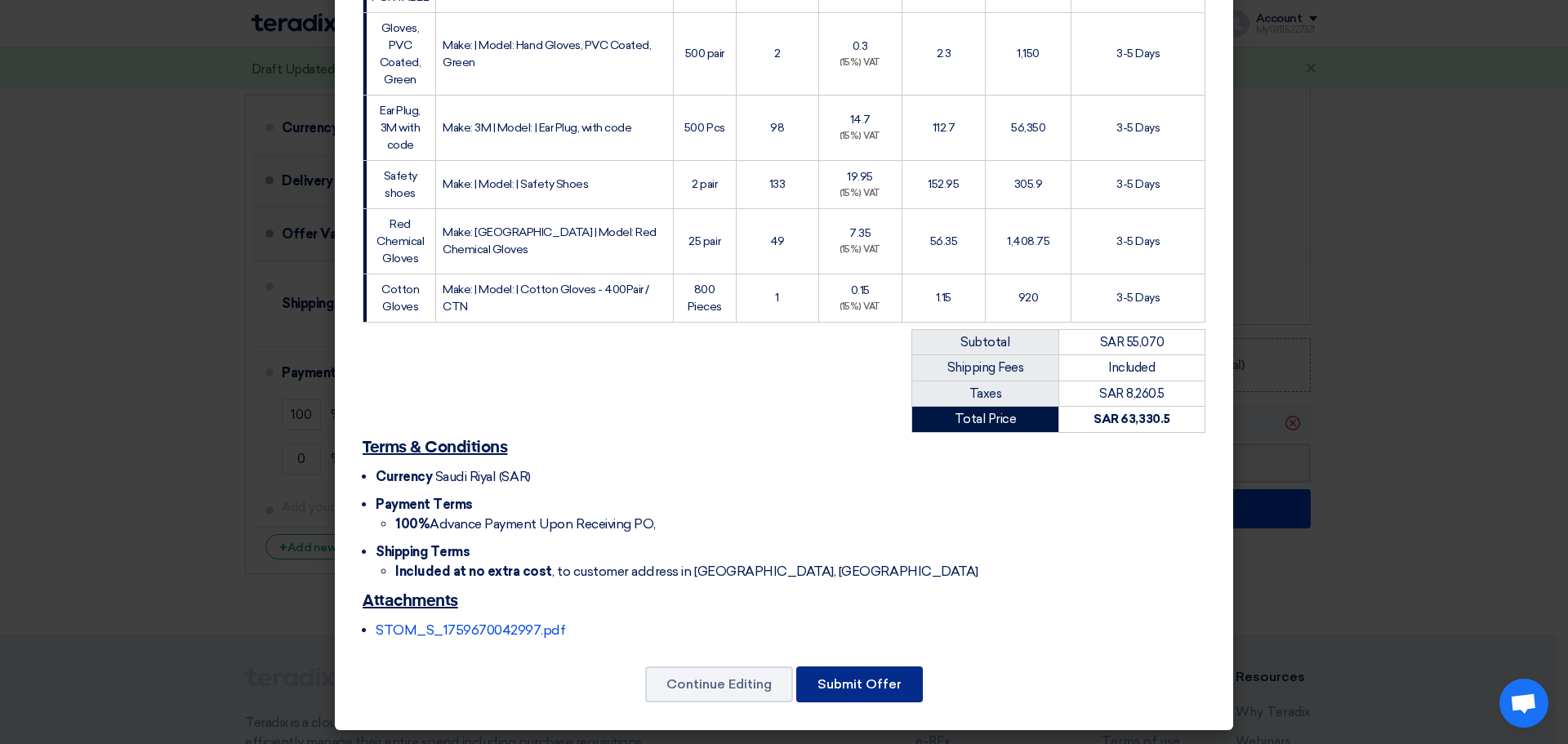
click at [892, 679] on button "Submit Offer" at bounding box center [860, 684] width 127 height 36
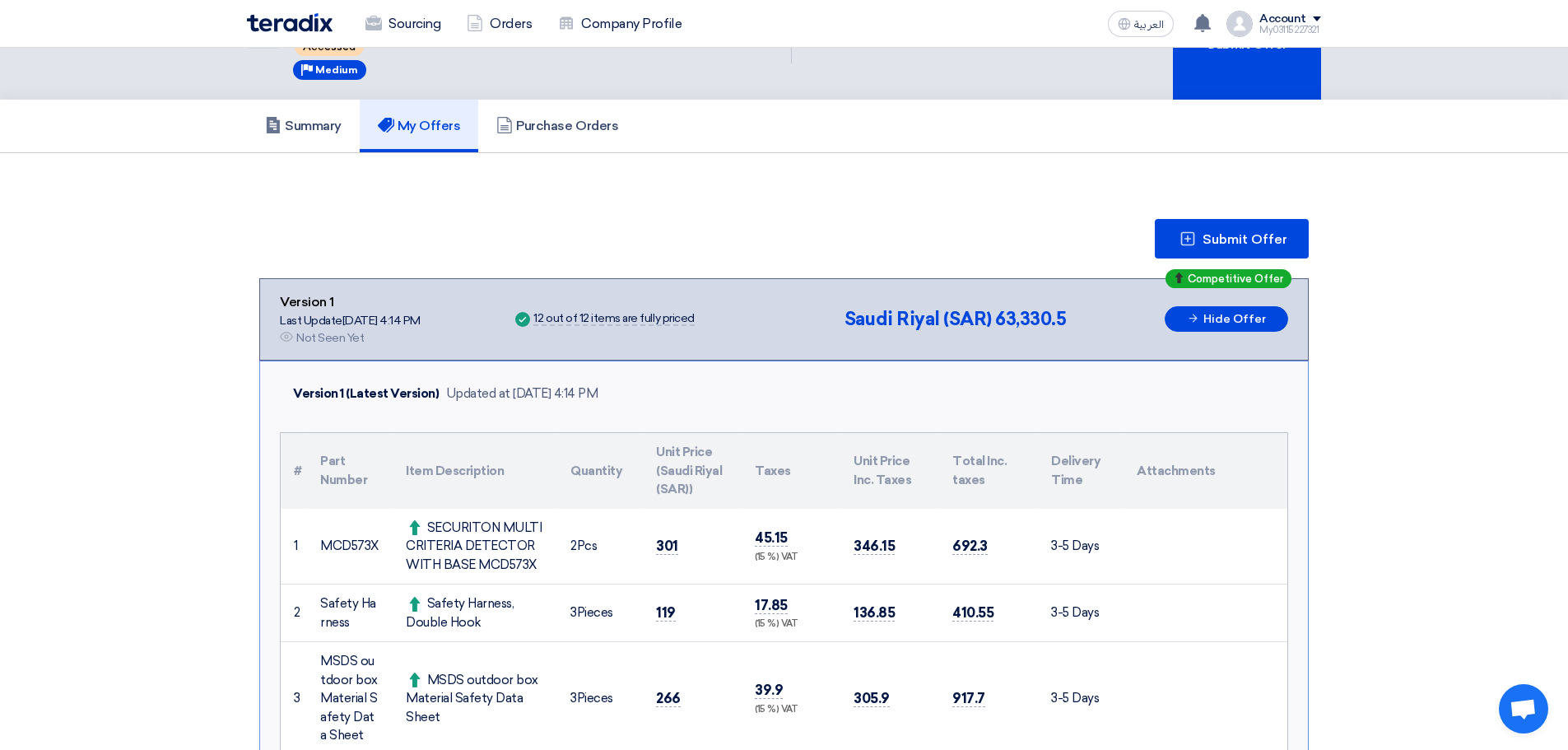
scroll to position [164, 0]
